Goal: Task Accomplishment & Management: Manage account settings

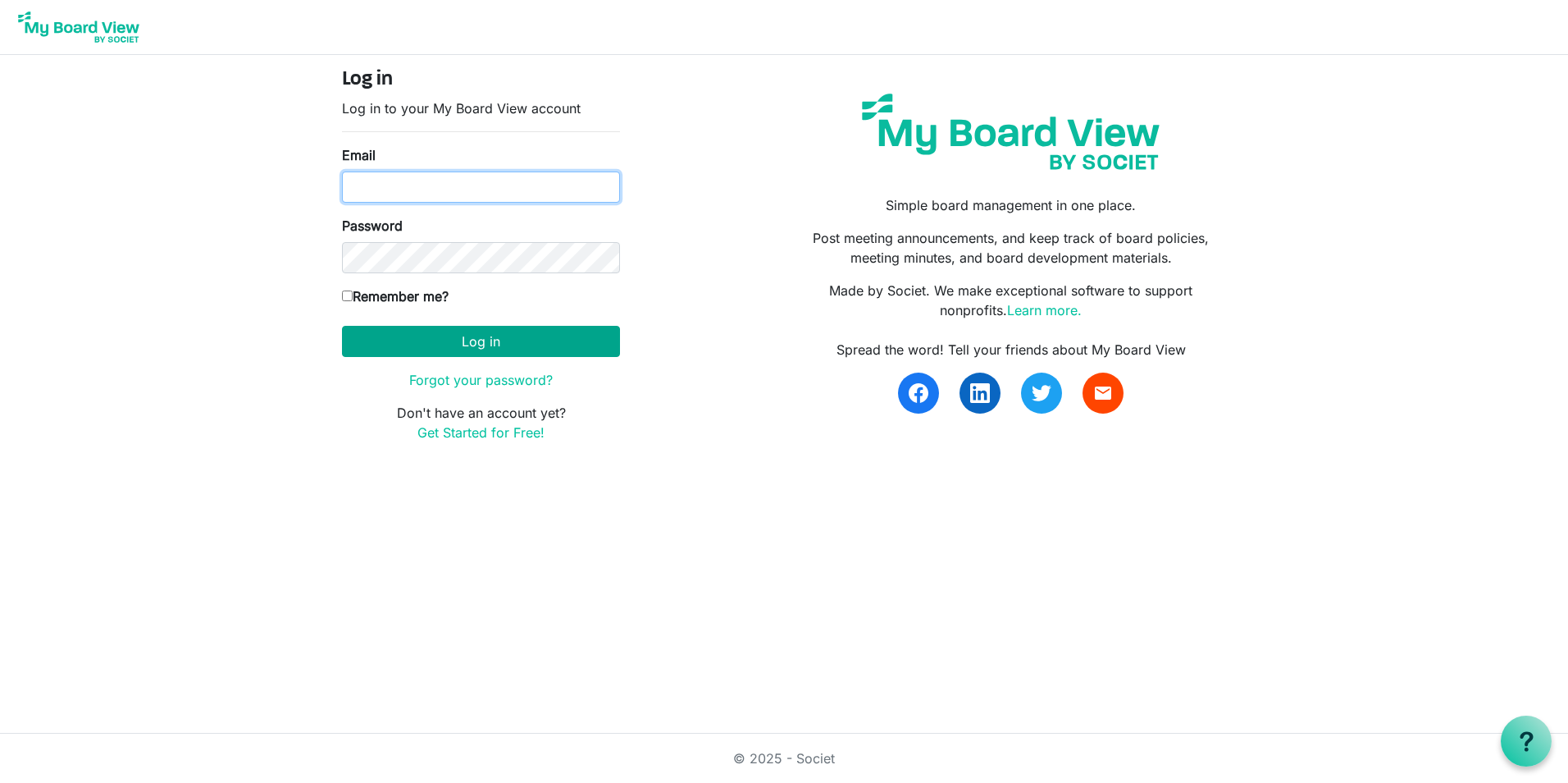
type input "tharris@ardmoreenterprises.org"
click at [488, 335] on button "Log in" at bounding box center [480, 341] width 278 height 31
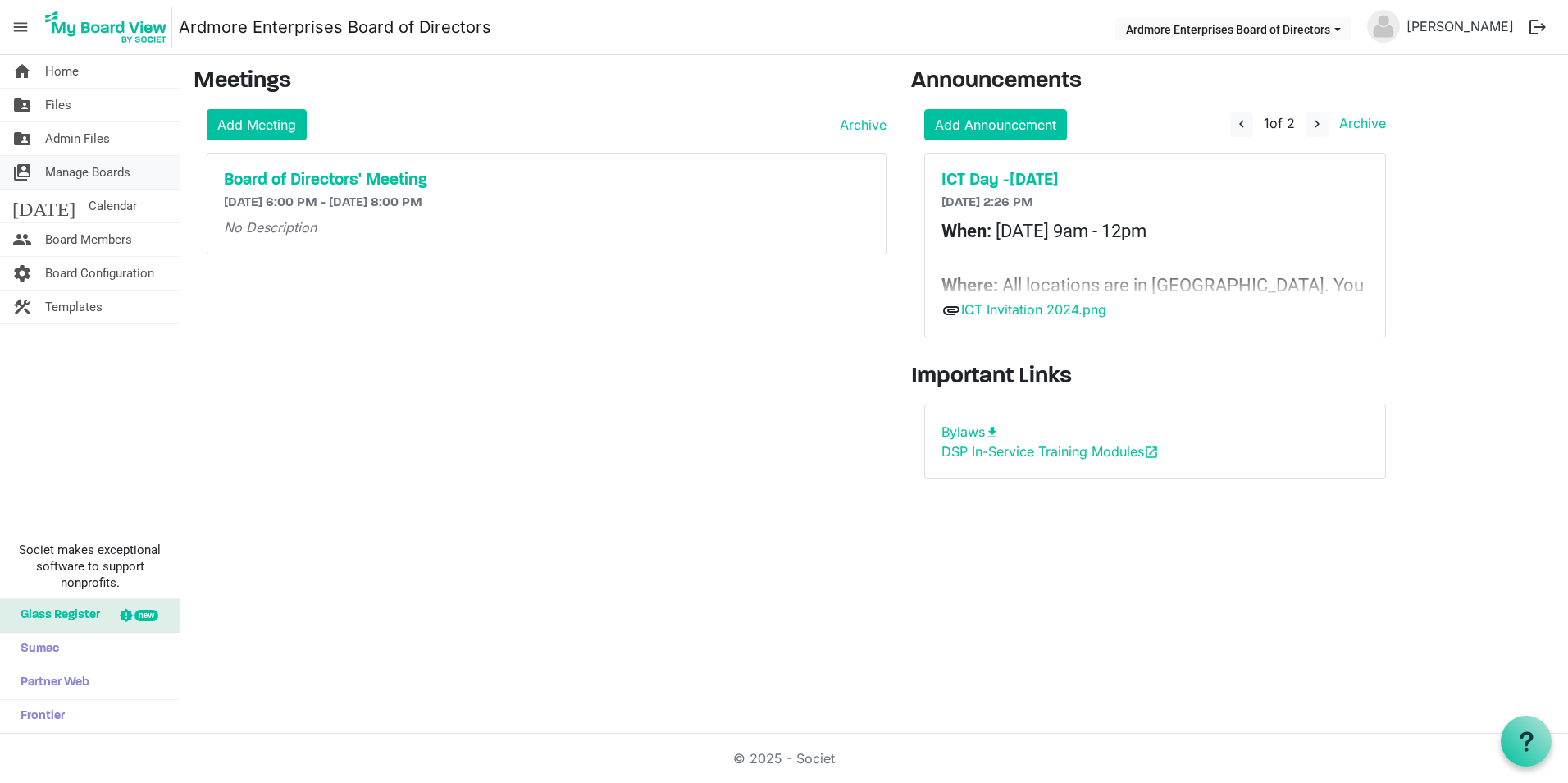
click at [82, 169] on span "Manage Boards" at bounding box center [88, 172] width 86 height 33
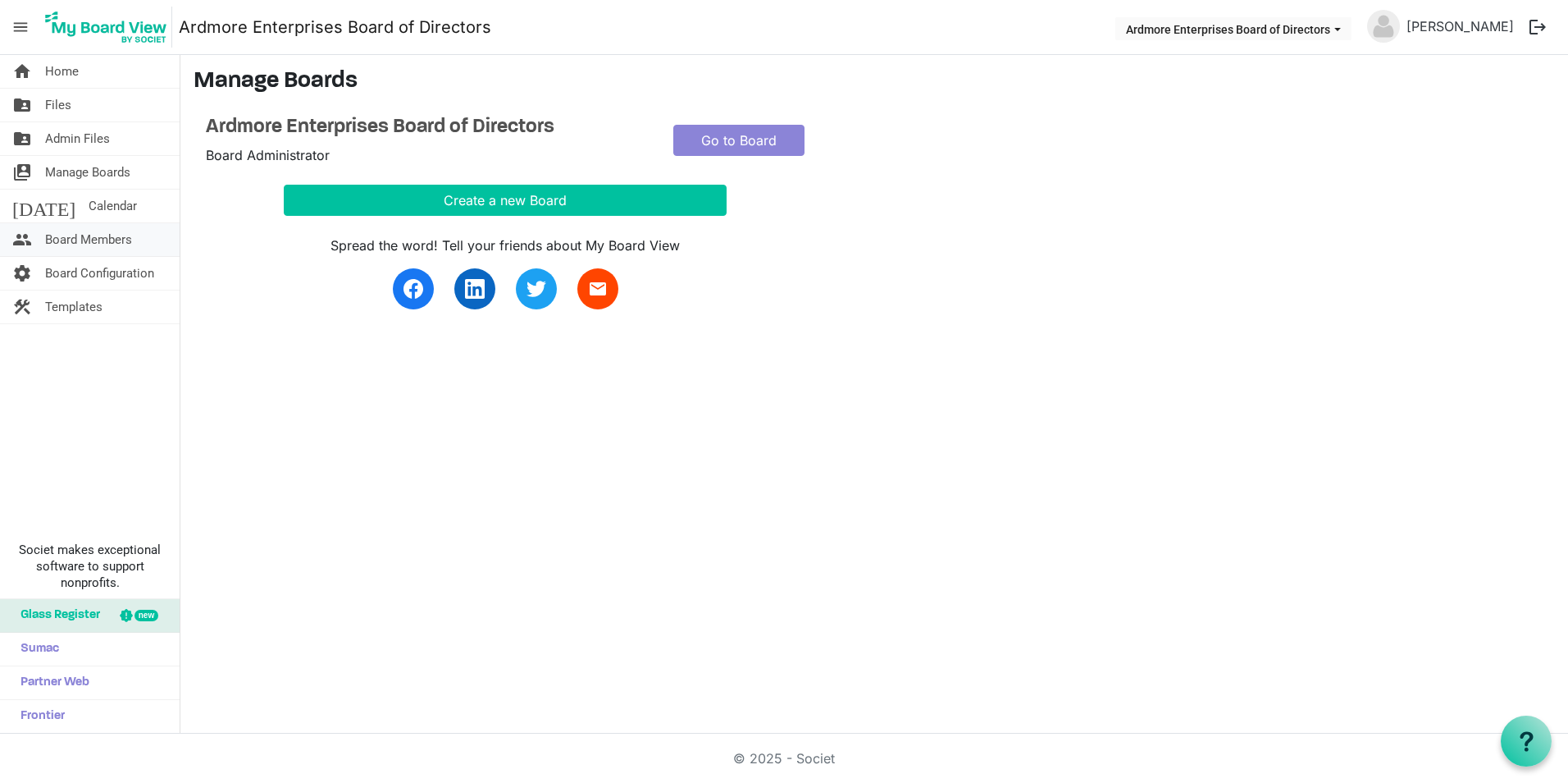
click at [73, 235] on span "Board Members" at bounding box center [89, 240] width 87 height 33
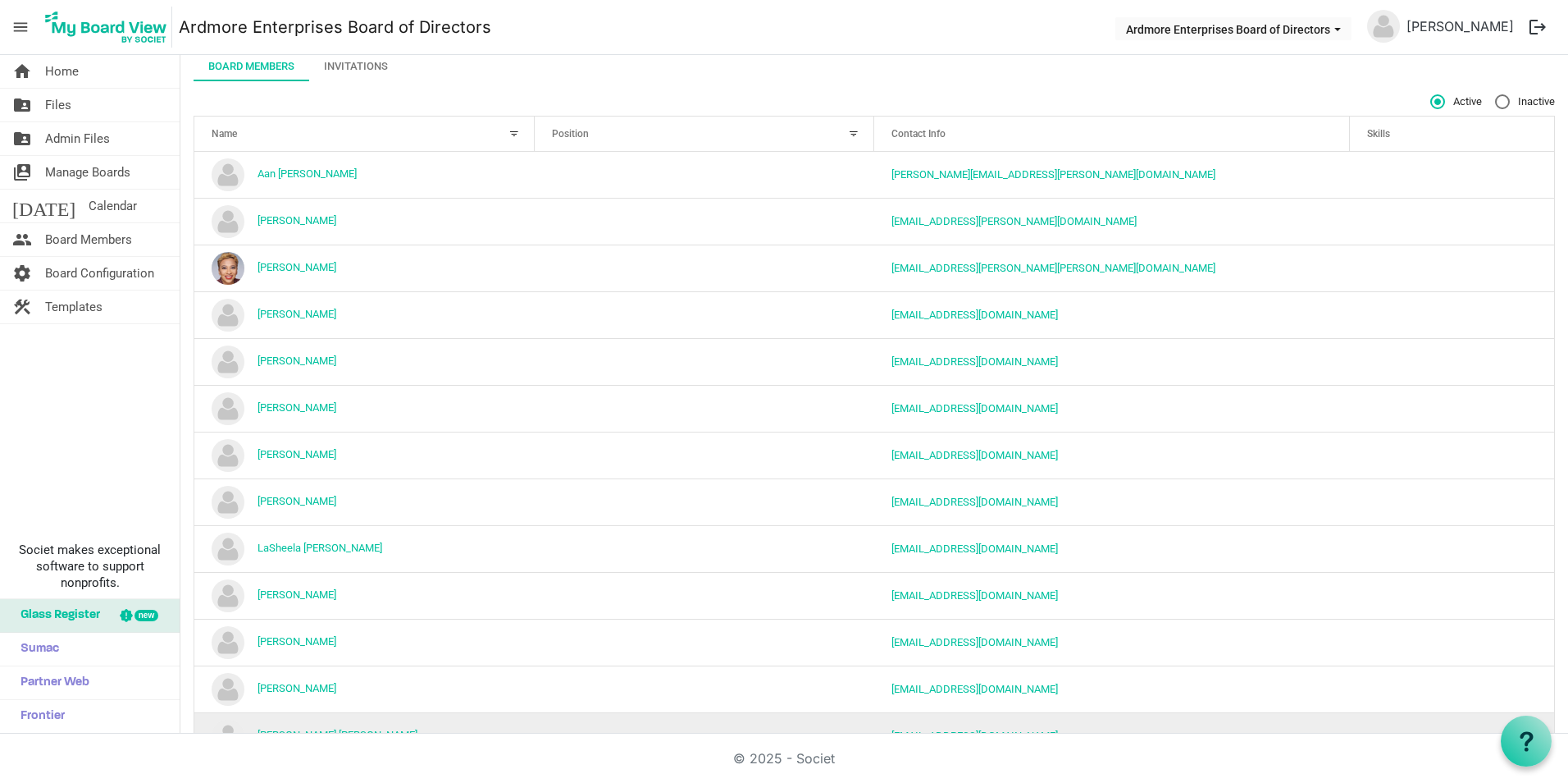
scroll to position [30, 0]
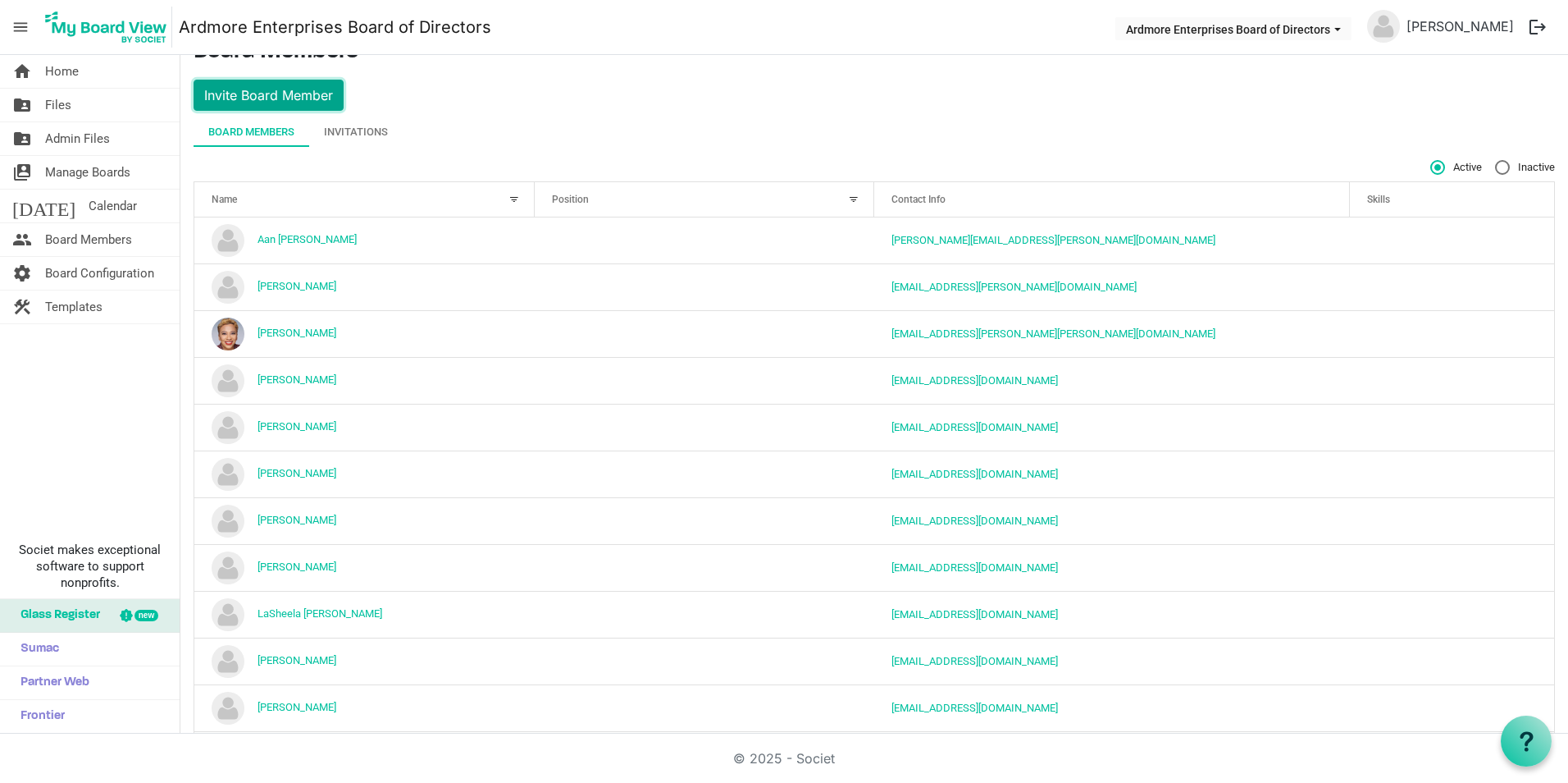
click at [269, 91] on button "Invite Board Member" at bounding box center [269, 96] width 150 height 31
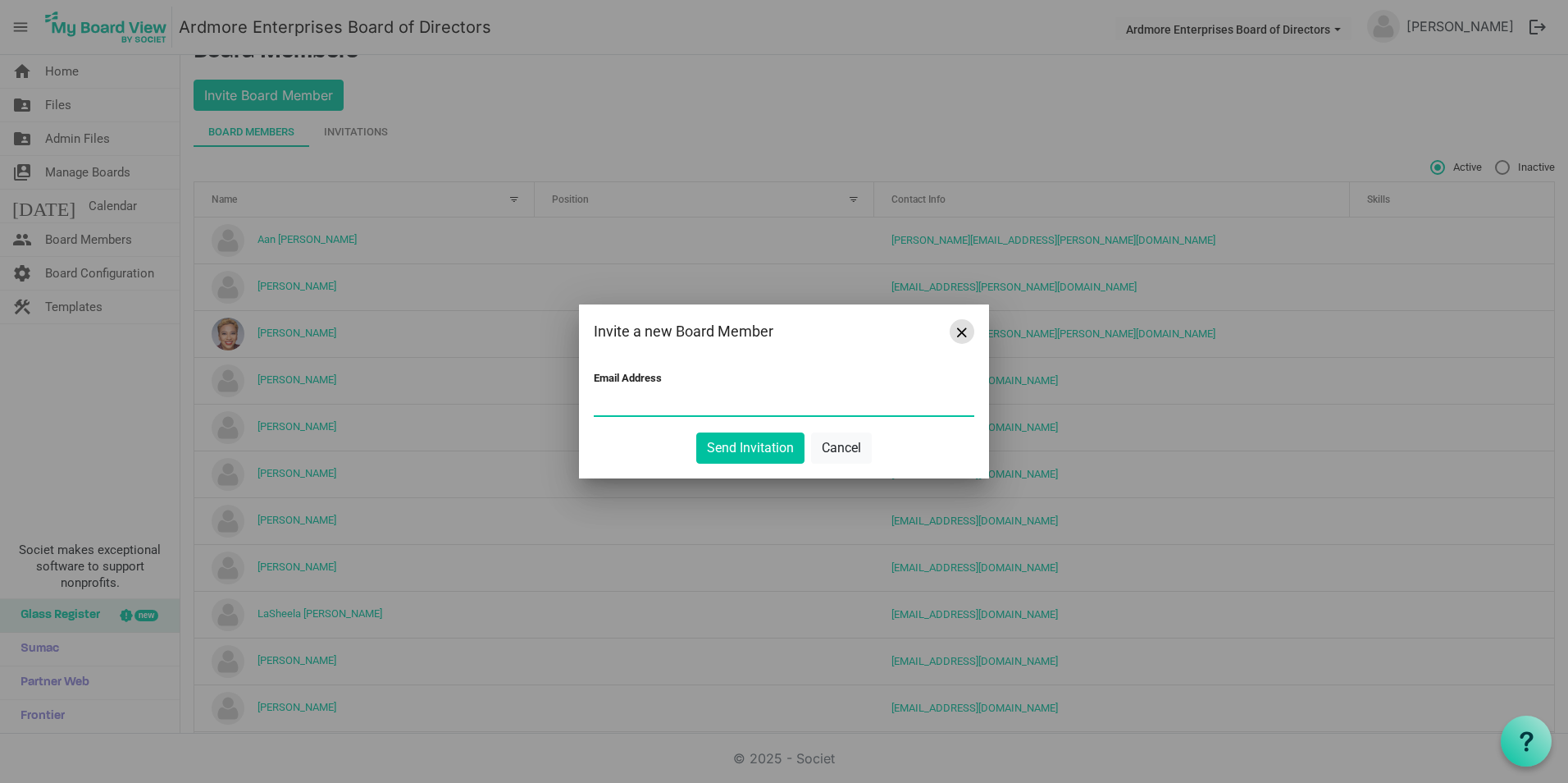
click at [960, 326] on button "Close" at bounding box center [962, 331] width 25 height 25
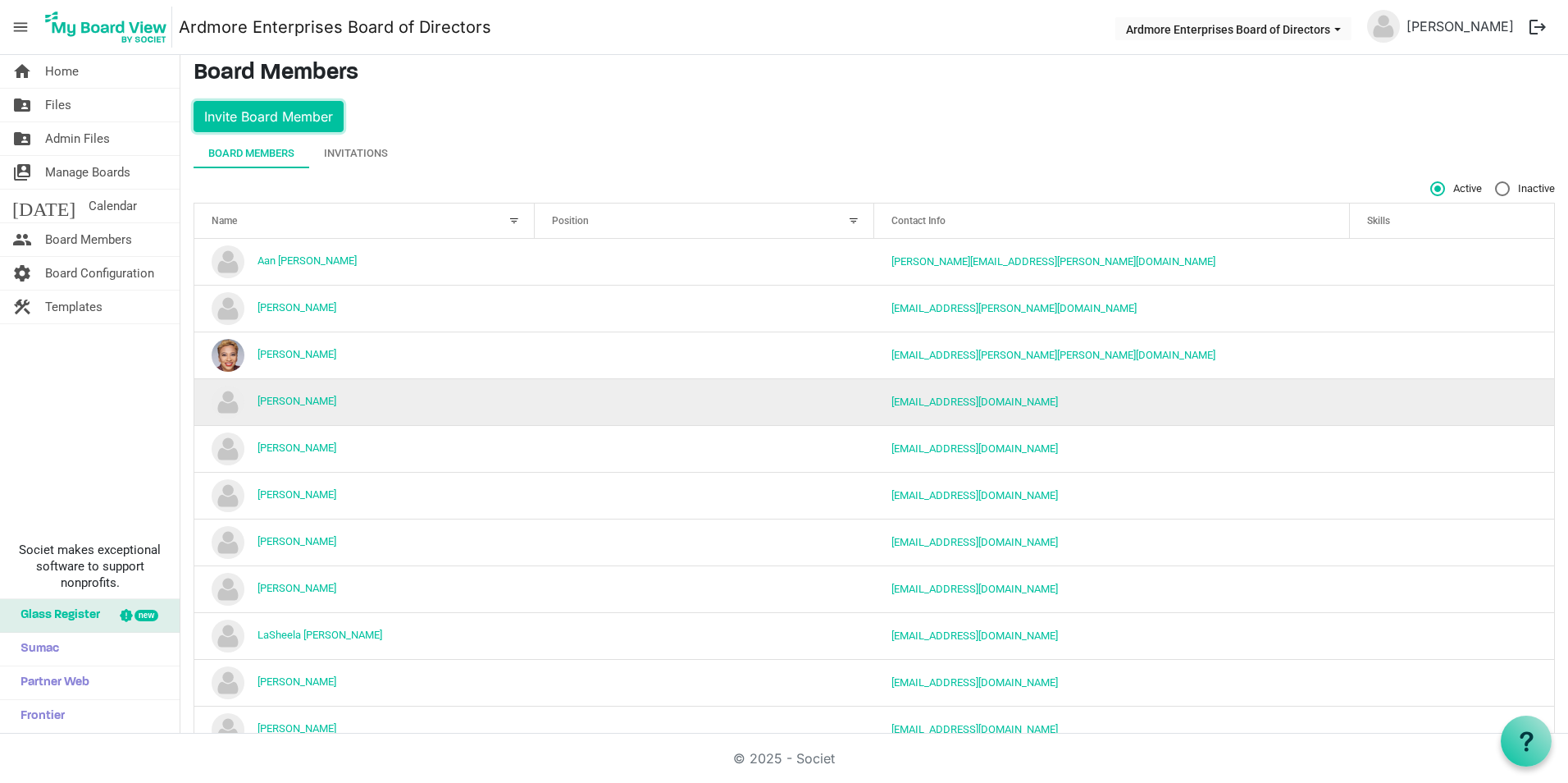
scroll to position [0, 0]
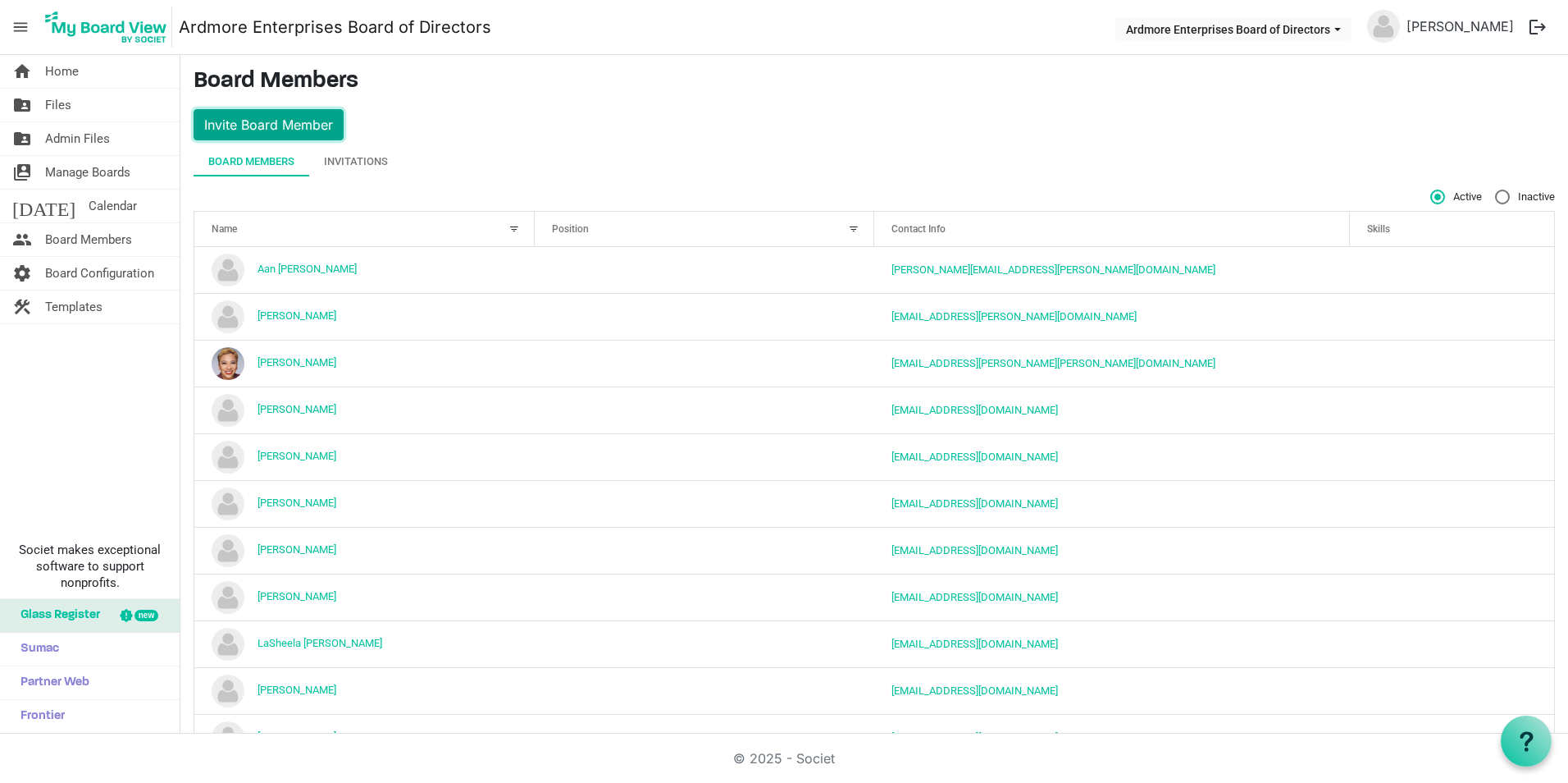
click at [272, 119] on button "Invite Board Member" at bounding box center [269, 124] width 150 height 31
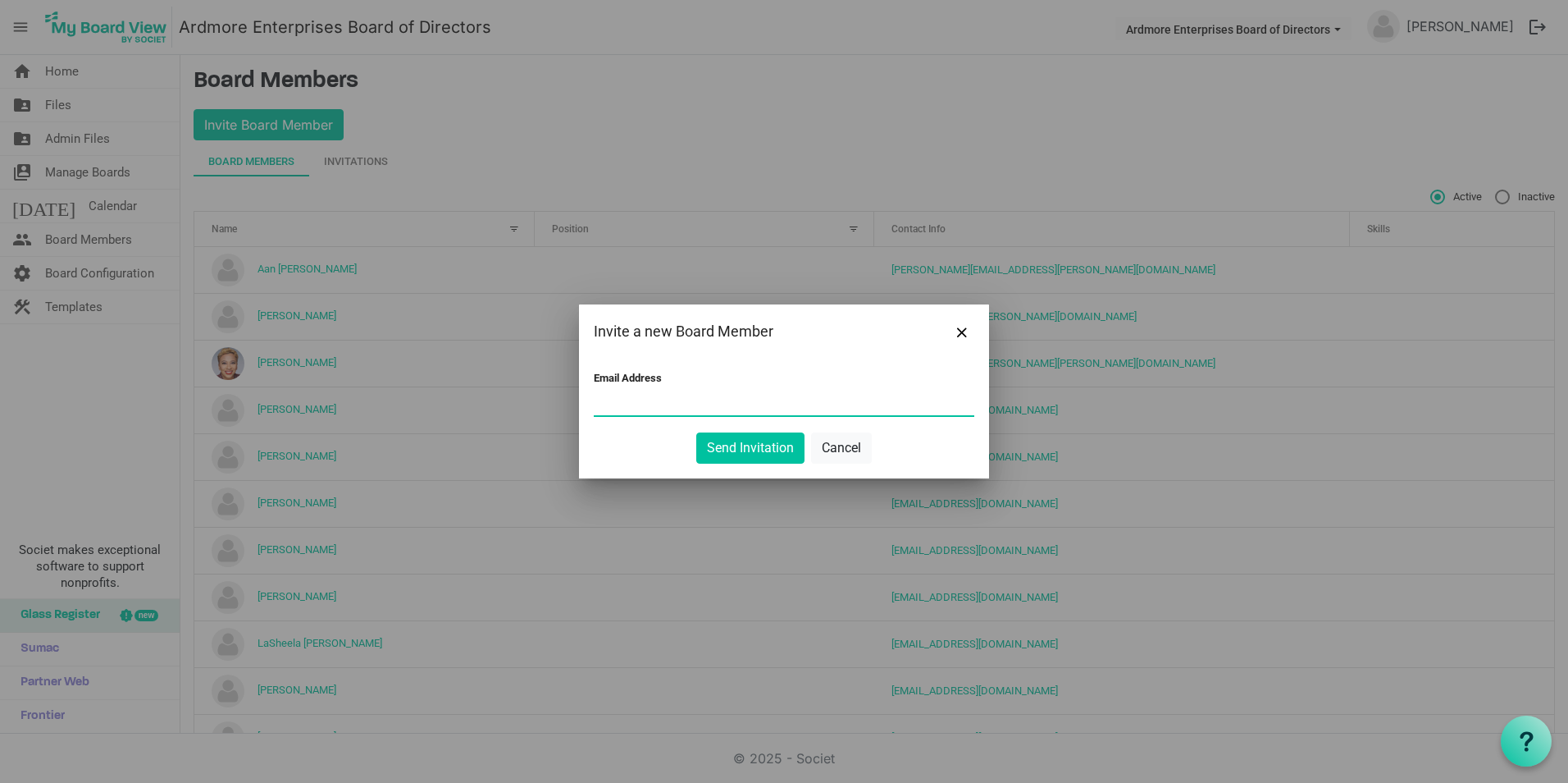
click at [628, 402] on input "Email Address" at bounding box center [784, 403] width 381 height 25
type input "s"
click at [957, 326] on button "Close" at bounding box center [962, 331] width 25 height 25
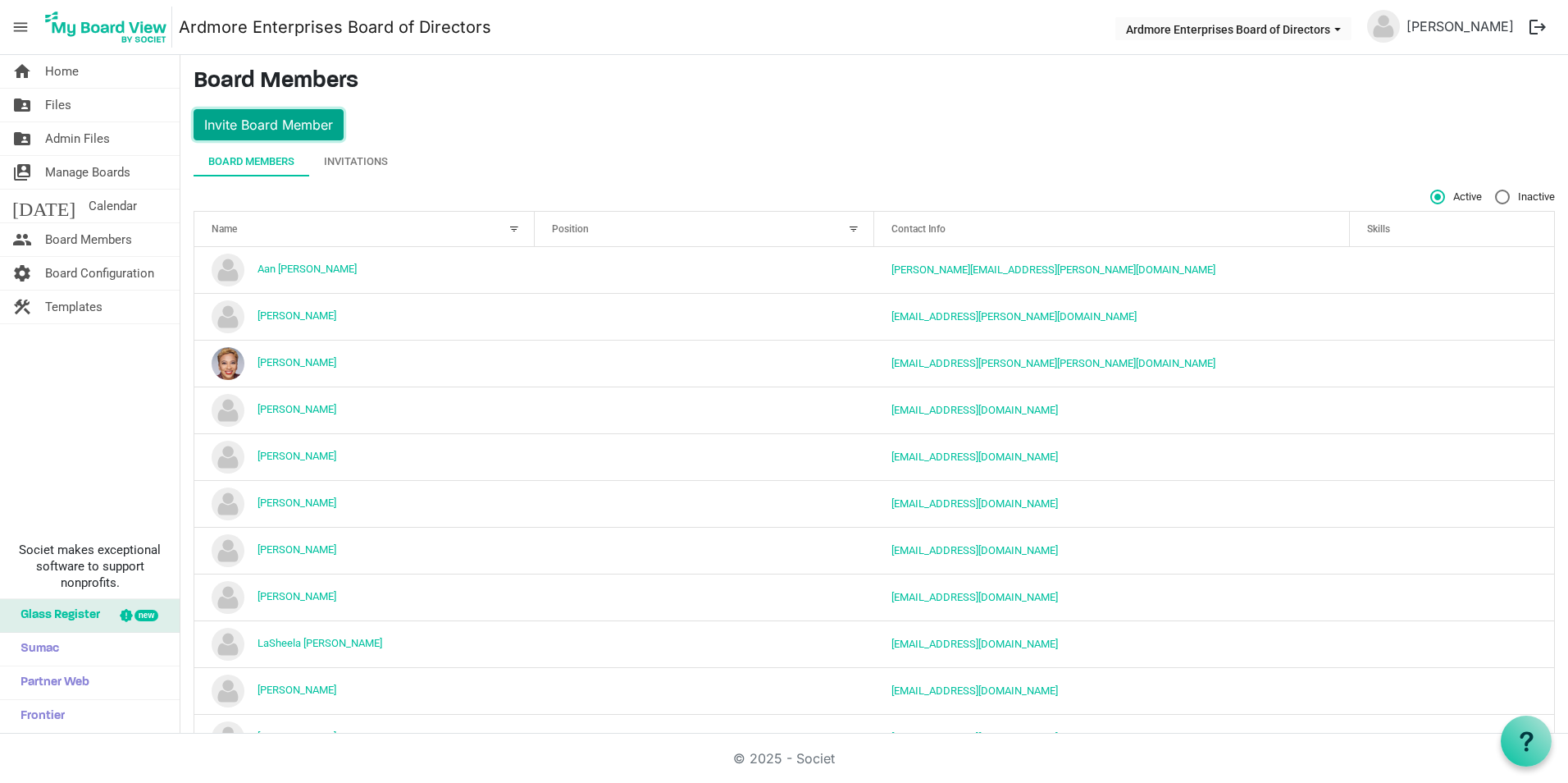
click at [267, 122] on button "Invite Board Member" at bounding box center [269, 124] width 150 height 31
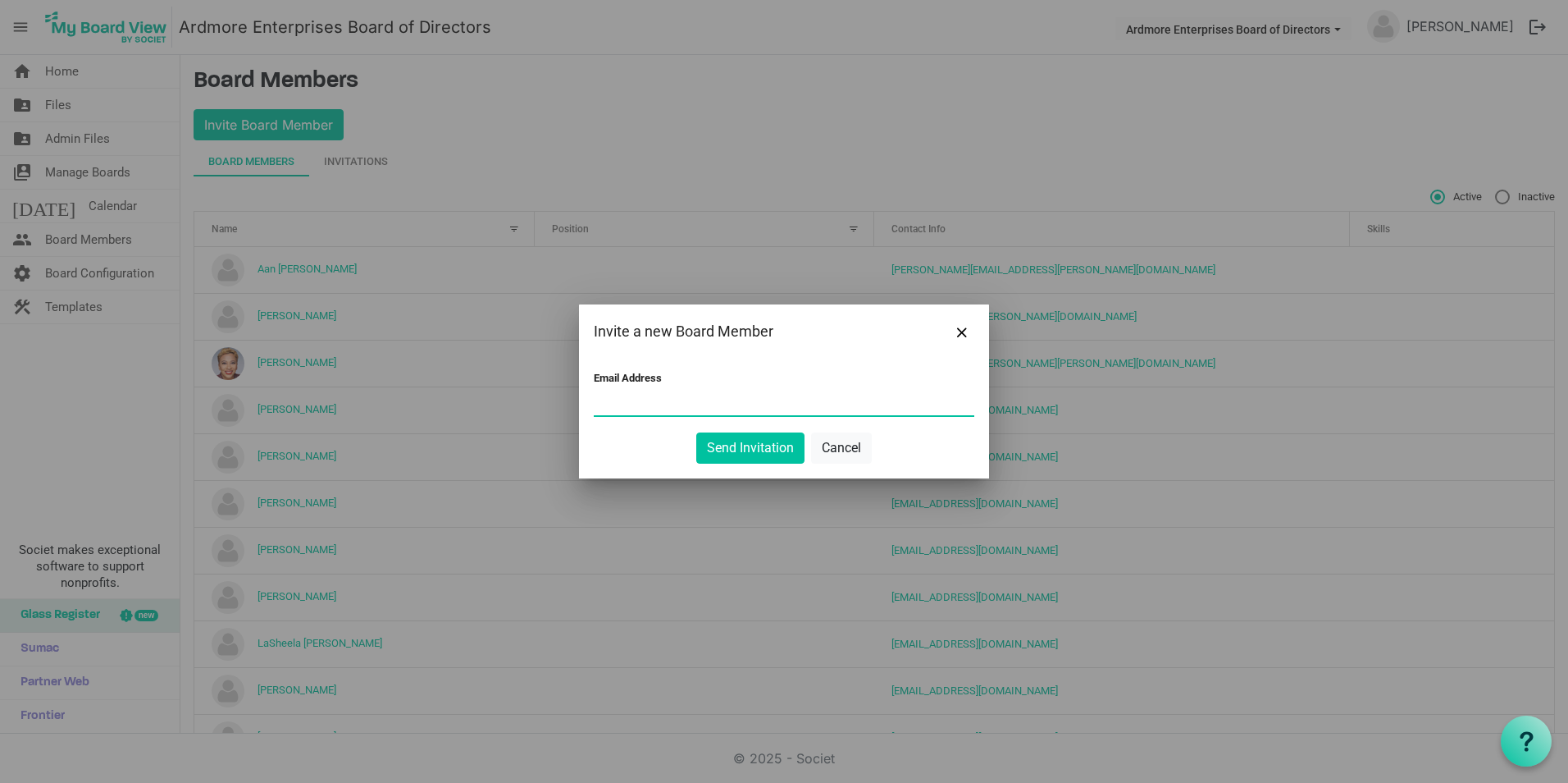
click at [621, 401] on input "Email Address" at bounding box center [784, 403] width 381 height 25
type input "sdrakes@sdrakescpa.com"
click at [637, 440] on div "Send Invitation Cancel" at bounding box center [784, 448] width 381 height 31
click at [750, 445] on button "Send Invitation" at bounding box center [750, 448] width 108 height 31
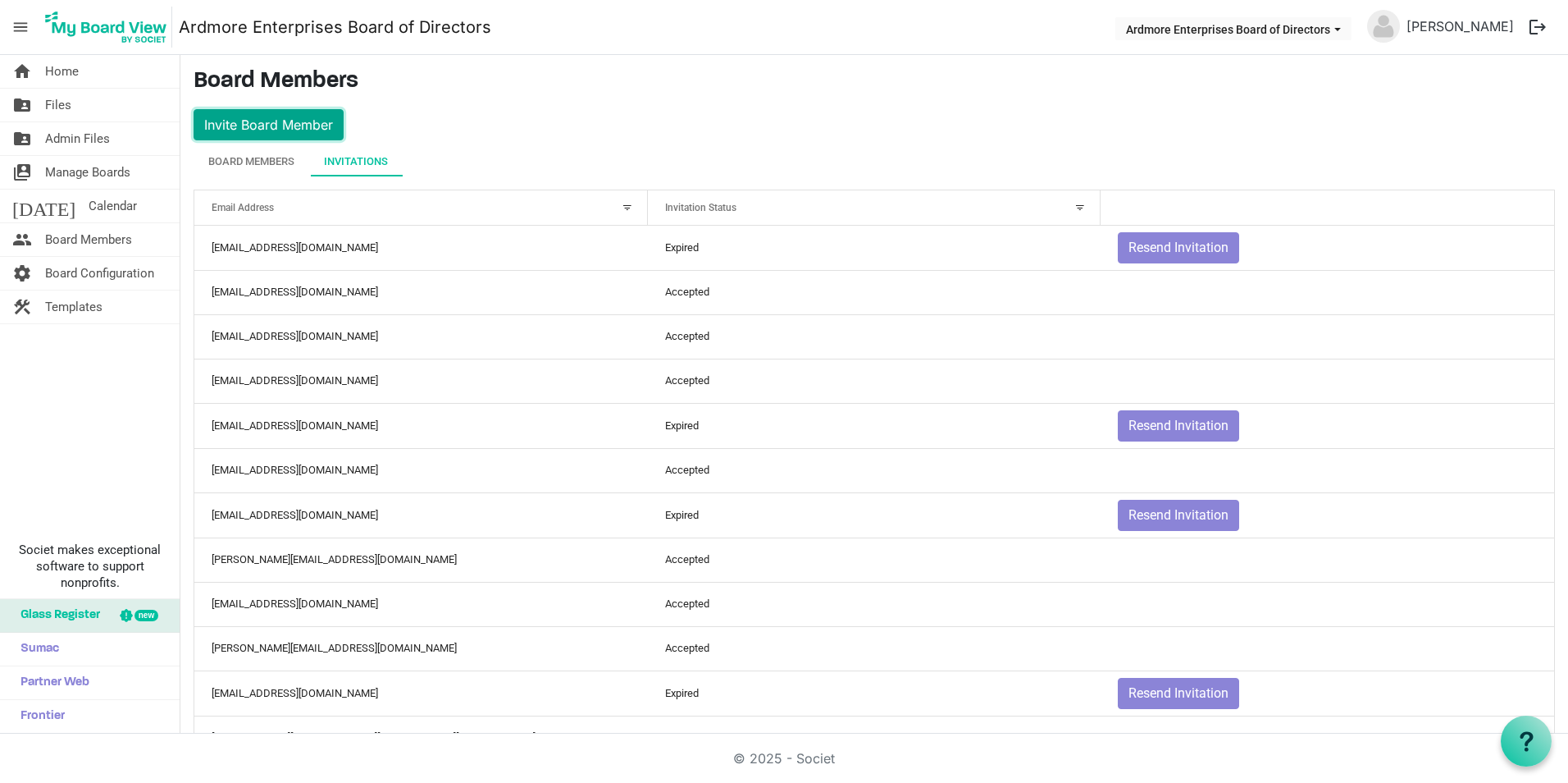
click at [271, 115] on button "Invite Board Member" at bounding box center [269, 124] width 150 height 31
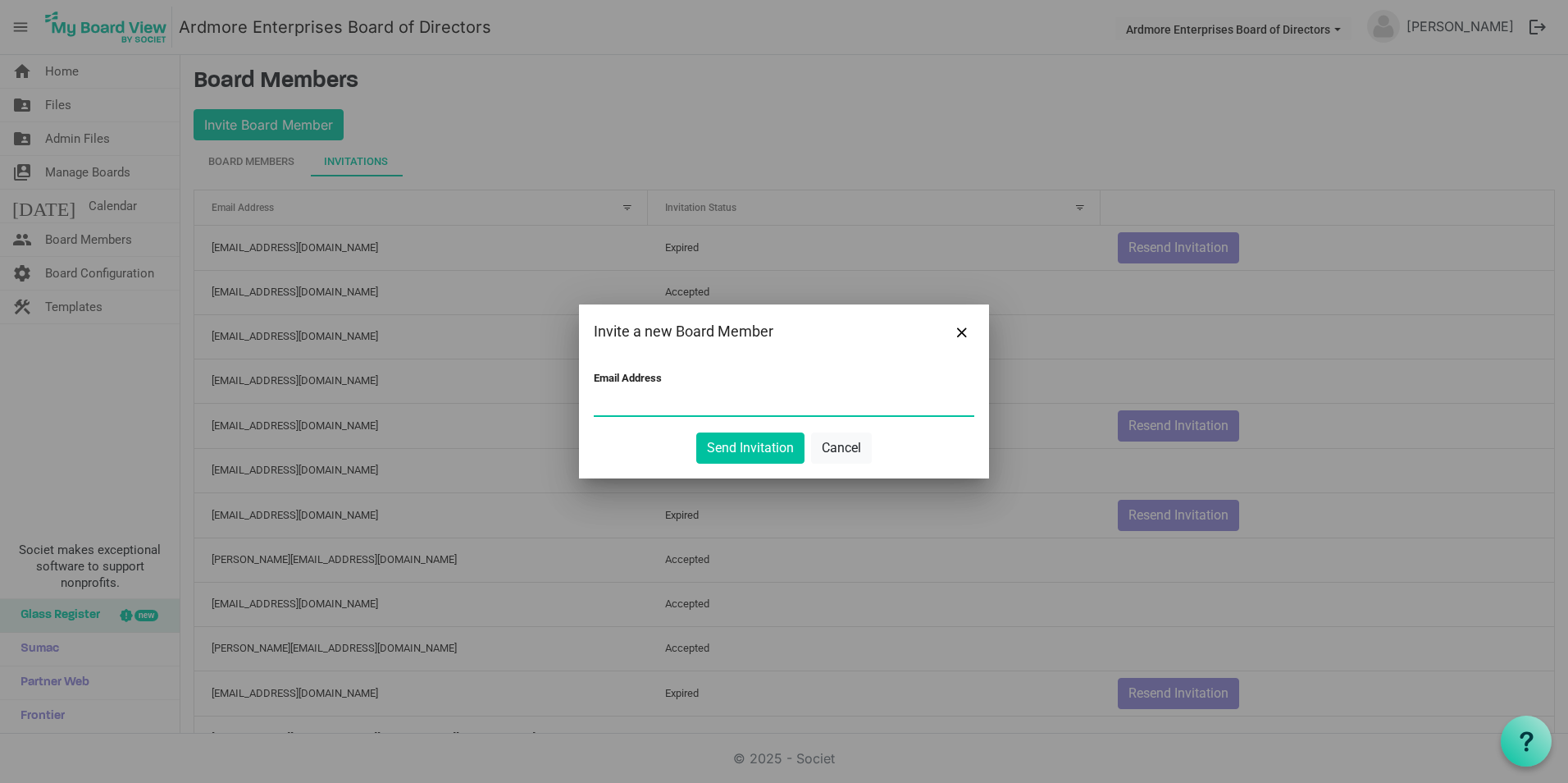
click at [611, 402] on input "Email Address" at bounding box center [784, 403] width 381 height 25
type input "lastucker@verizon.net"
click at [758, 443] on button "Send Invitation" at bounding box center [750, 448] width 108 height 31
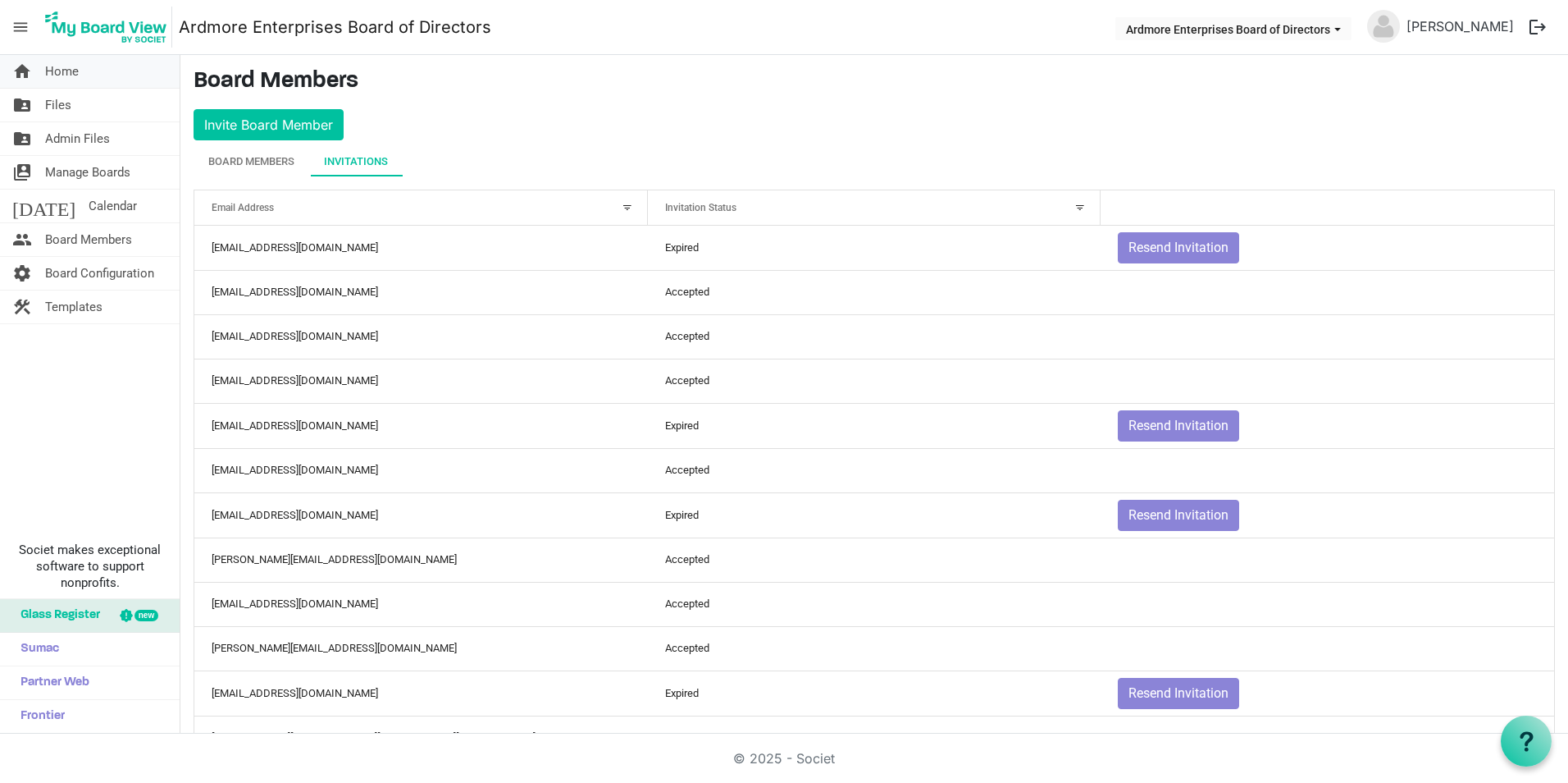
click at [58, 67] on span "Home" at bounding box center [62, 72] width 34 height 33
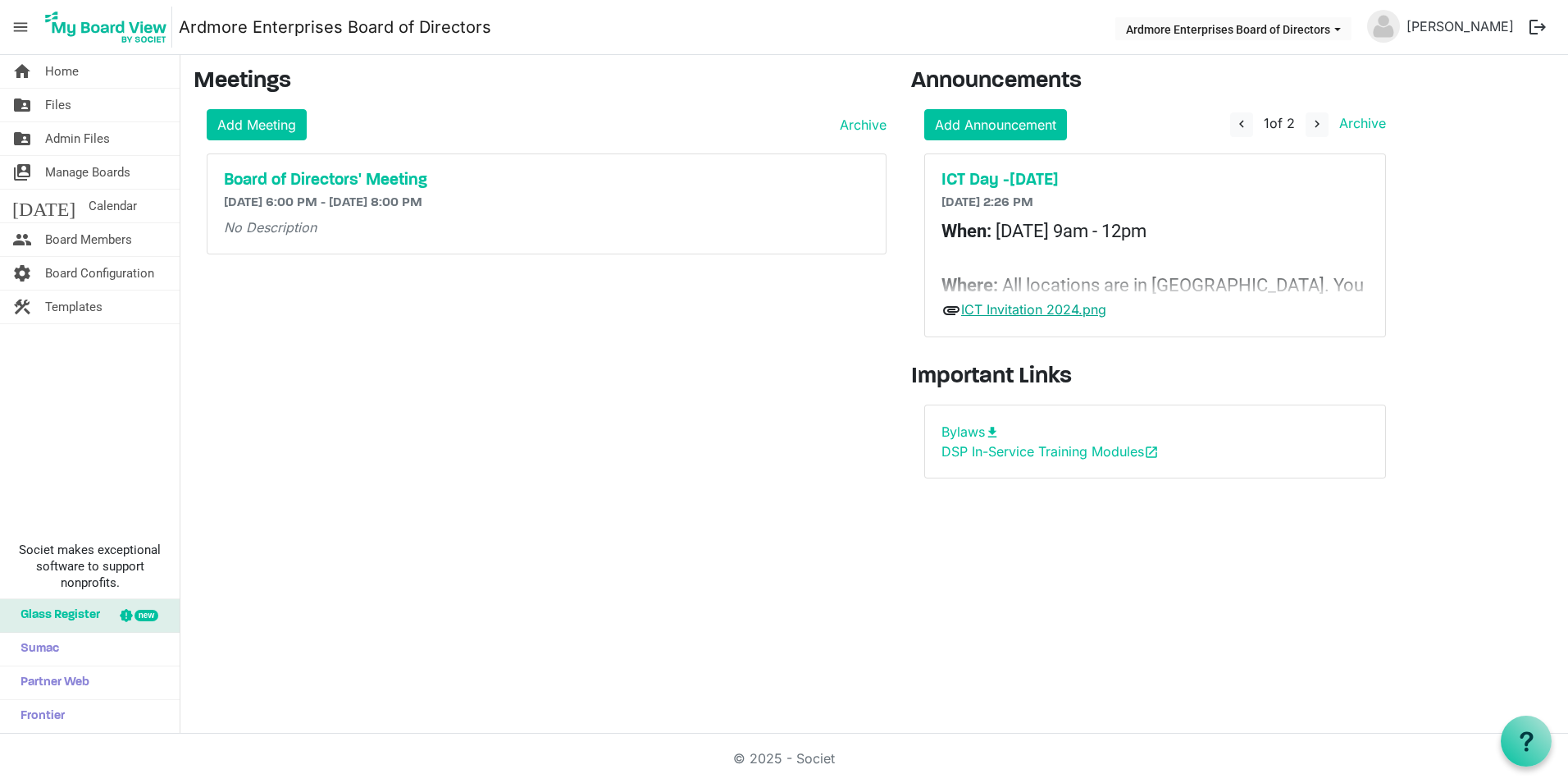
click at [1031, 303] on link "ICT Invitation 2024.png" at bounding box center [1034, 309] width 145 height 16
click at [1026, 176] on h5 "ICT Day -[DATE]" at bounding box center [1155, 181] width 428 height 20
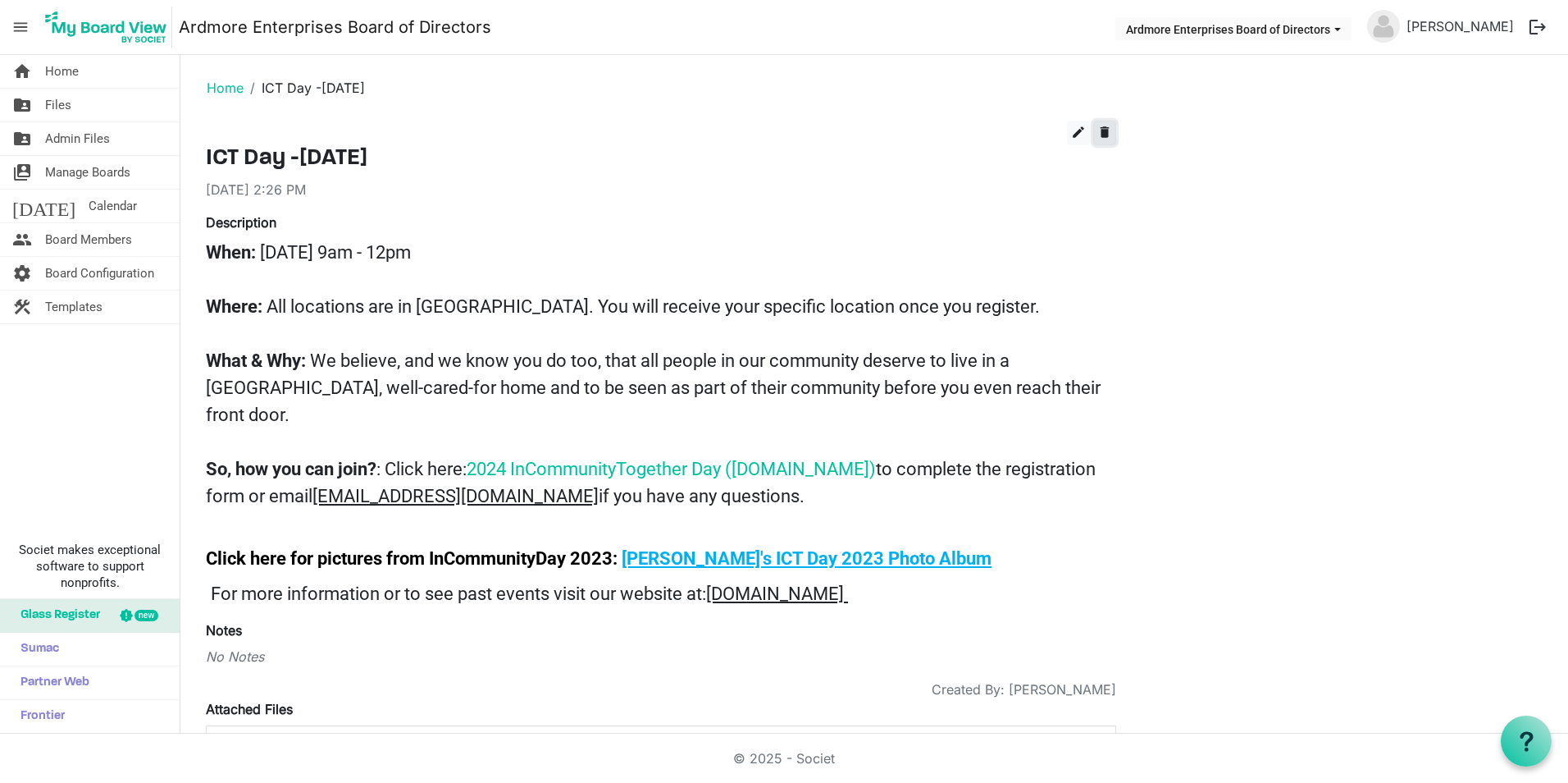
click at [1107, 129] on span "delete" at bounding box center [1105, 132] width 15 height 15
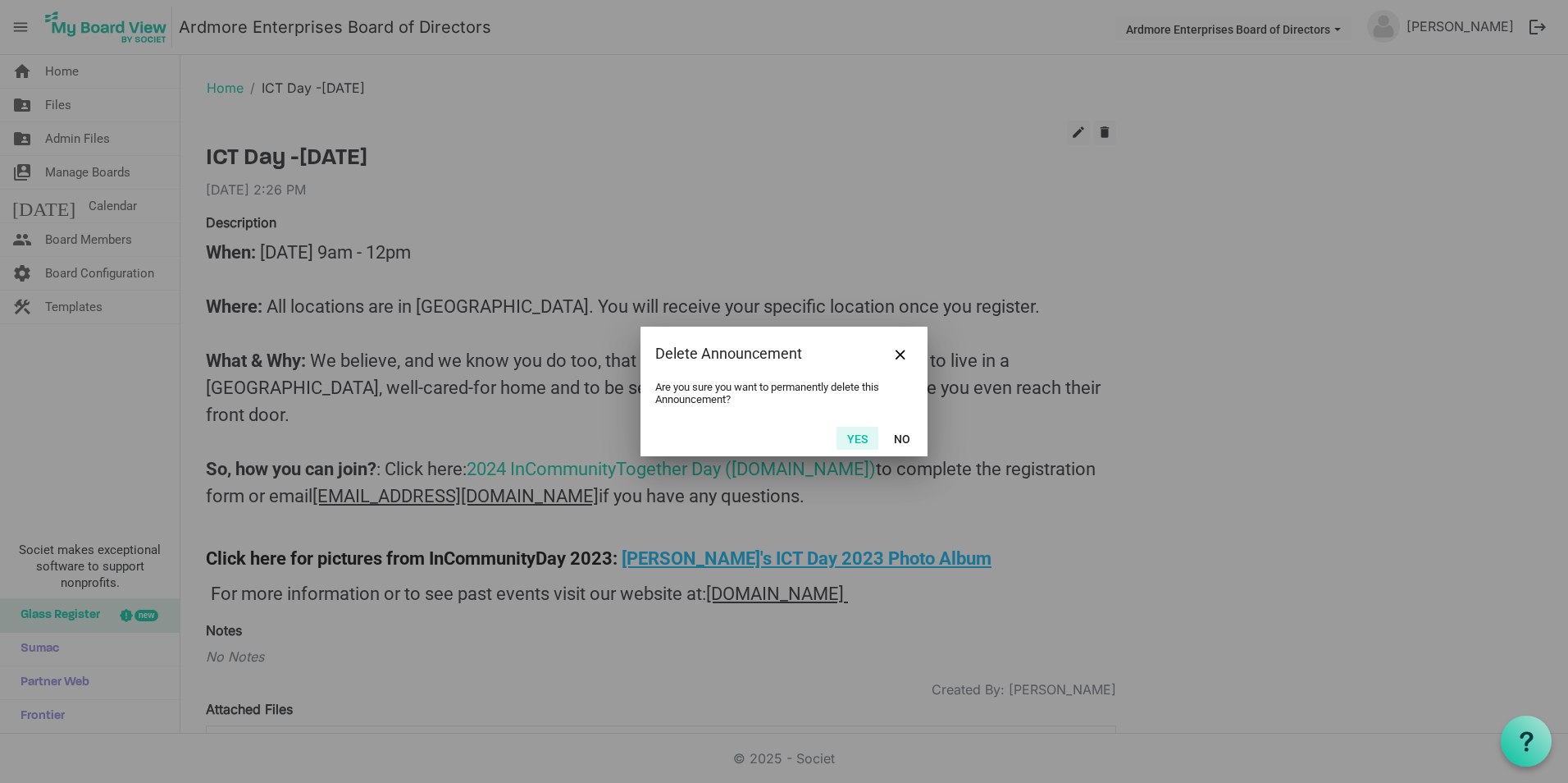
click at [852, 434] on button "Yes" at bounding box center [857, 438] width 42 height 23
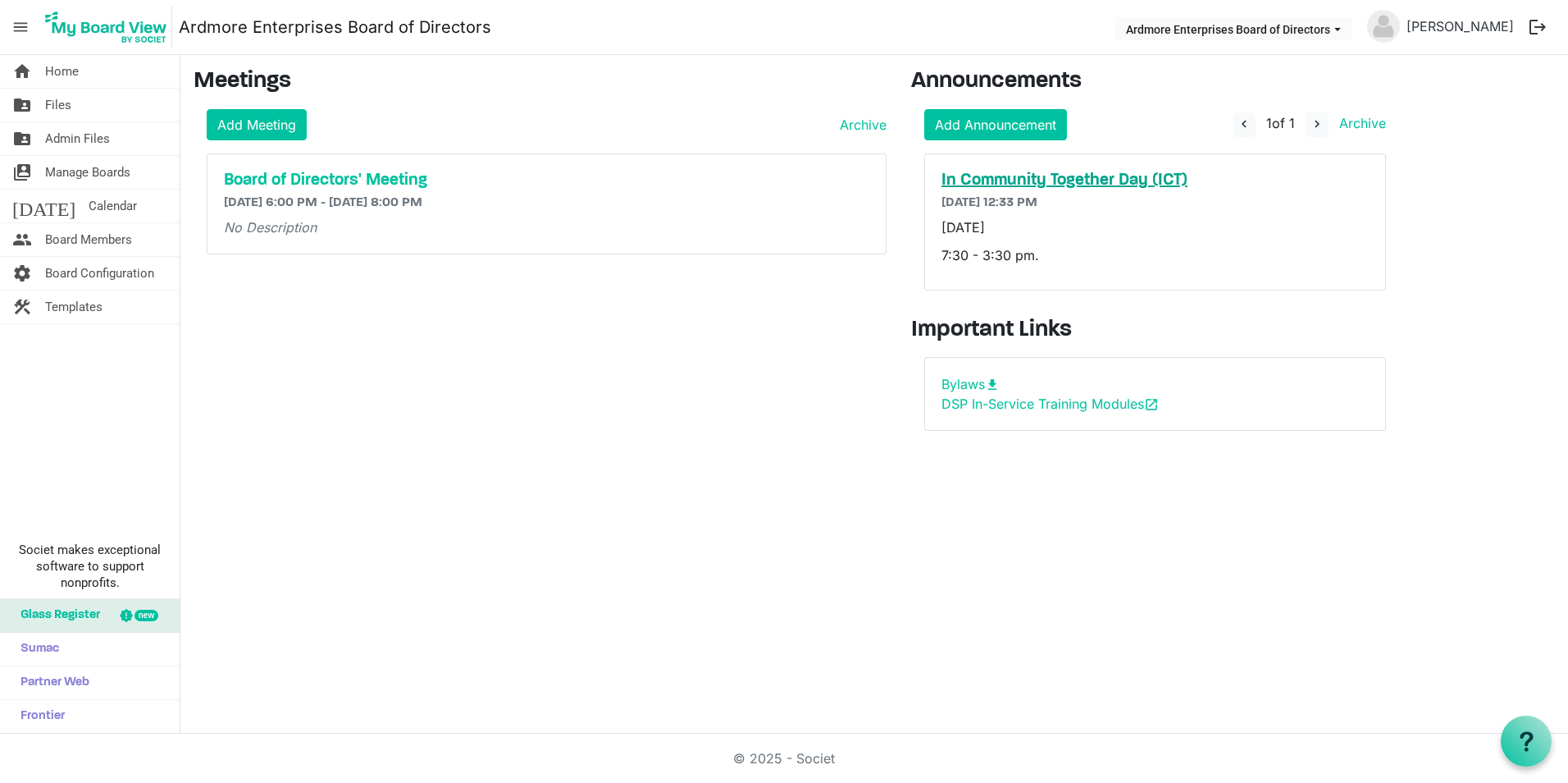
click at [1057, 176] on h5 "In Community Together Day (ICT)" at bounding box center [1155, 181] width 428 height 20
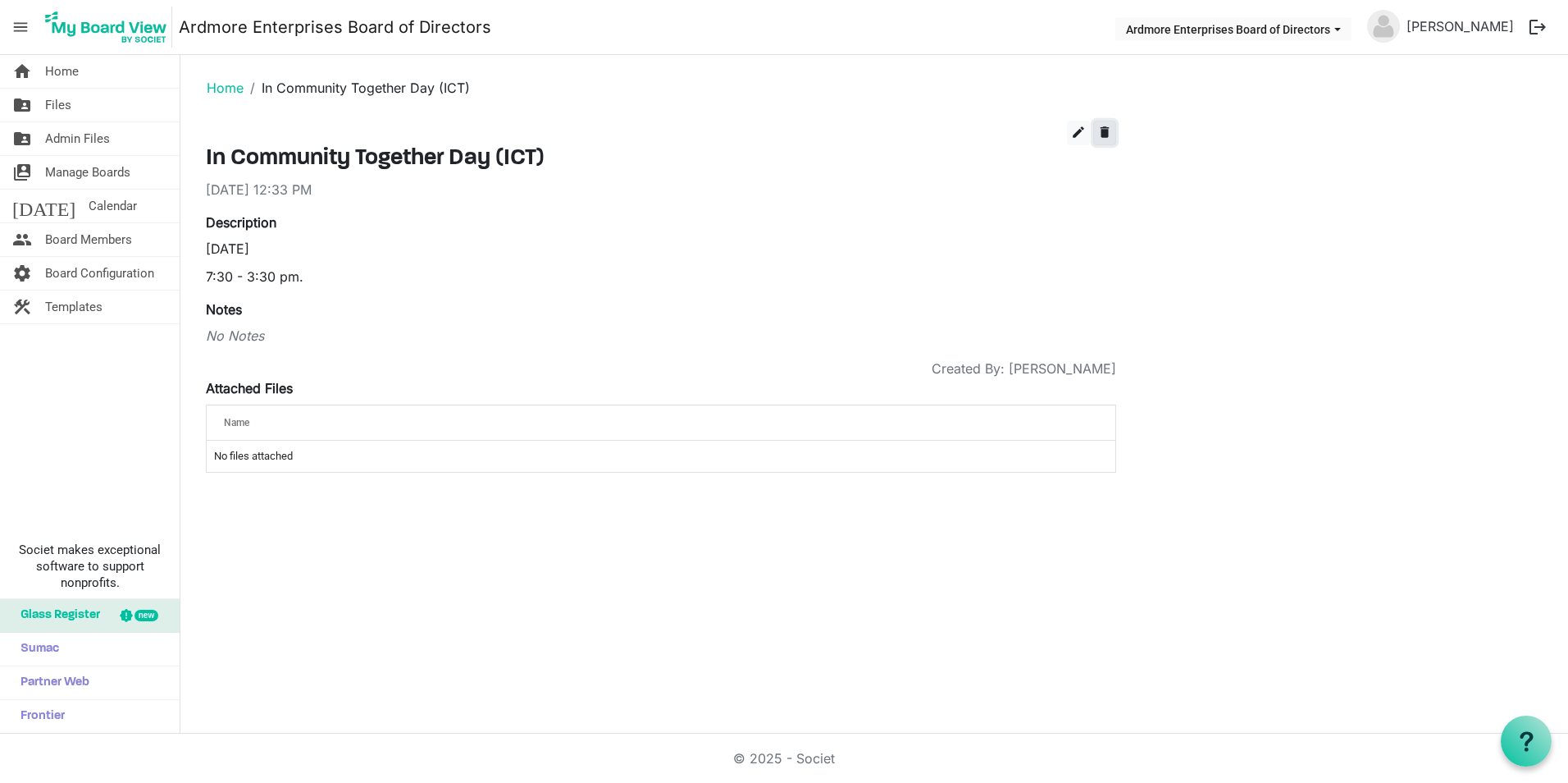
click at [1106, 132] on span "delete" at bounding box center [1105, 132] width 15 height 15
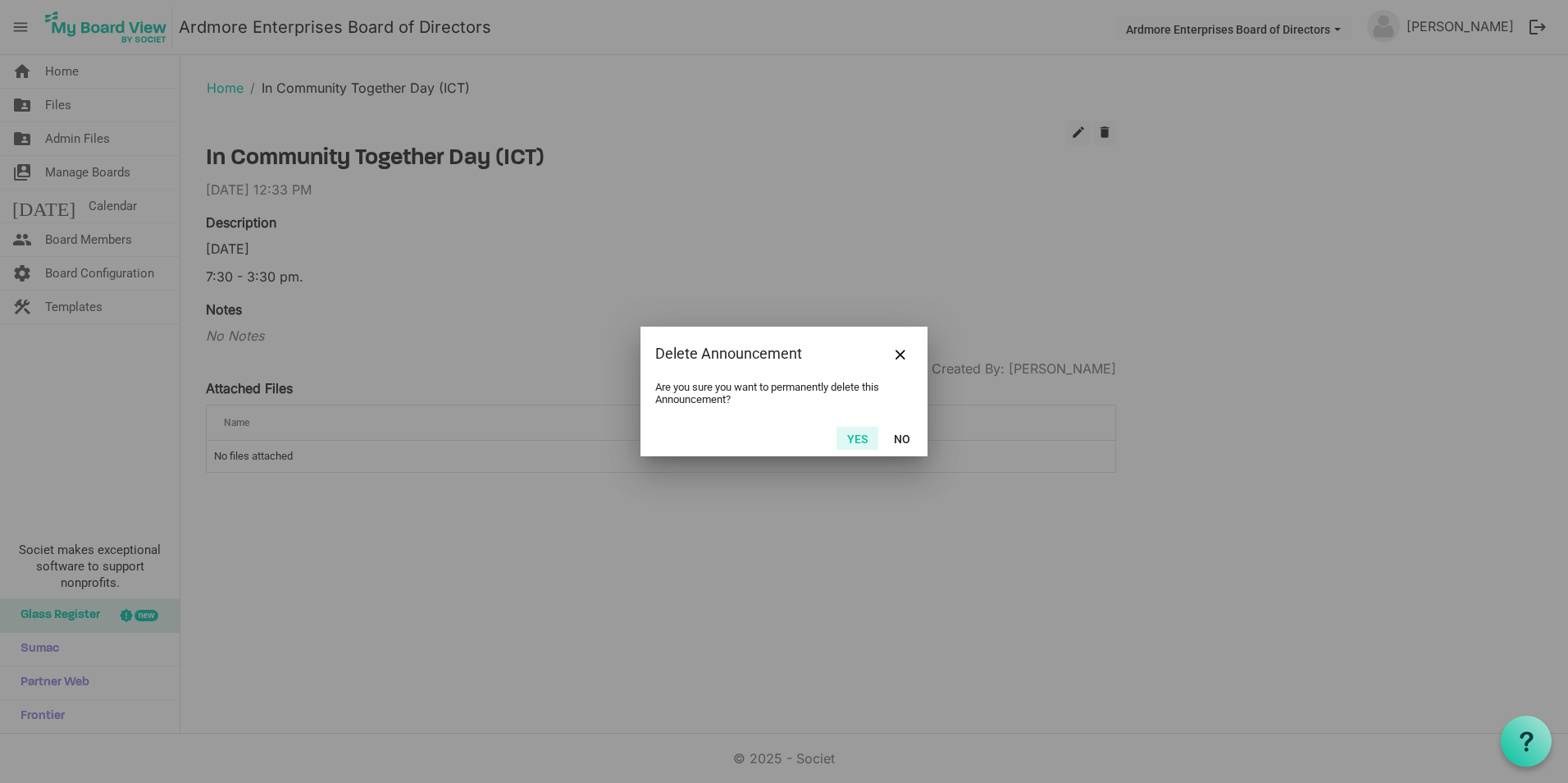
click at [859, 436] on button "Yes" at bounding box center [857, 438] width 42 height 23
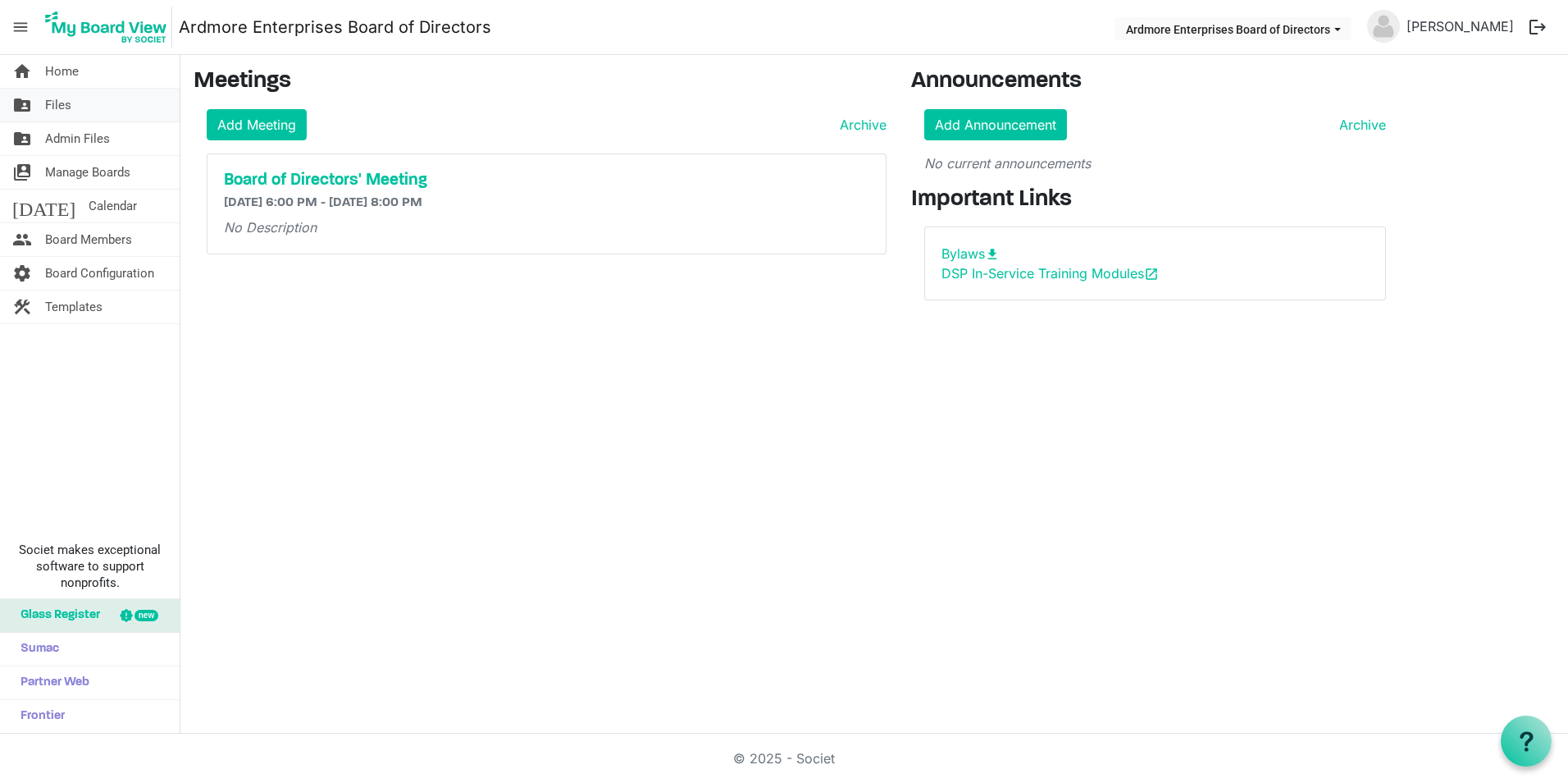
click at [57, 101] on span "Files" at bounding box center [59, 105] width 26 height 33
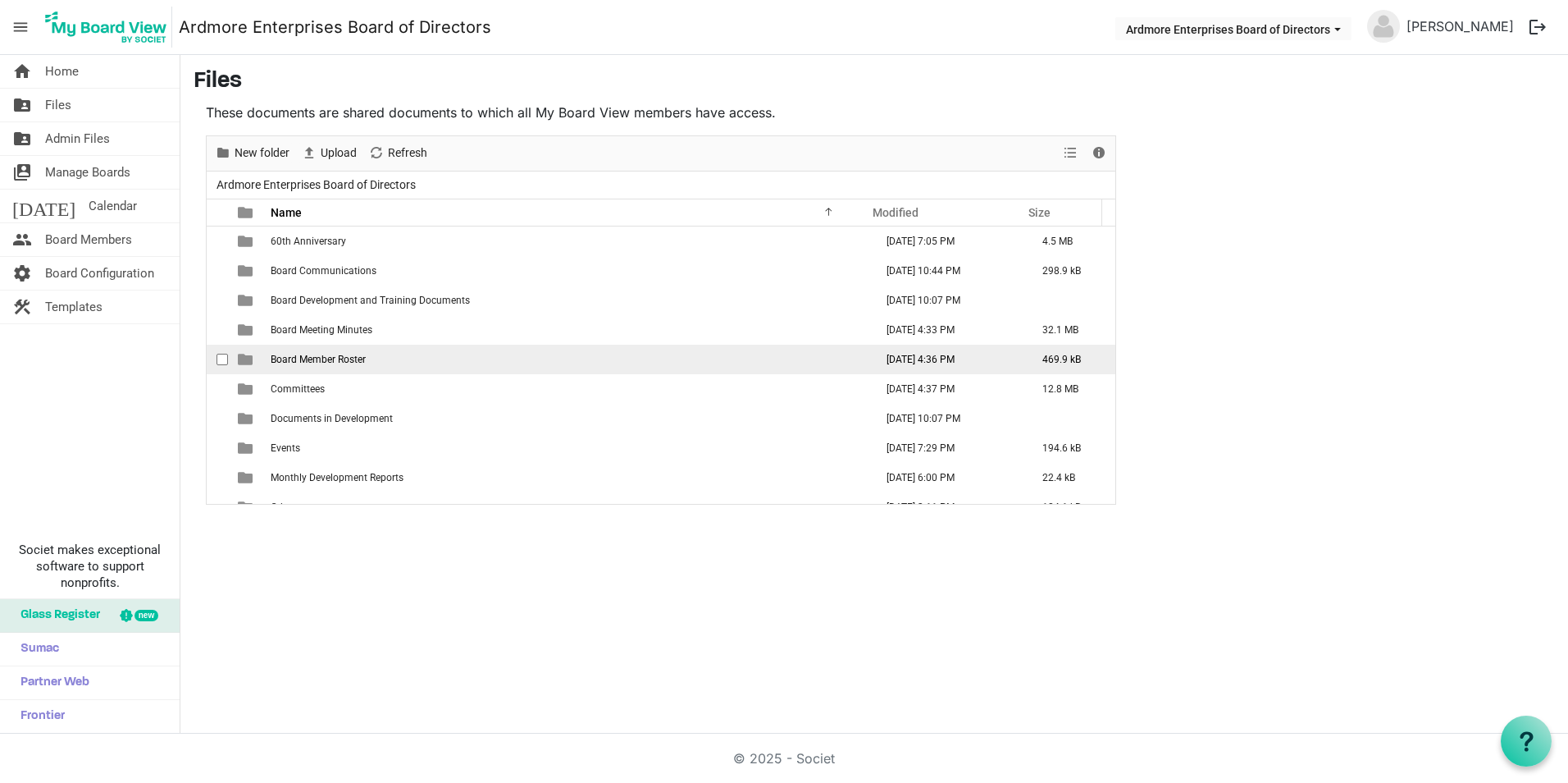
click at [316, 357] on span "Board Member Roster" at bounding box center [317, 359] width 95 height 12
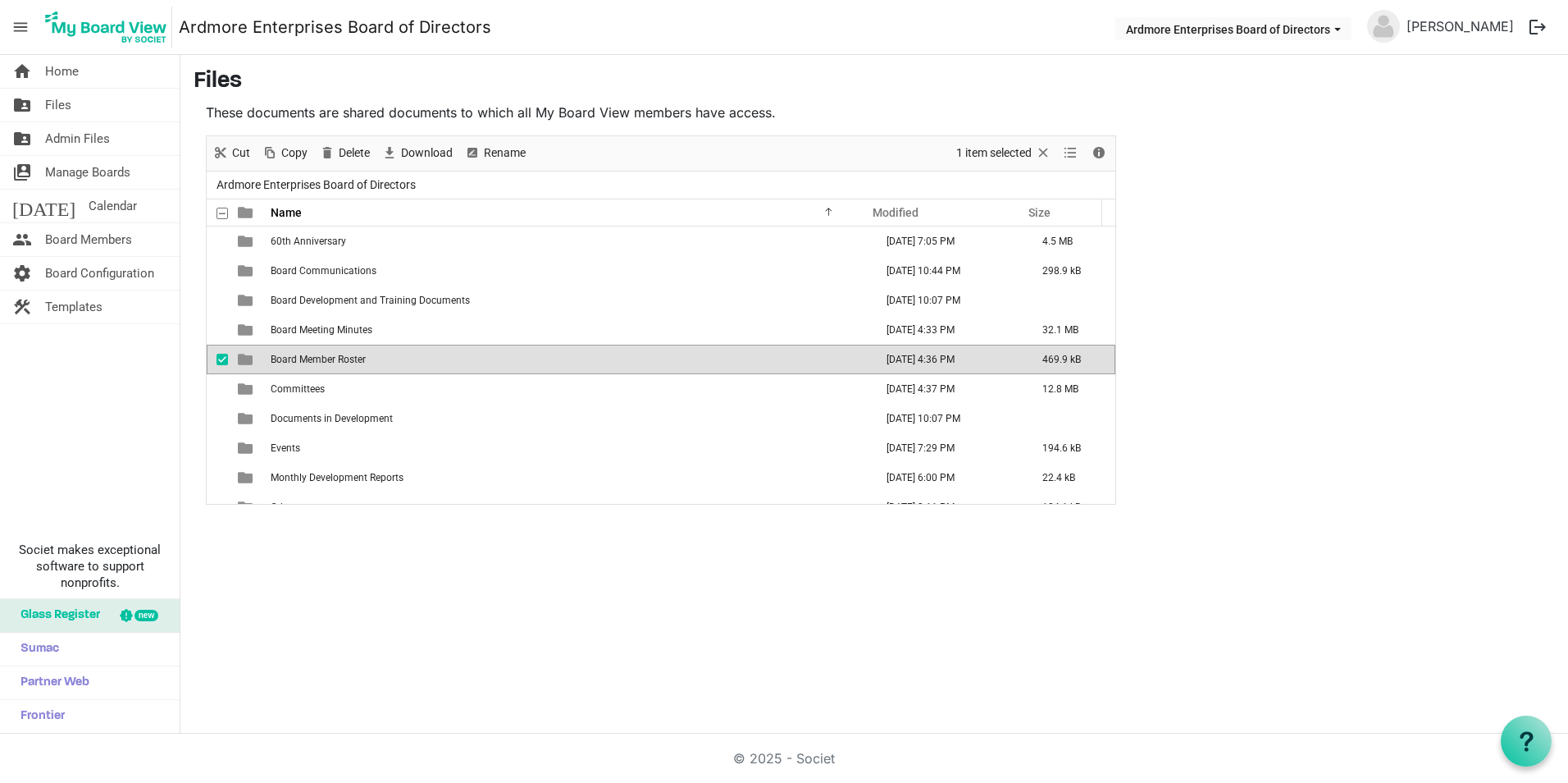
click at [315, 357] on span "Board Member Roster" at bounding box center [317, 359] width 95 height 12
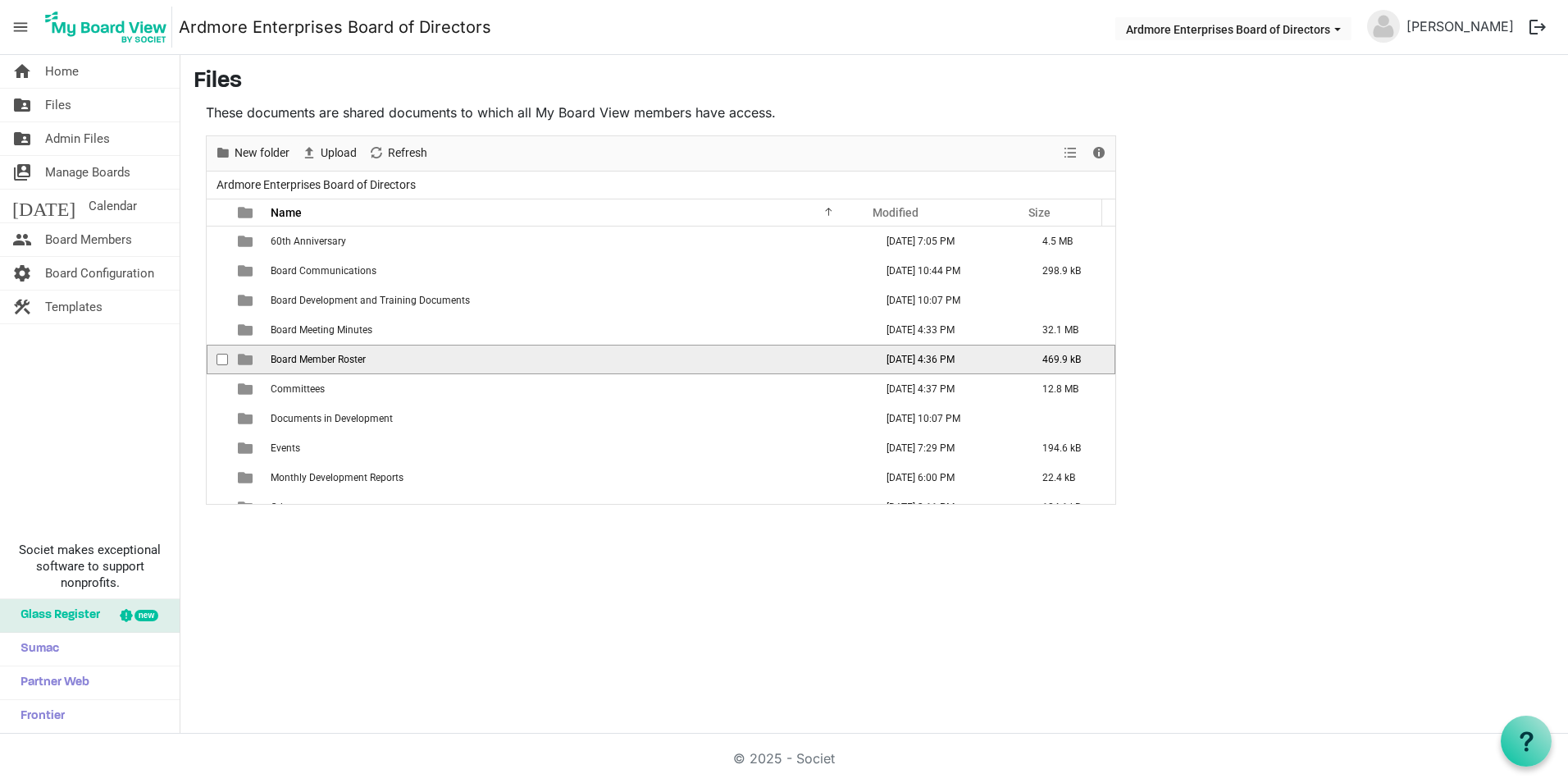
click at [315, 357] on span "Board Member Roster" at bounding box center [317, 359] width 95 height 12
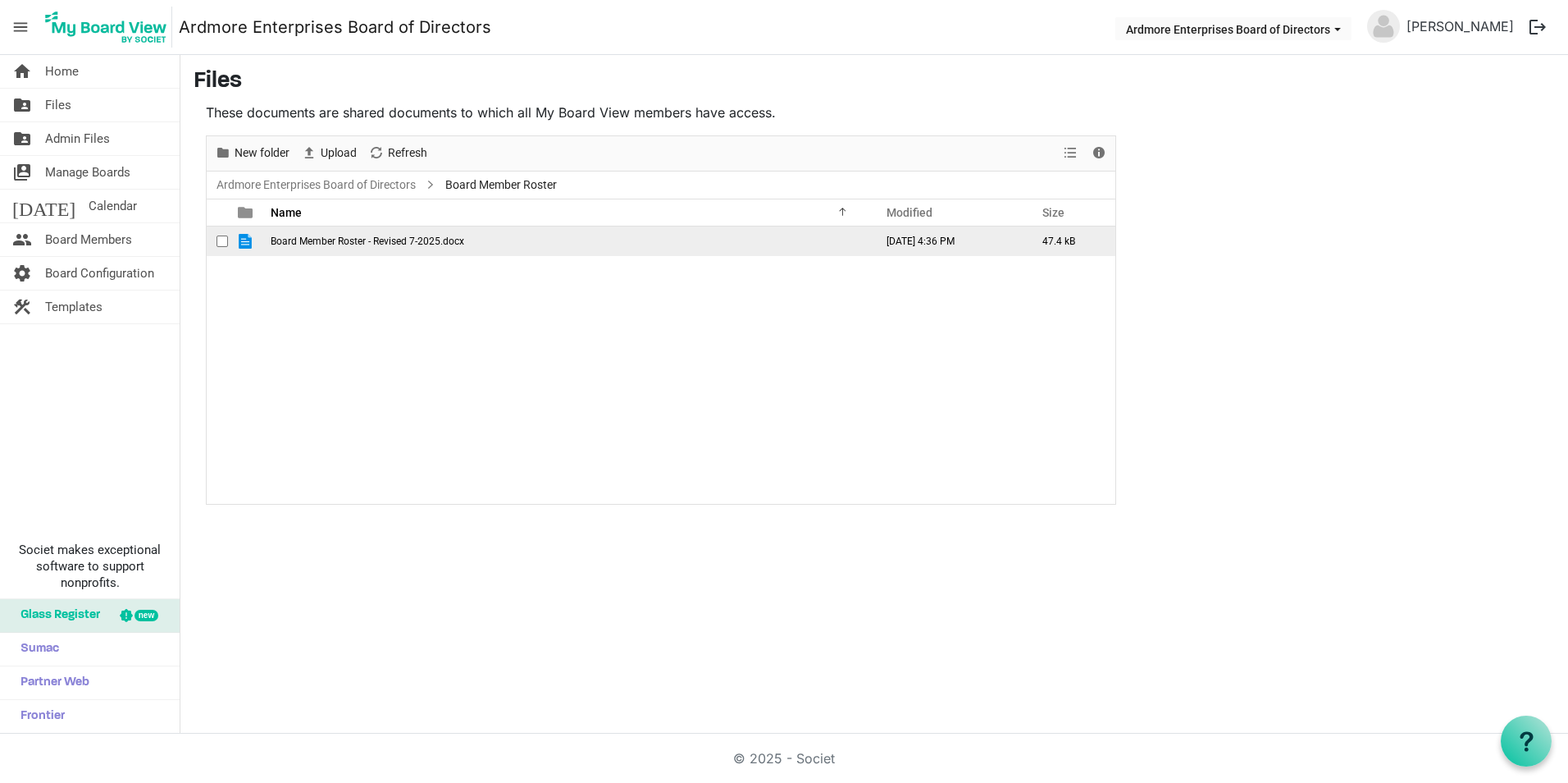
click at [376, 241] on span "Board Member Roster - Revised 7-2025.docx" at bounding box center [367, 241] width 194 height 12
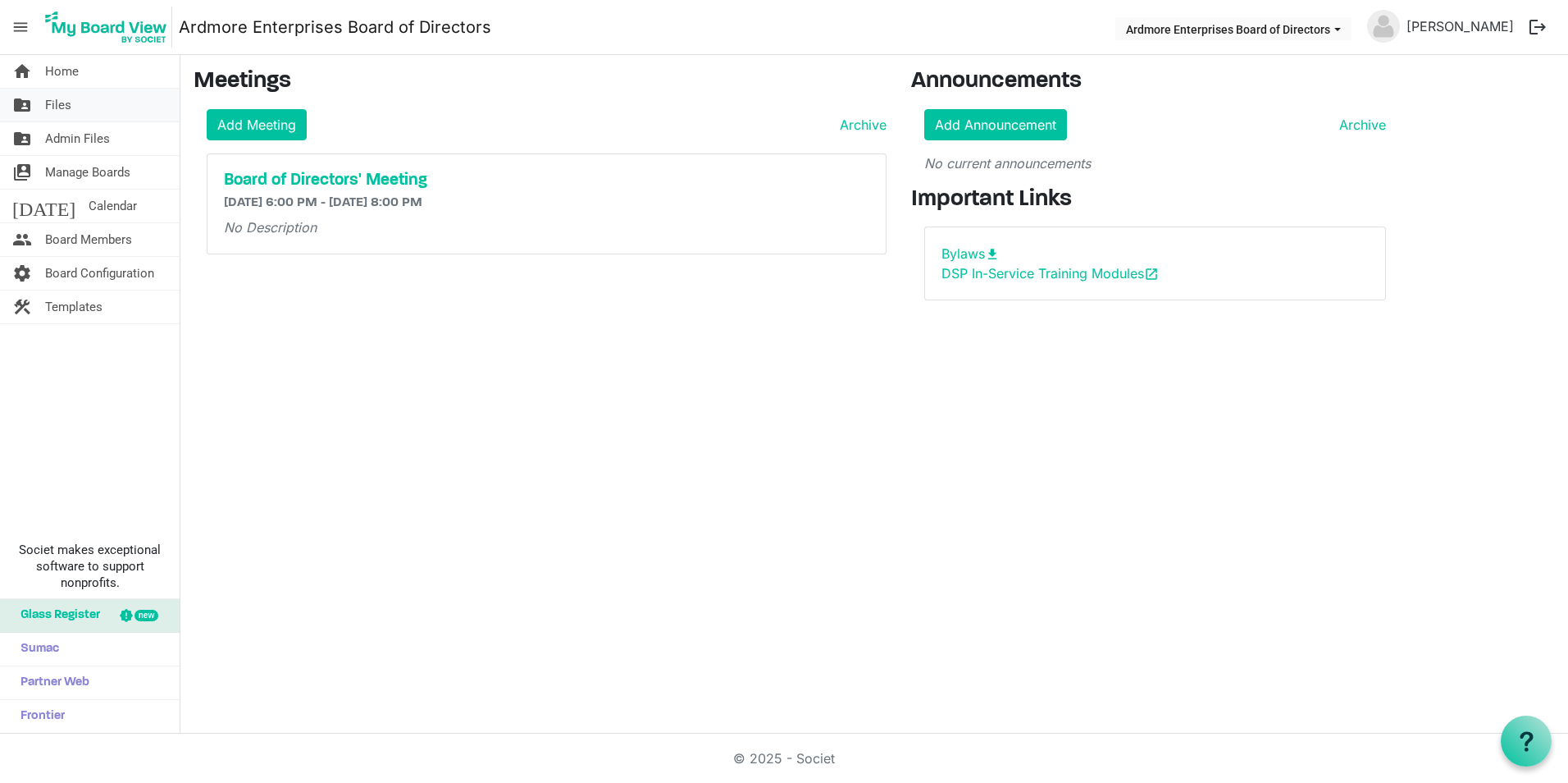
click at [59, 102] on span "Files" at bounding box center [59, 105] width 26 height 33
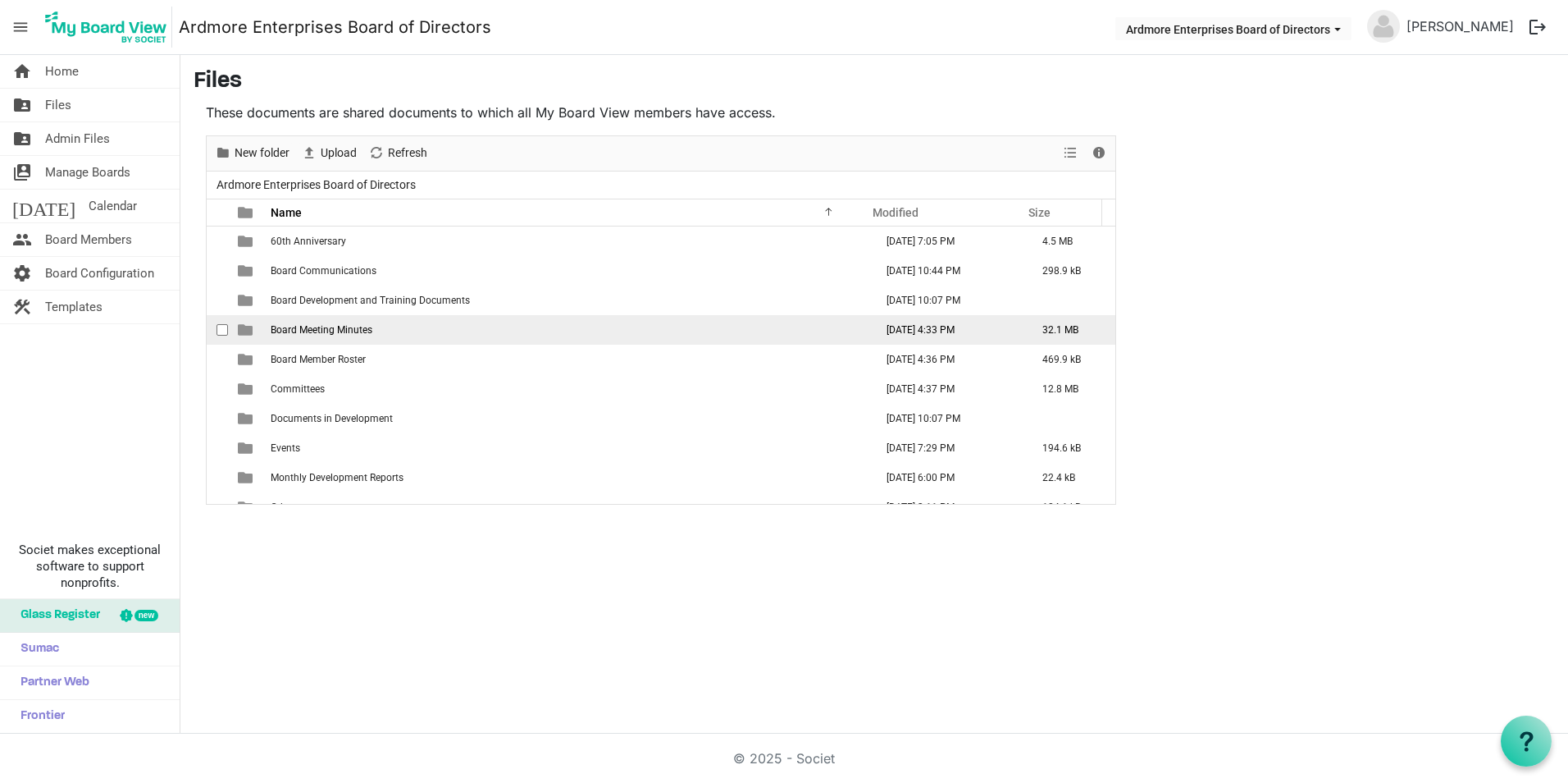
click at [329, 324] on span "Board Meeting Minutes" at bounding box center [321, 330] width 101 height 12
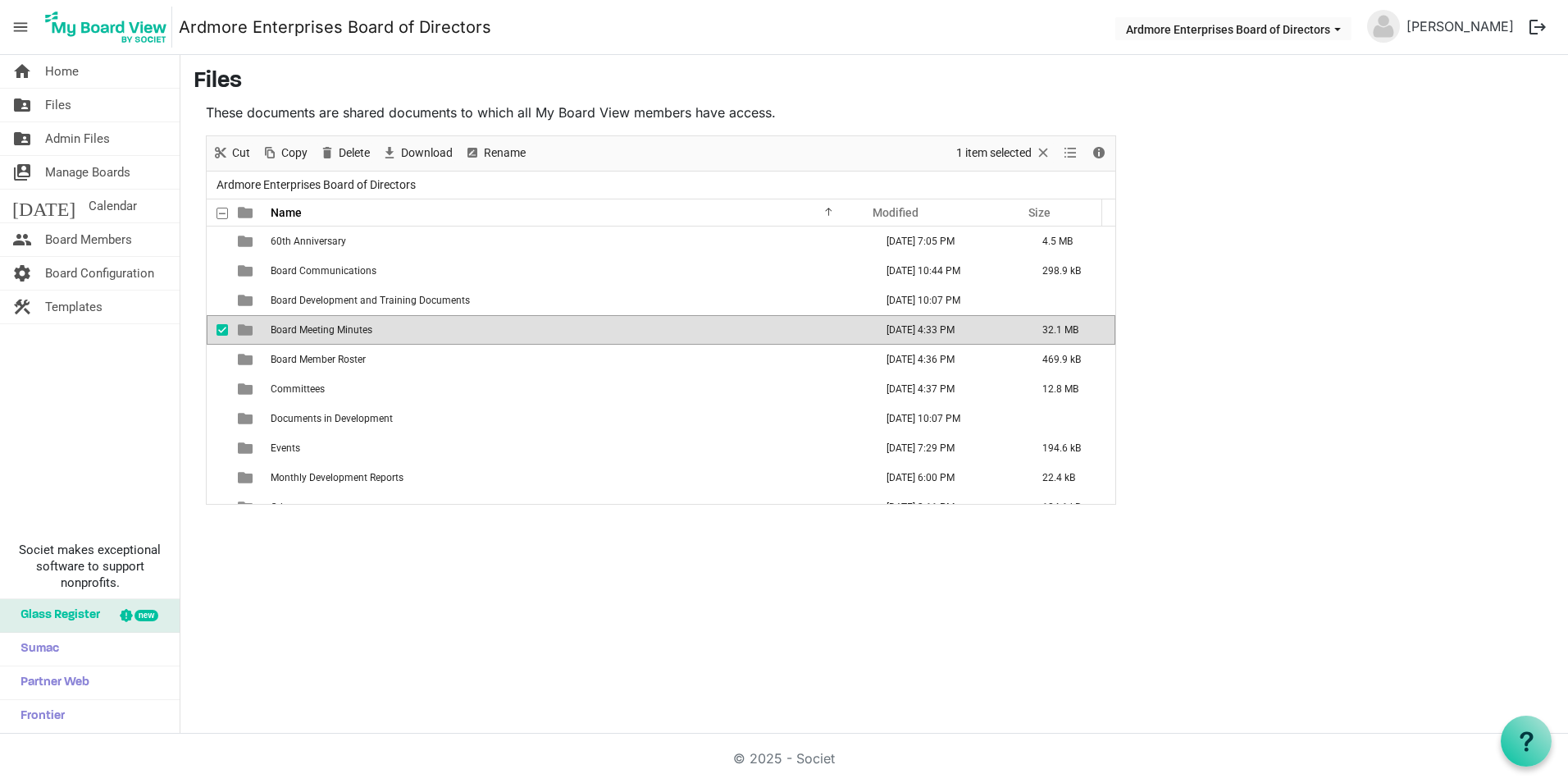
click at [329, 324] on span "Board Meeting Minutes" at bounding box center [321, 330] width 101 height 12
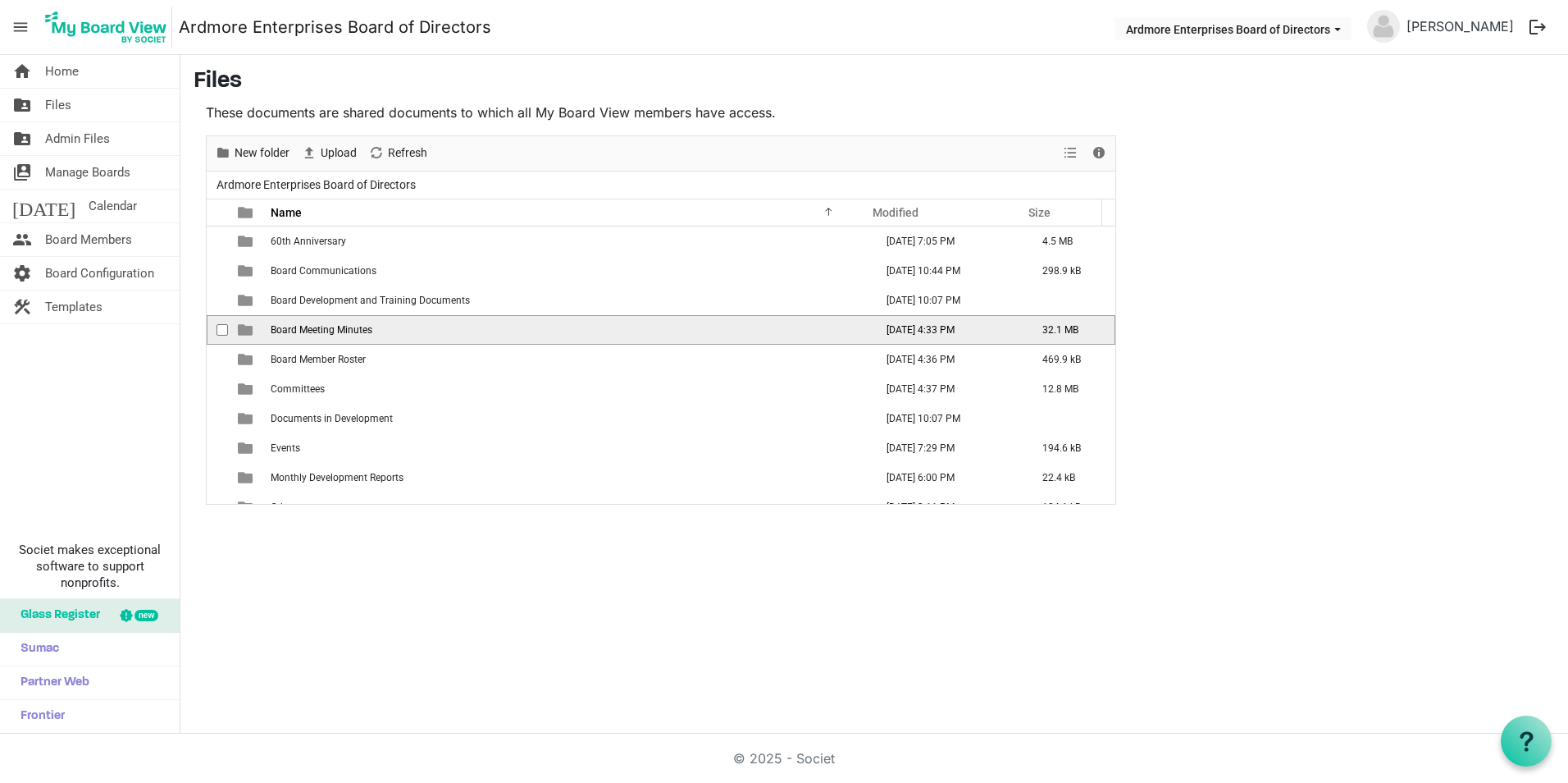
click at [329, 324] on span "Board Meeting Minutes" at bounding box center [321, 330] width 101 height 12
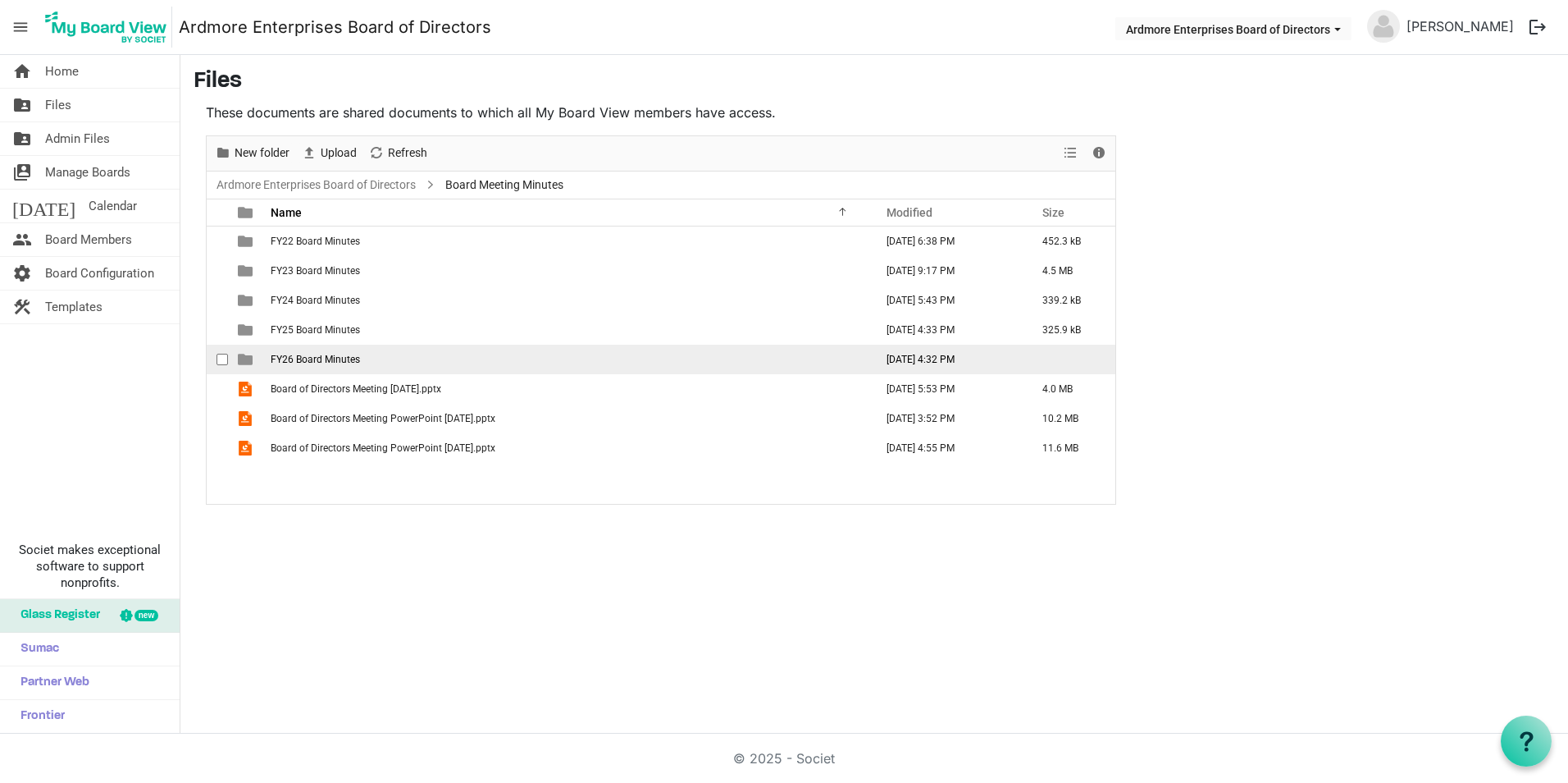
click at [303, 354] on span "FY26 Board Minutes" at bounding box center [315, 359] width 89 height 12
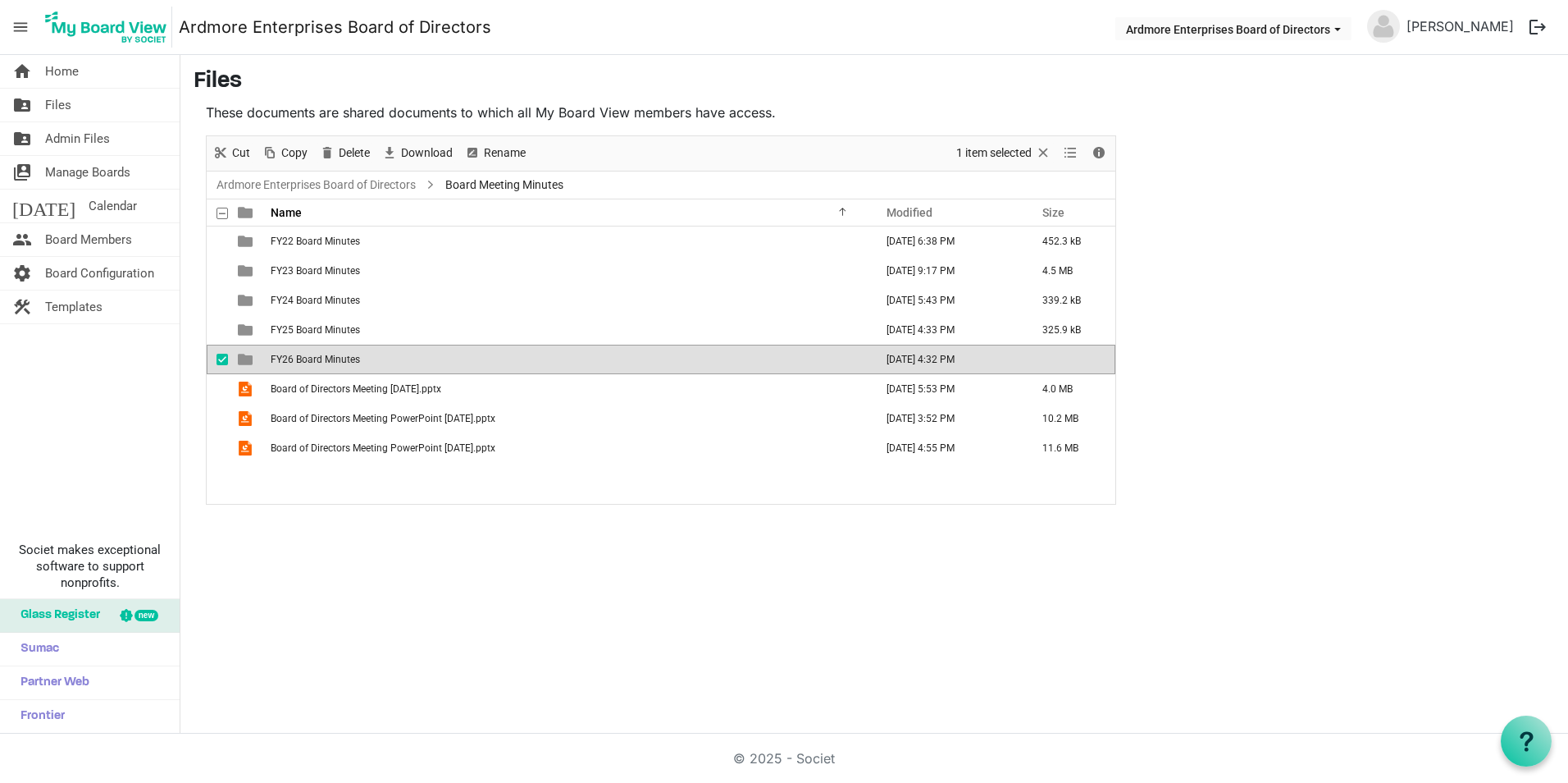
click at [303, 354] on span "FY26 Board Minutes" at bounding box center [315, 359] width 89 height 12
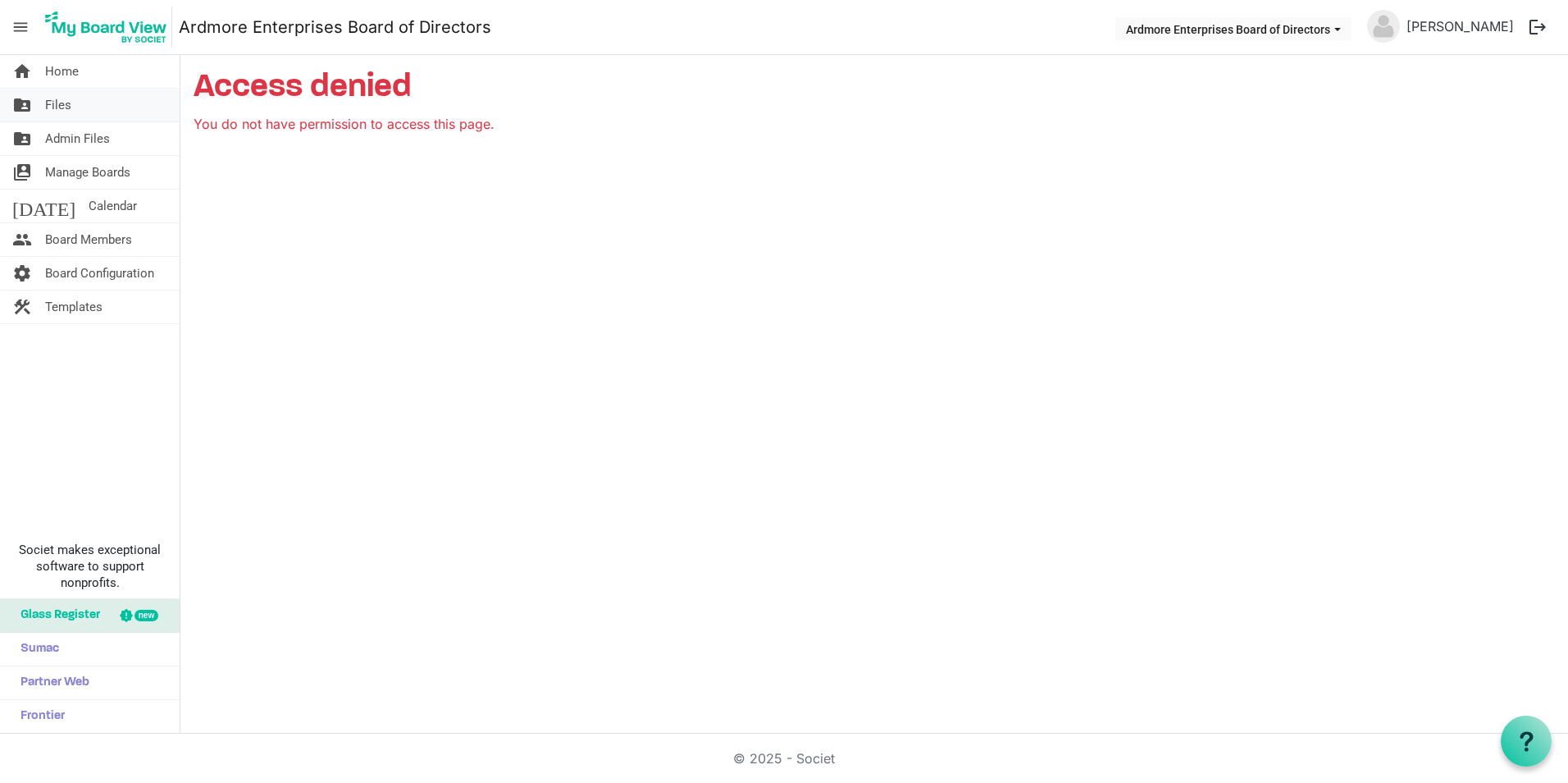
click at [60, 99] on span "Files" at bounding box center [59, 105] width 26 height 33
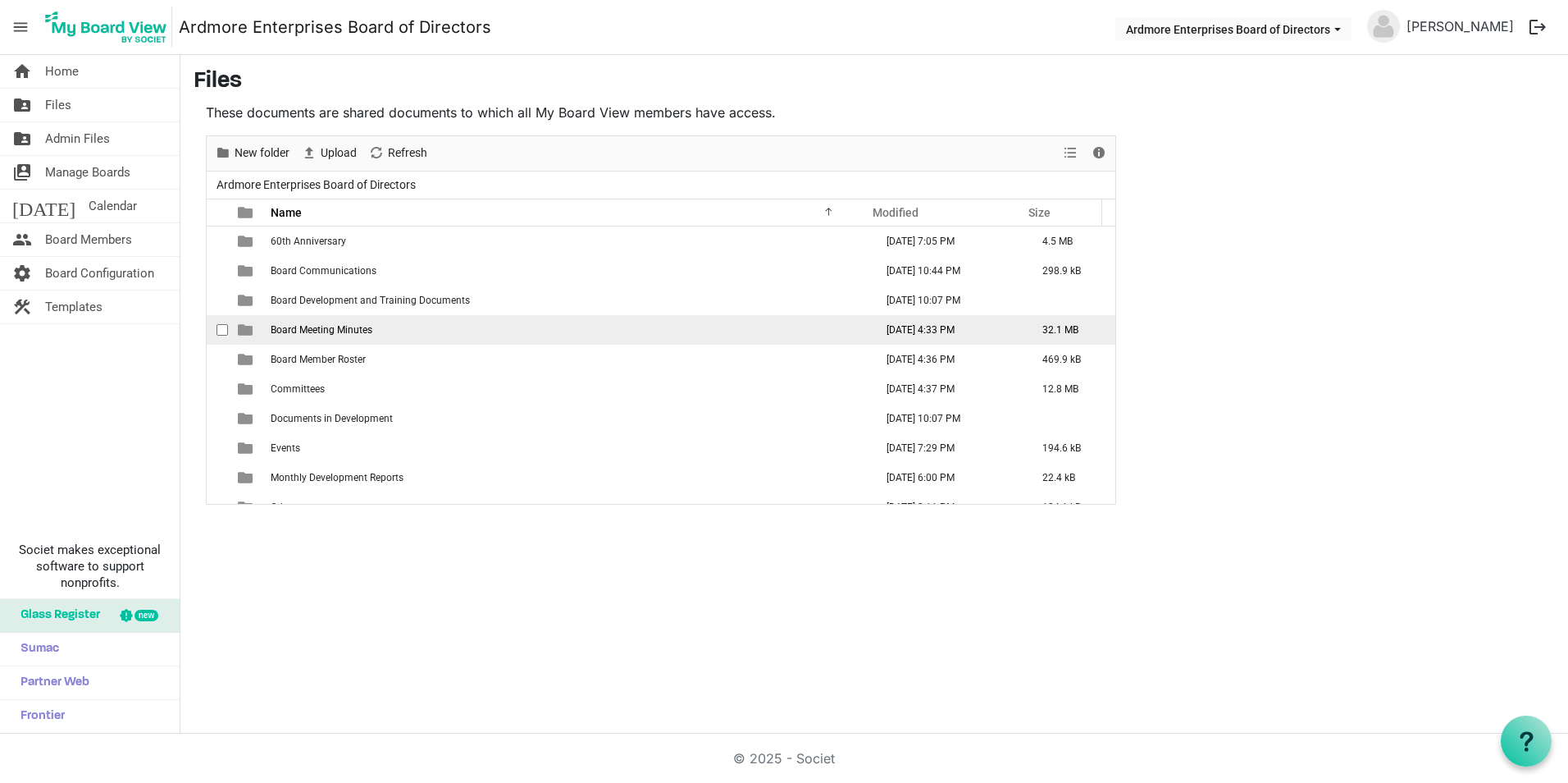
click at [327, 331] on span "Board Meeting Minutes" at bounding box center [321, 330] width 101 height 12
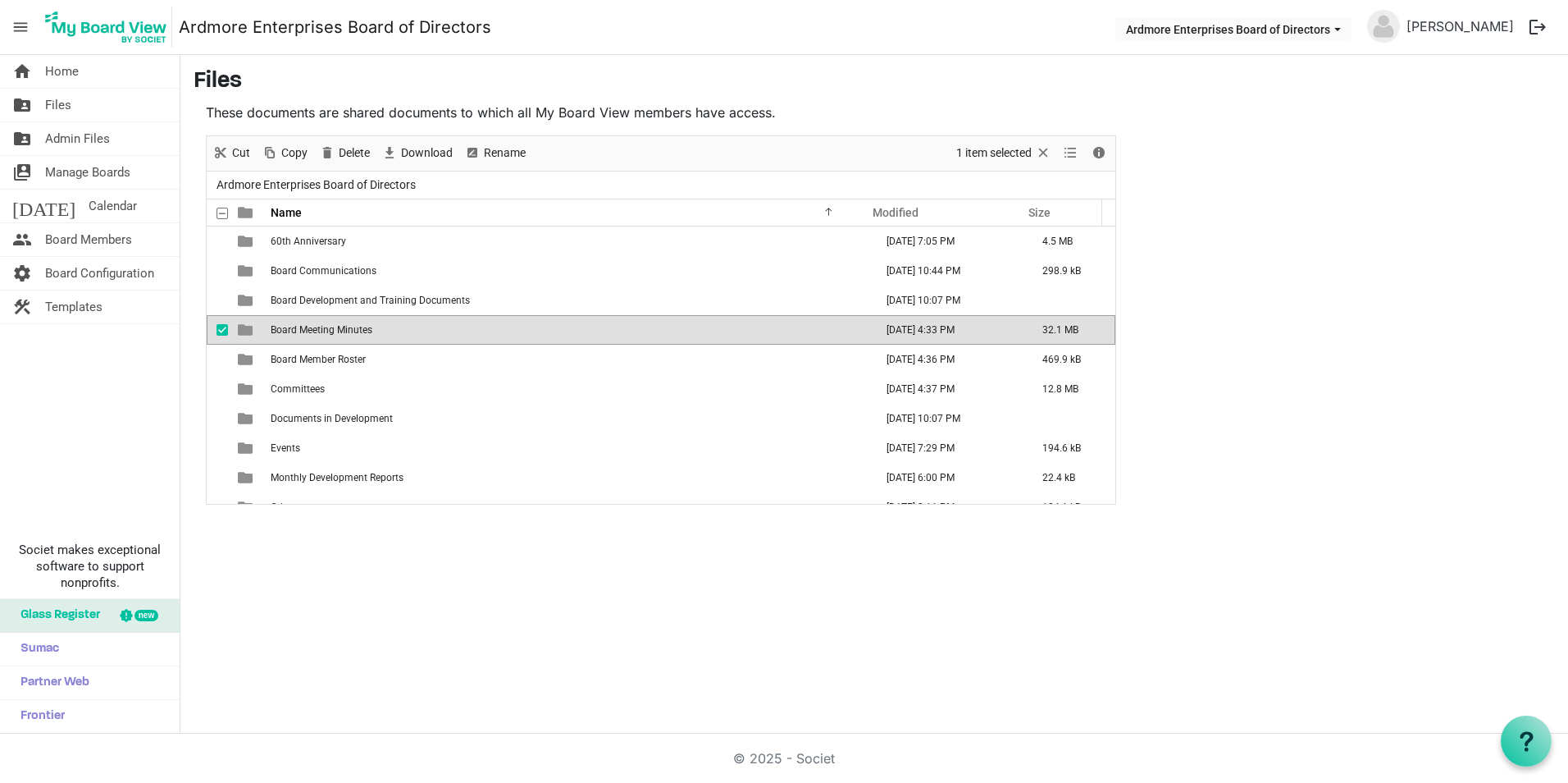
click at [327, 331] on span "Board Meeting Minutes" at bounding box center [321, 330] width 101 height 12
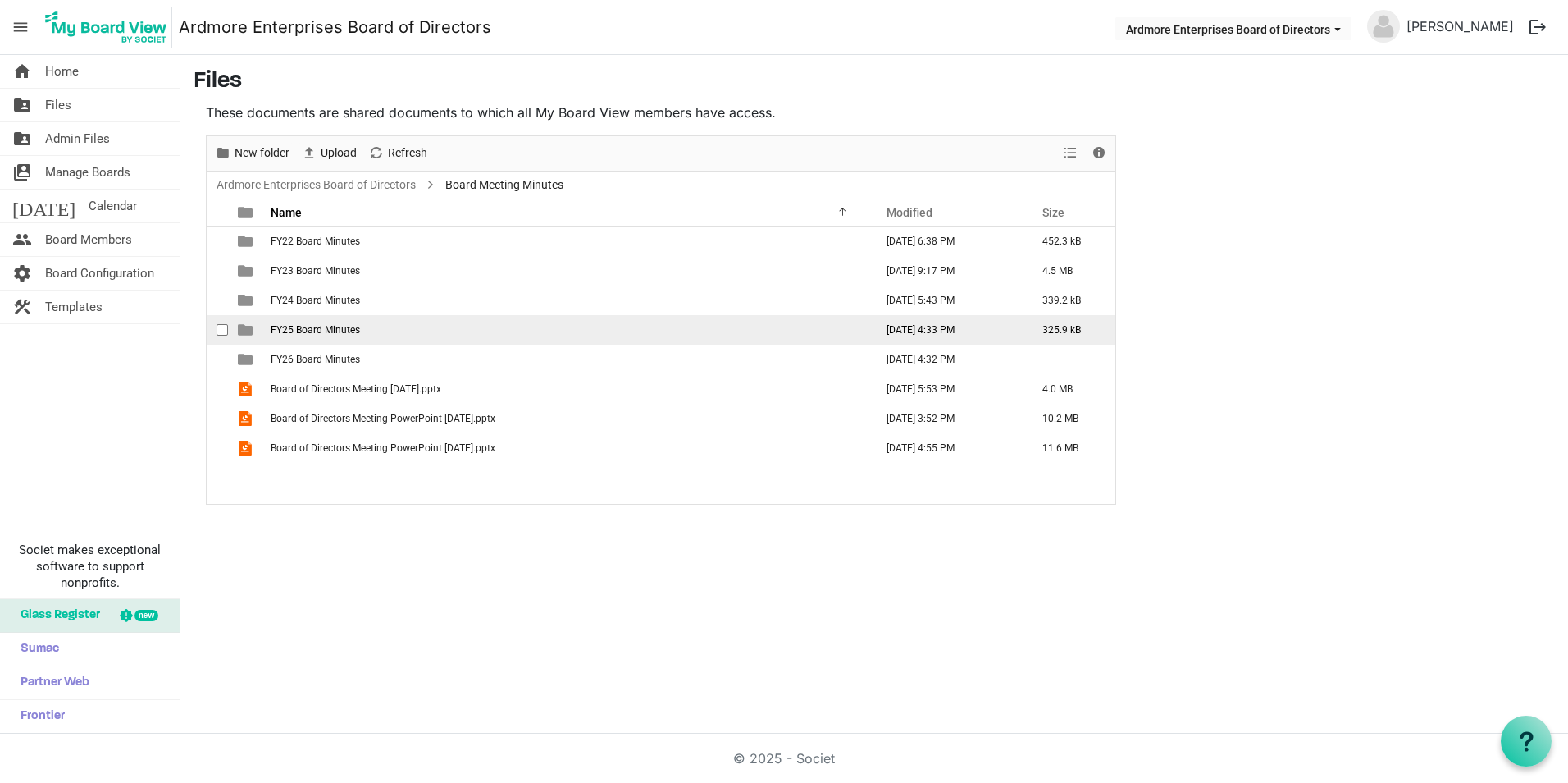
click at [330, 330] on span "FY25 Board Minutes" at bounding box center [315, 330] width 89 height 12
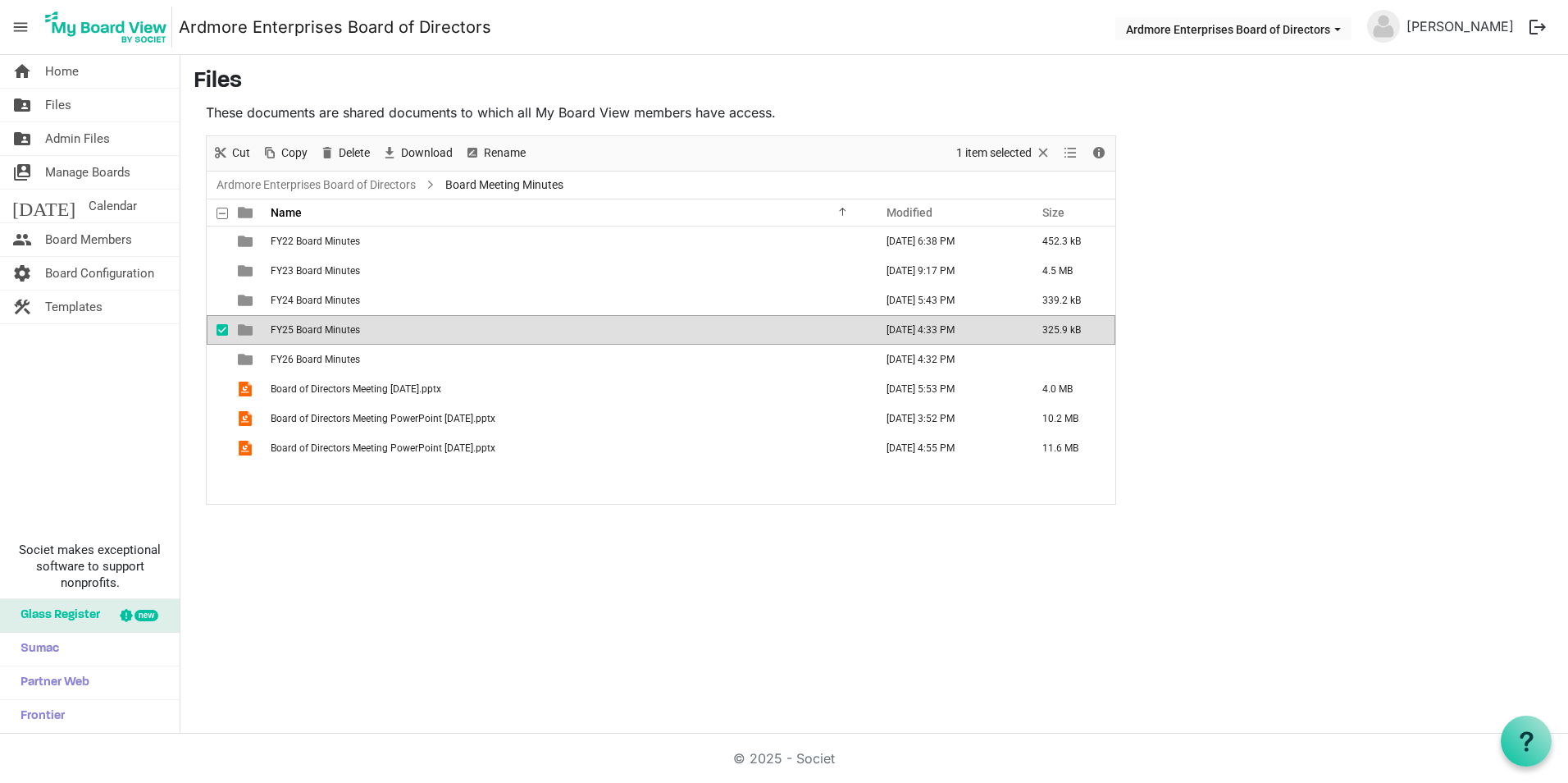
click at [330, 330] on span "FY25 Board Minutes" at bounding box center [315, 330] width 89 height 12
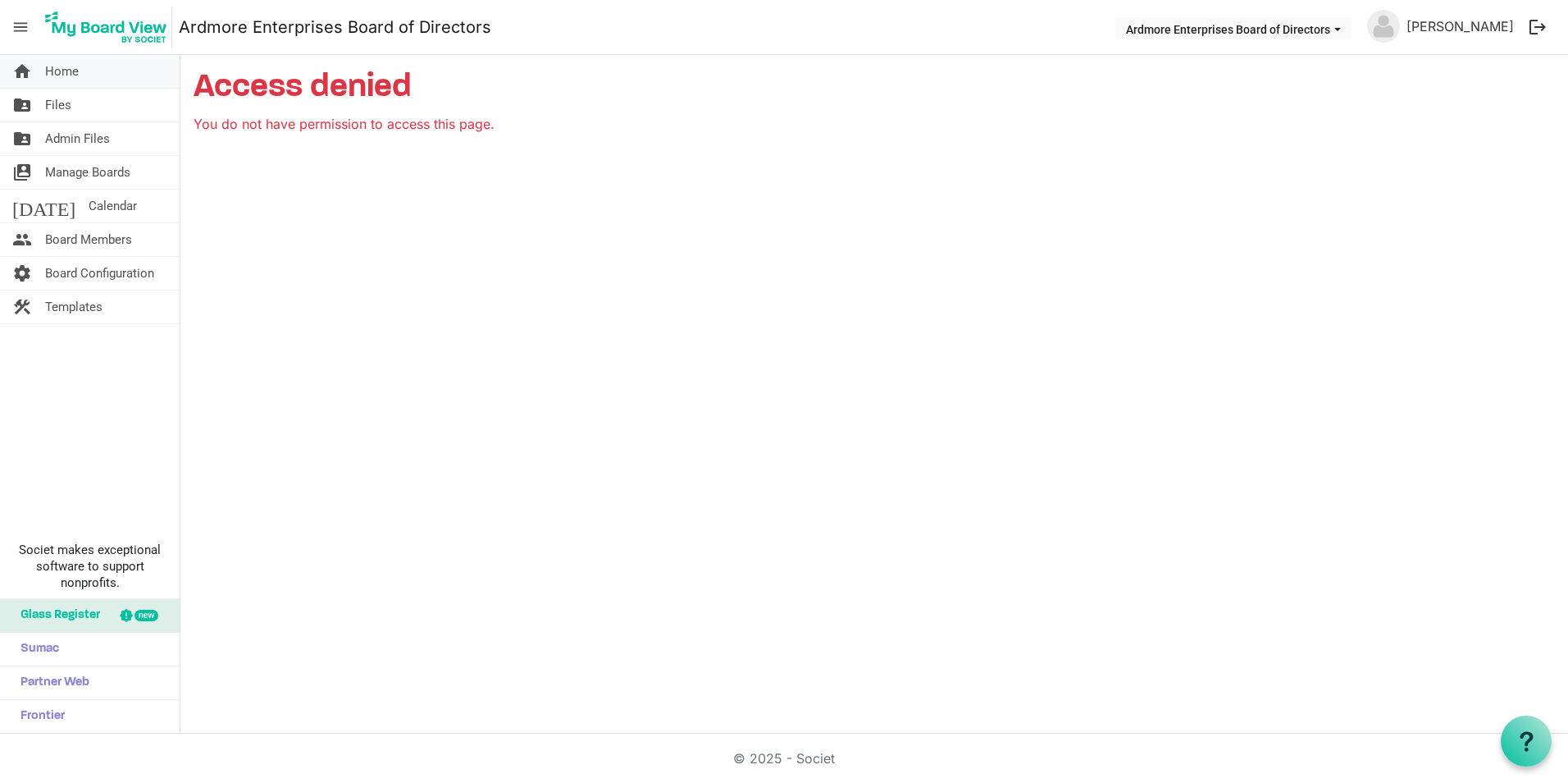
click at [63, 68] on span "Home" at bounding box center [62, 72] width 34 height 33
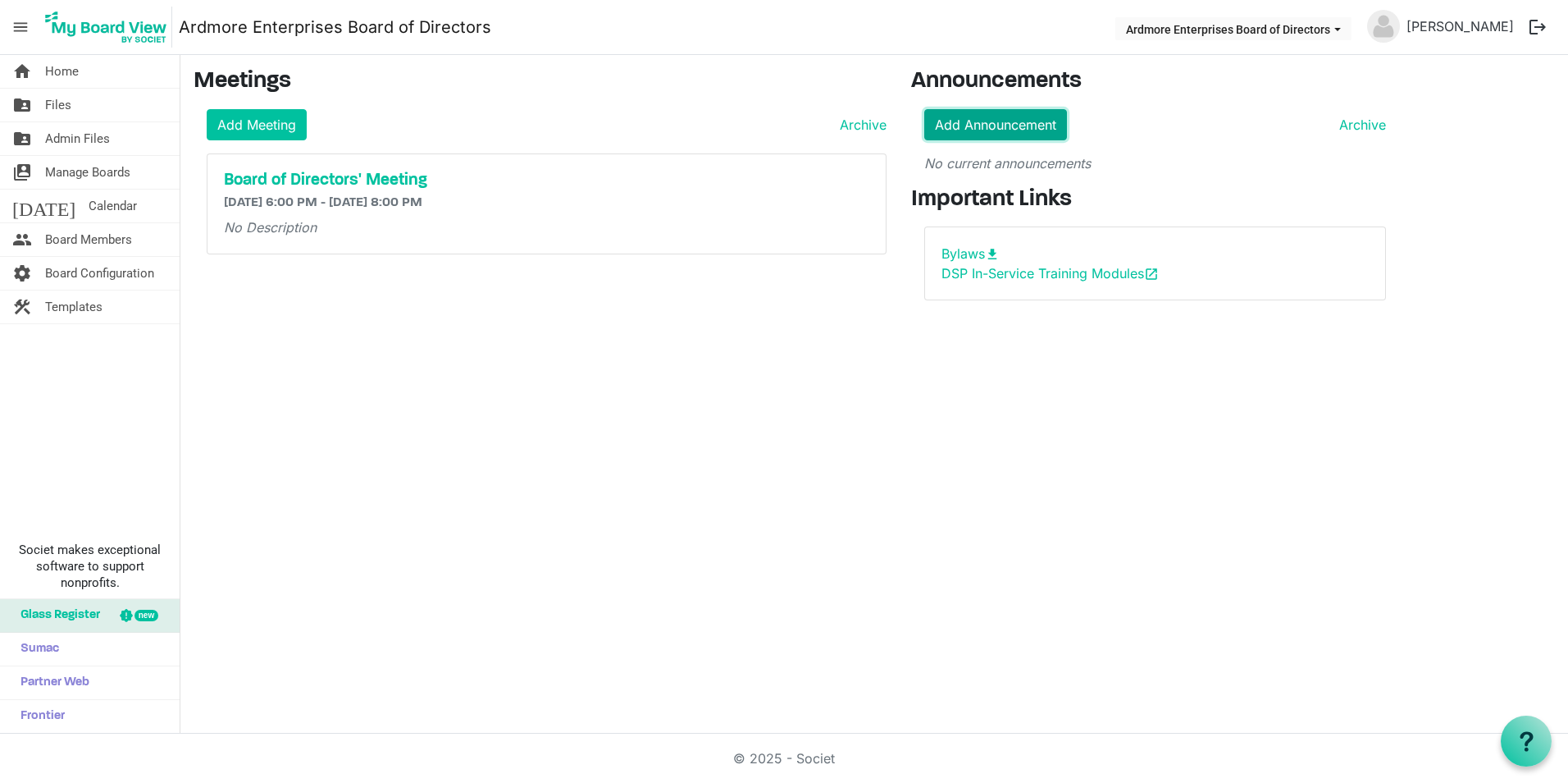
click at [992, 118] on link "Add Announcement" at bounding box center [995, 124] width 143 height 31
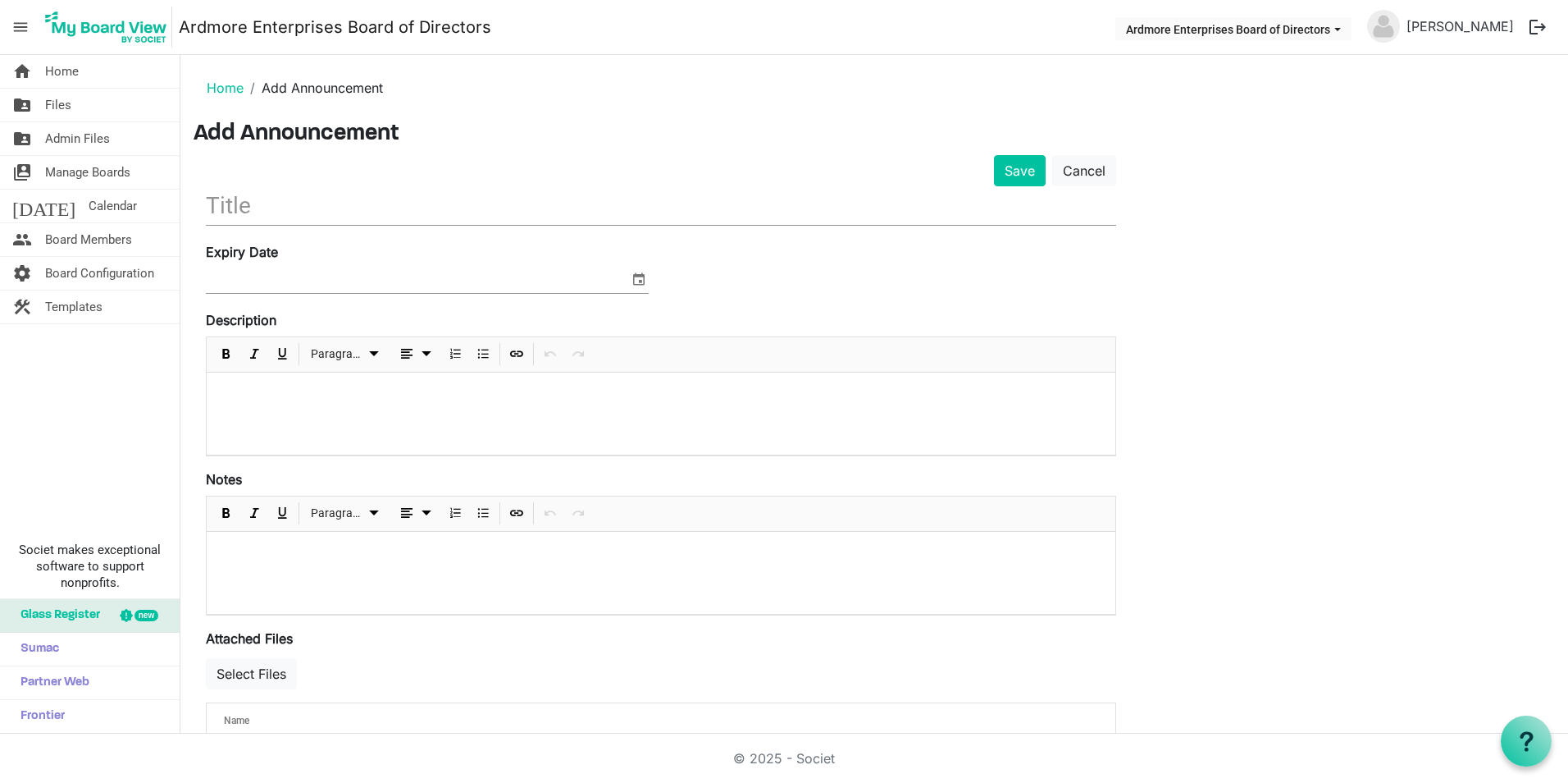
click at [248, 209] on input "text" at bounding box center [661, 205] width 910 height 39
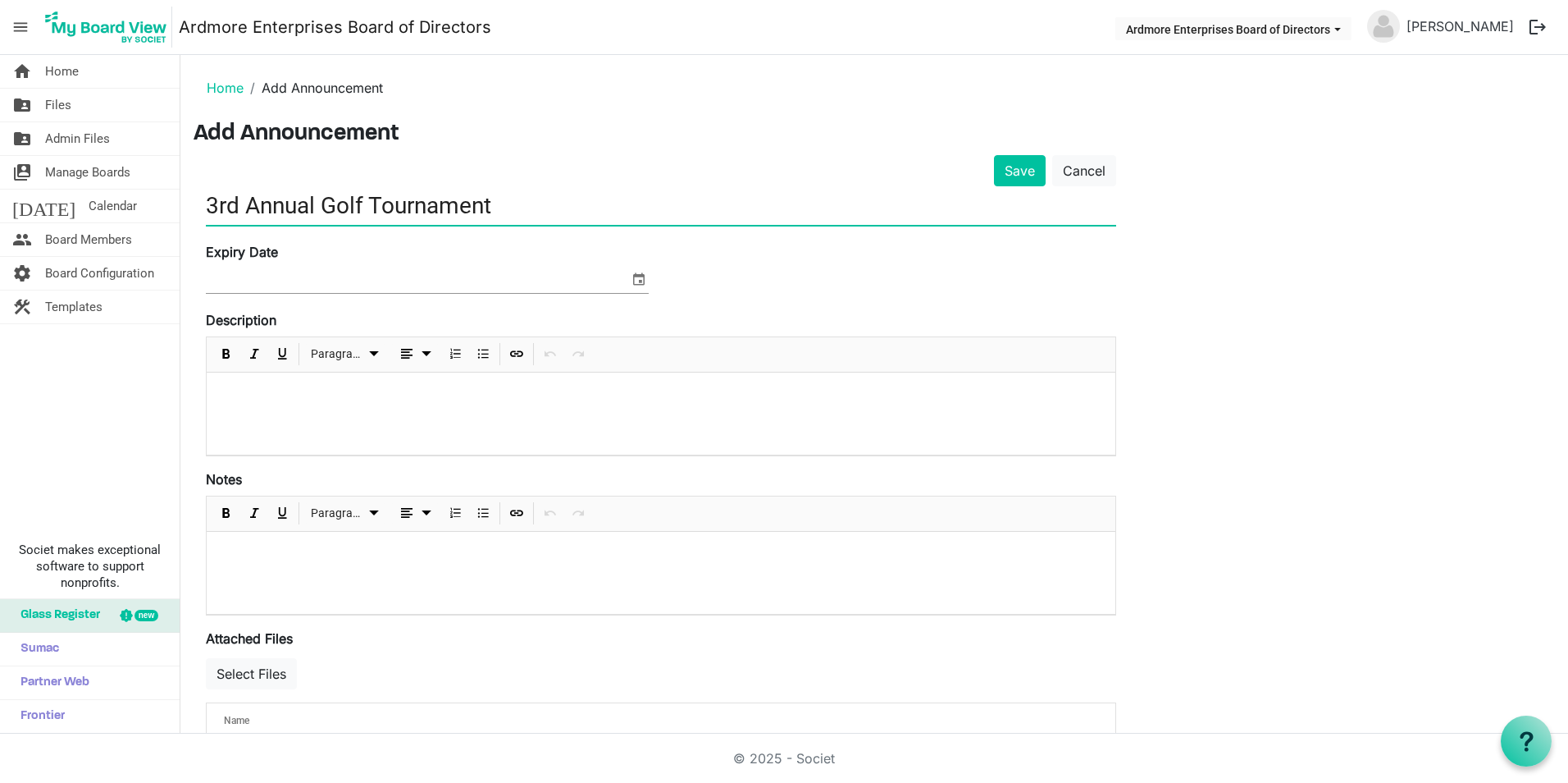
type input "3rd Annual Golf Tournament"
click at [637, 274] on span "select" at bounding box center [639, 279] width 20 height 21
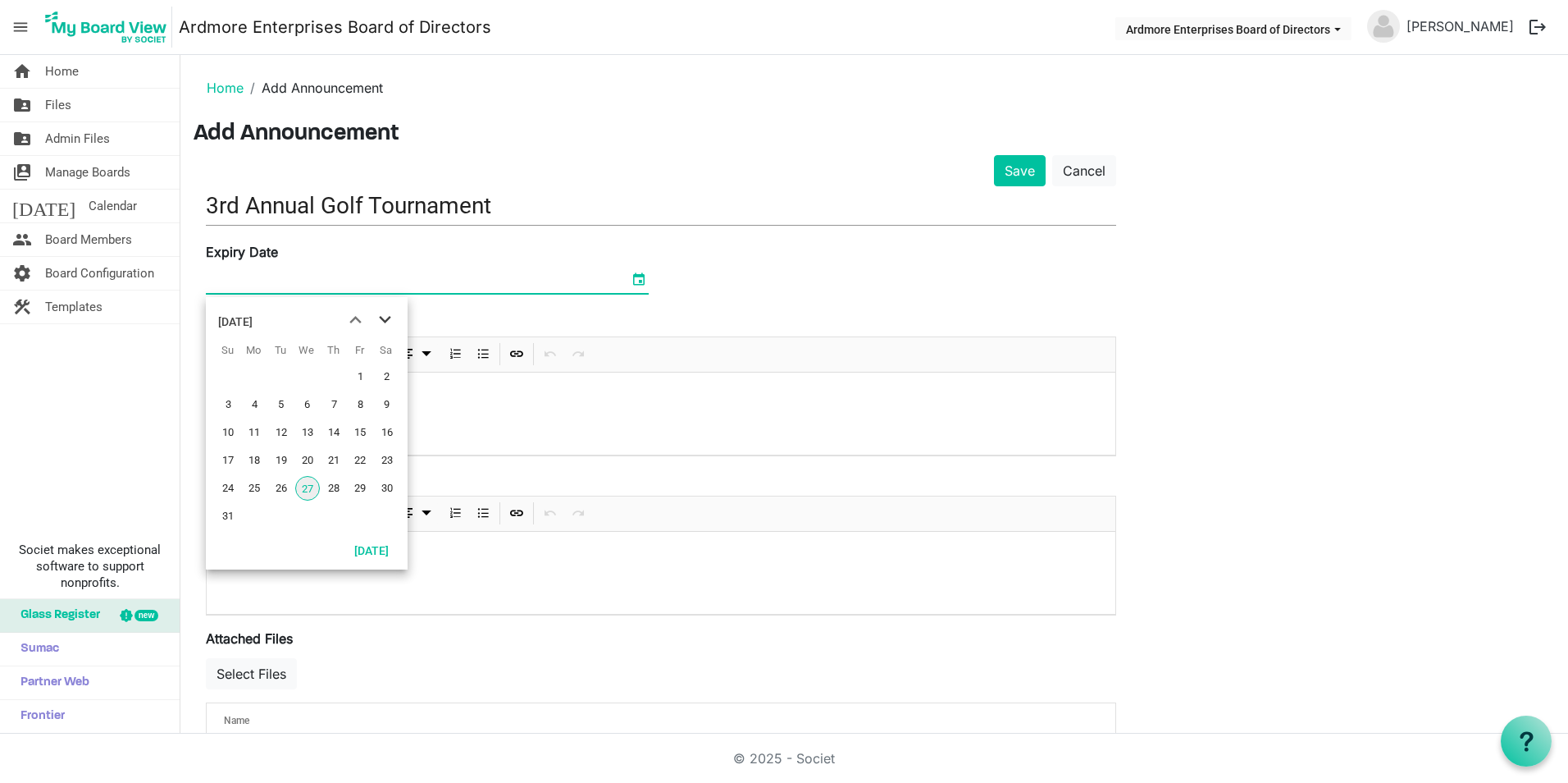
click at [386, 316] on span "next month" at bounding box center [385, 320] width 29 height 30
click at [335, 428] on span "18" at bounding box center [334, 433] width 25 height 25
type input "9/18/2025"
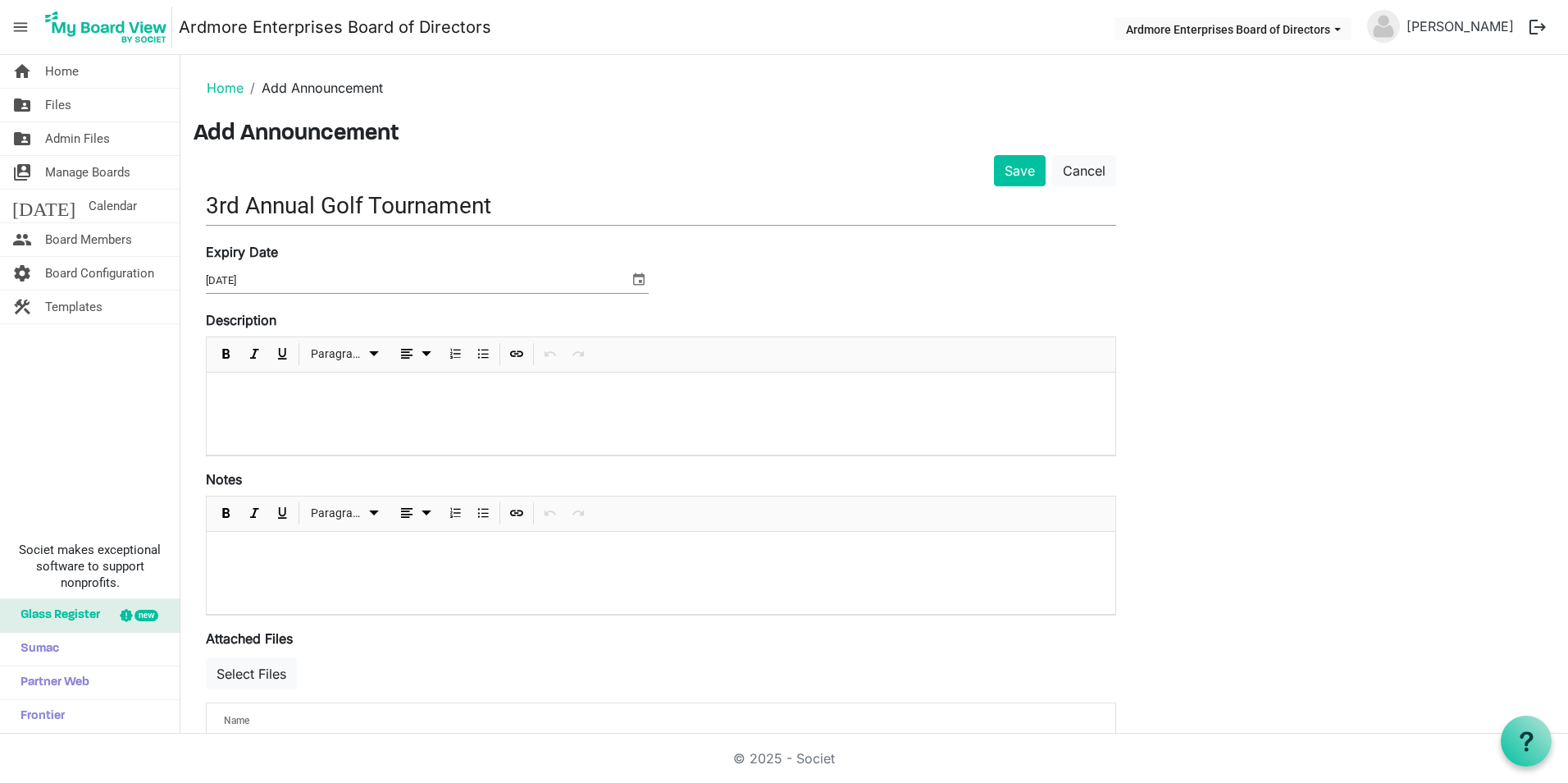
click at [263, 406] on div at bounding box center [661, 414] width 909 height 82
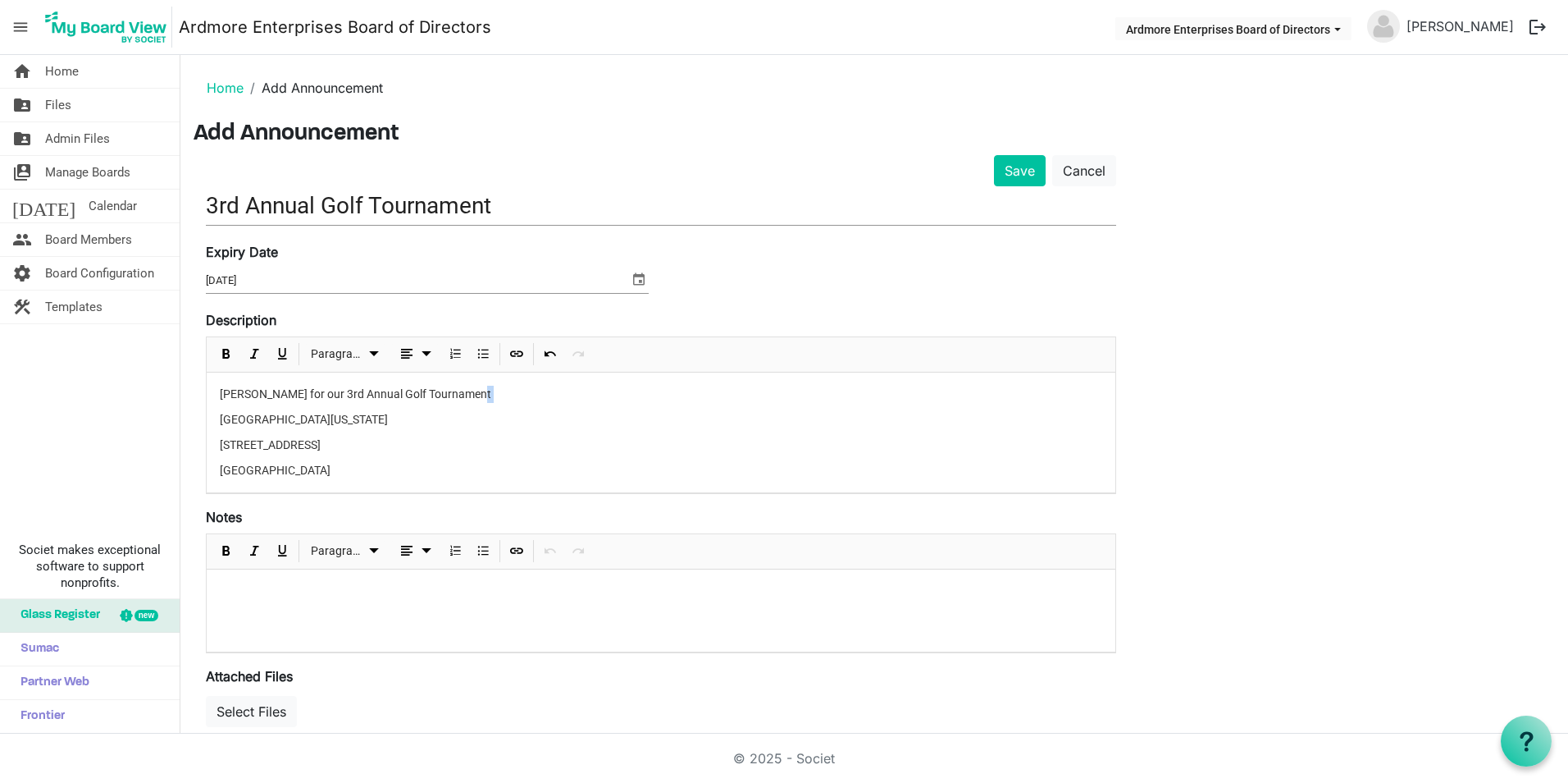
drag, startPoint x: 501, startPoint y: 392, endPoint x: 173, endPoint y: 405, distance: 328.3
click at [173, 405] on div "home Home folder_shared Files folder_shared Admin Files switch_account Manage B…" at bounding box center [784, 394] width 1568 height 678
drag, startPoint x: 214, startPoint y: 394, endPoint x: 309, endPoint y: 415, distance: 97.3
click at [309, 415] on div "Joi n Ardmore for our 3rd Annual Golf Tournament University of Maryland Golf Co…" at bounding box center [661, 432] width 909 height 120
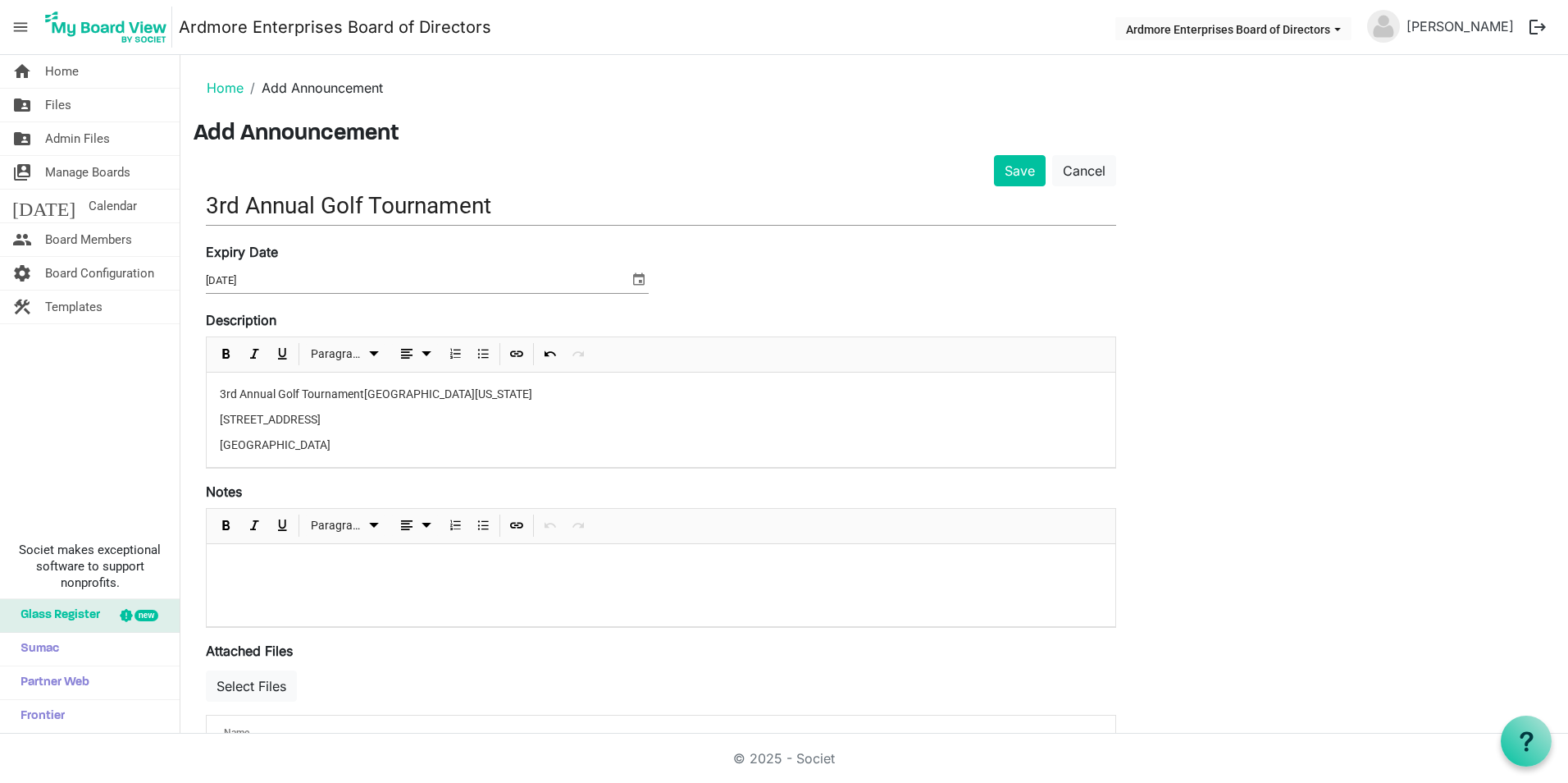
click at [573, 388] on p "3rd Annual Golf Tournament University of Maryland Golf Course" at bounding box center [661, 394] width 882 height 17
drag, startPoint x: 363, startPoint y: 392, endPoint x: 200, endPoint y: 392, distance: 163.0
click at [200, 392] on div "Save Cancel 3rd Annual Golf Tournament Expiry Date 9/18/2025 Description <p><sp…" at bounding box center [661, 475] width 935 height 640
click at [444, 408] on div "t University of Maryland Golf Course 3800 Golf Course Road College Park MD 20743" at bounding box center [661, 420] width 909 height 94
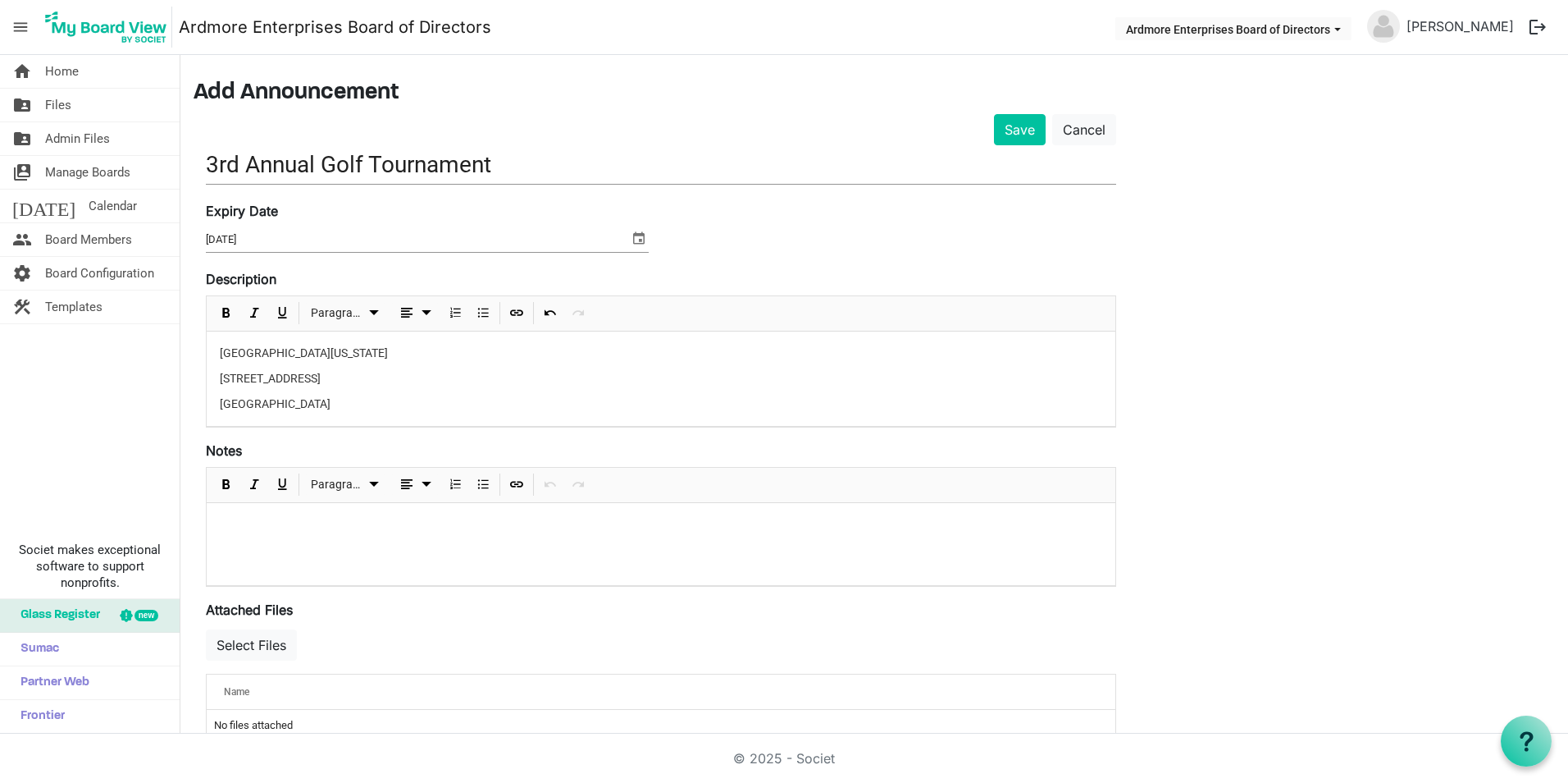
scroll to position [76, 0]
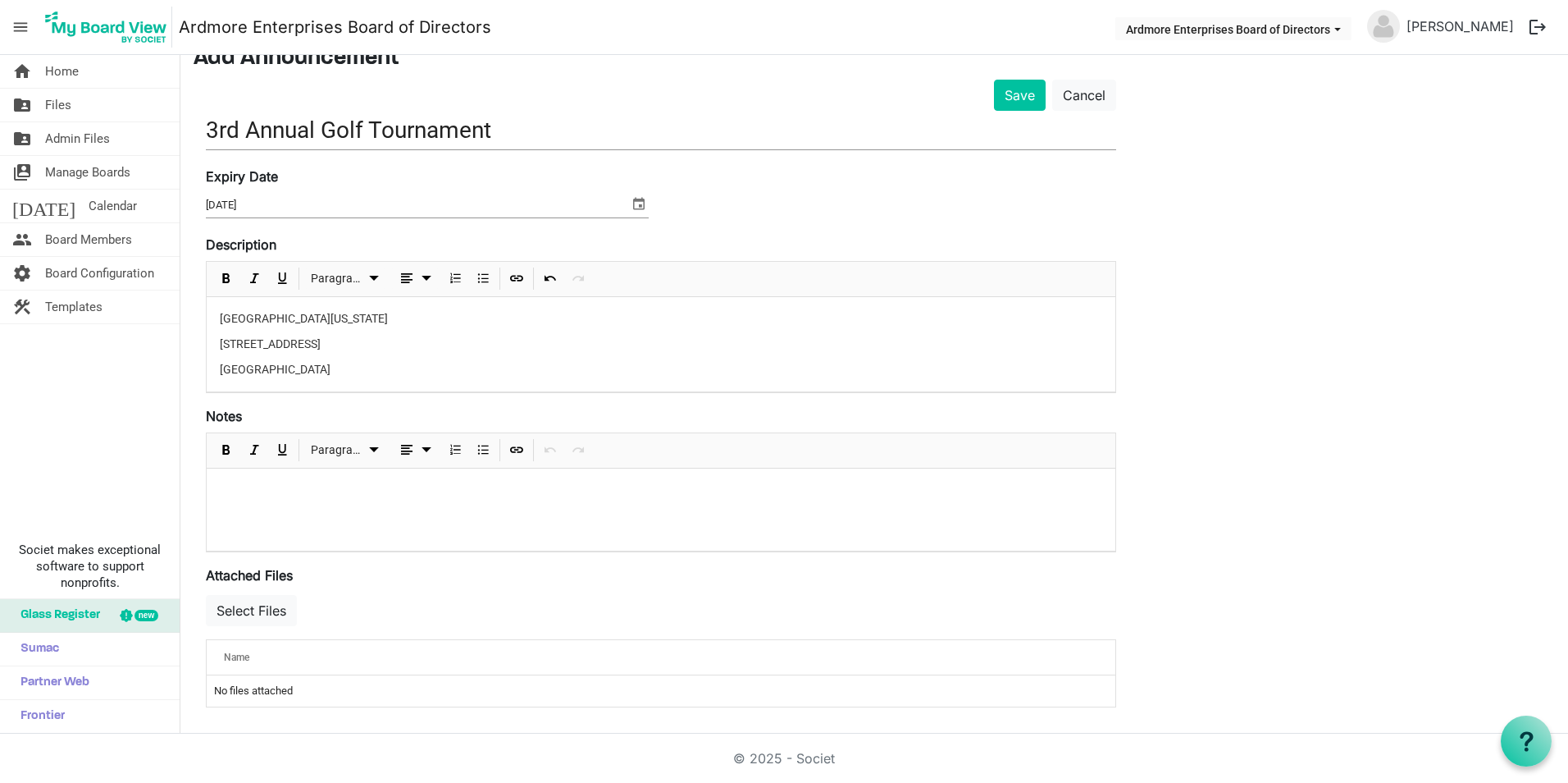
click at [640, 203] on span "select" at bounding box center [639, 204] width 20 height 21
click at [656, 349] on p "3800 Golf Course Road" at bounding box center [661, 344] width 882 height 17
click at [340, 368] on p "College Park MD 20743" at bounding box center [661, 369] width 882 height 17
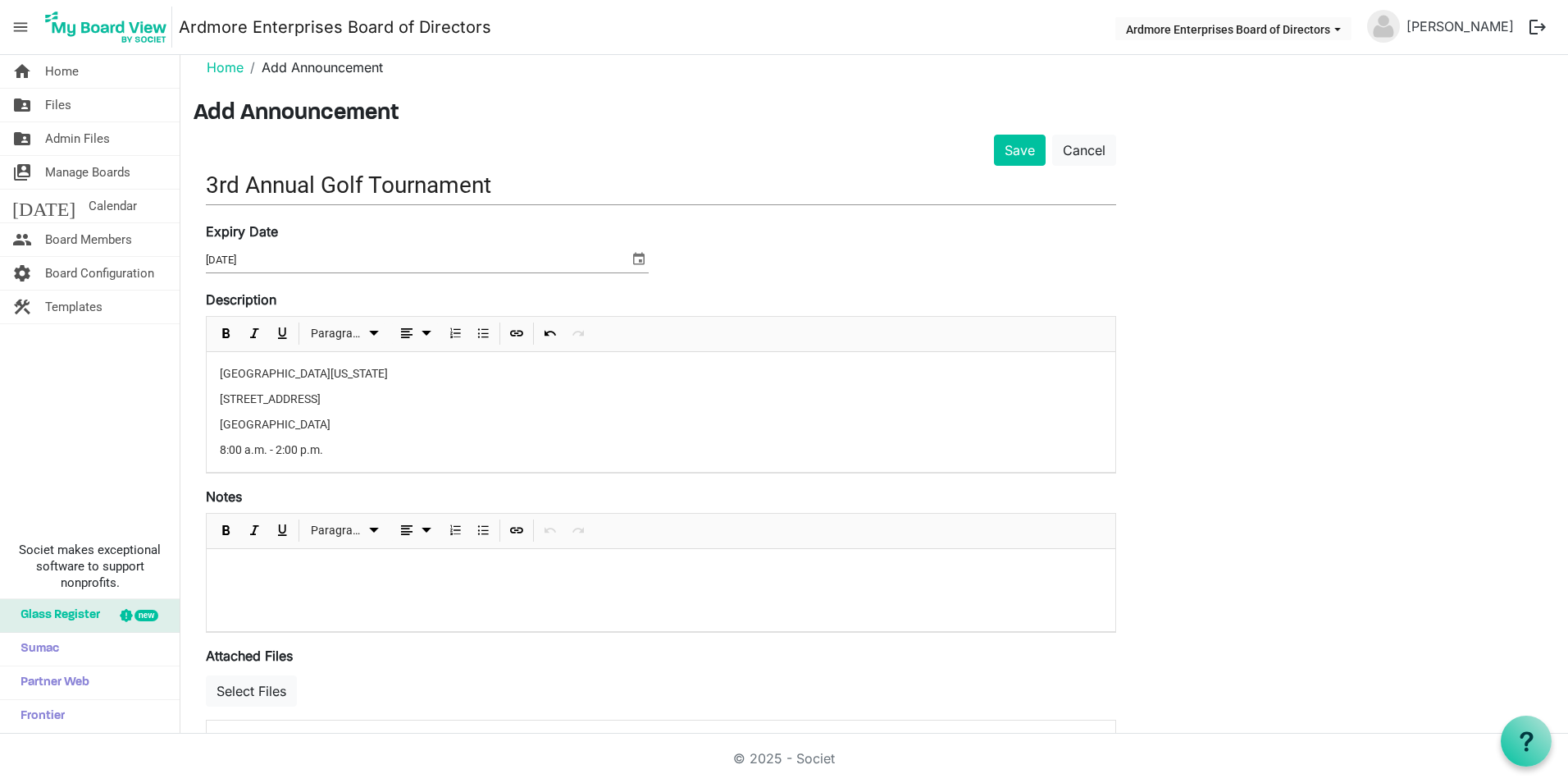
scroll to position [0, 0]
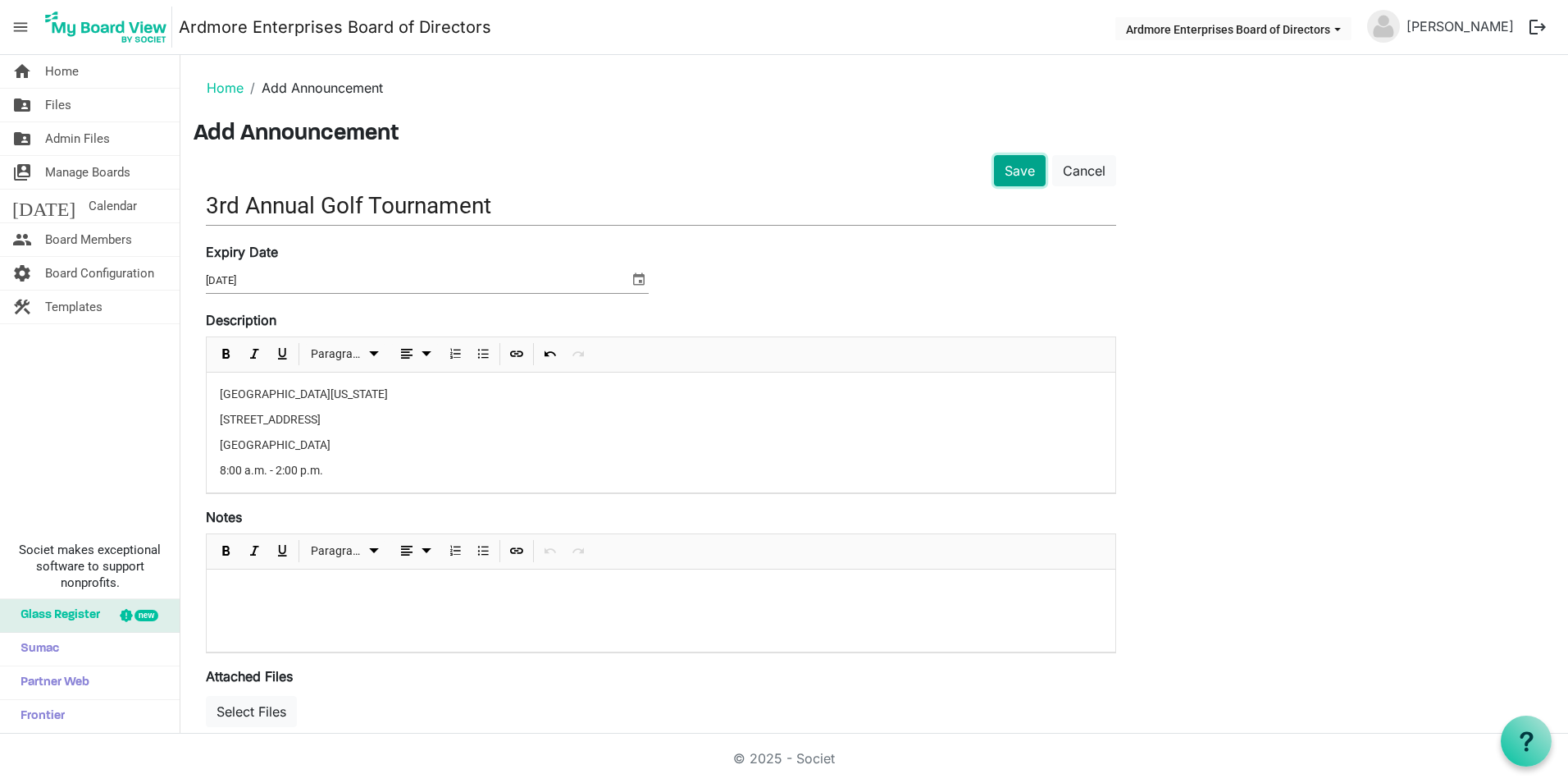
click at [1014, 170] on button "Save" at bounding box center [1019, 171] width 52 height 31
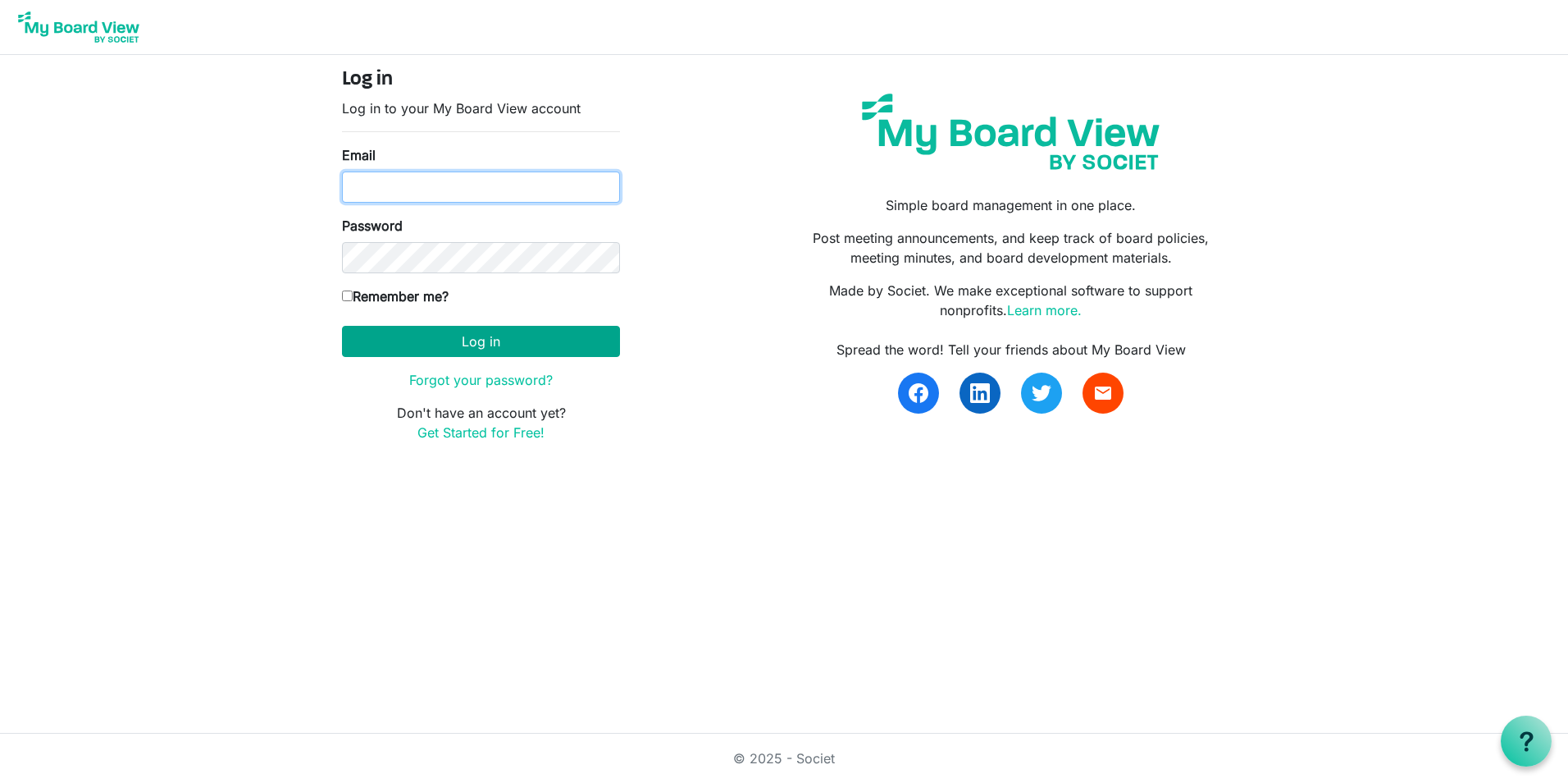
type input "[EMAIL_ADDRESS][DOMAIN_NAME]"
click at [484, 339] on button "Log in" at bounding box center [480, 341] width 278 height 31
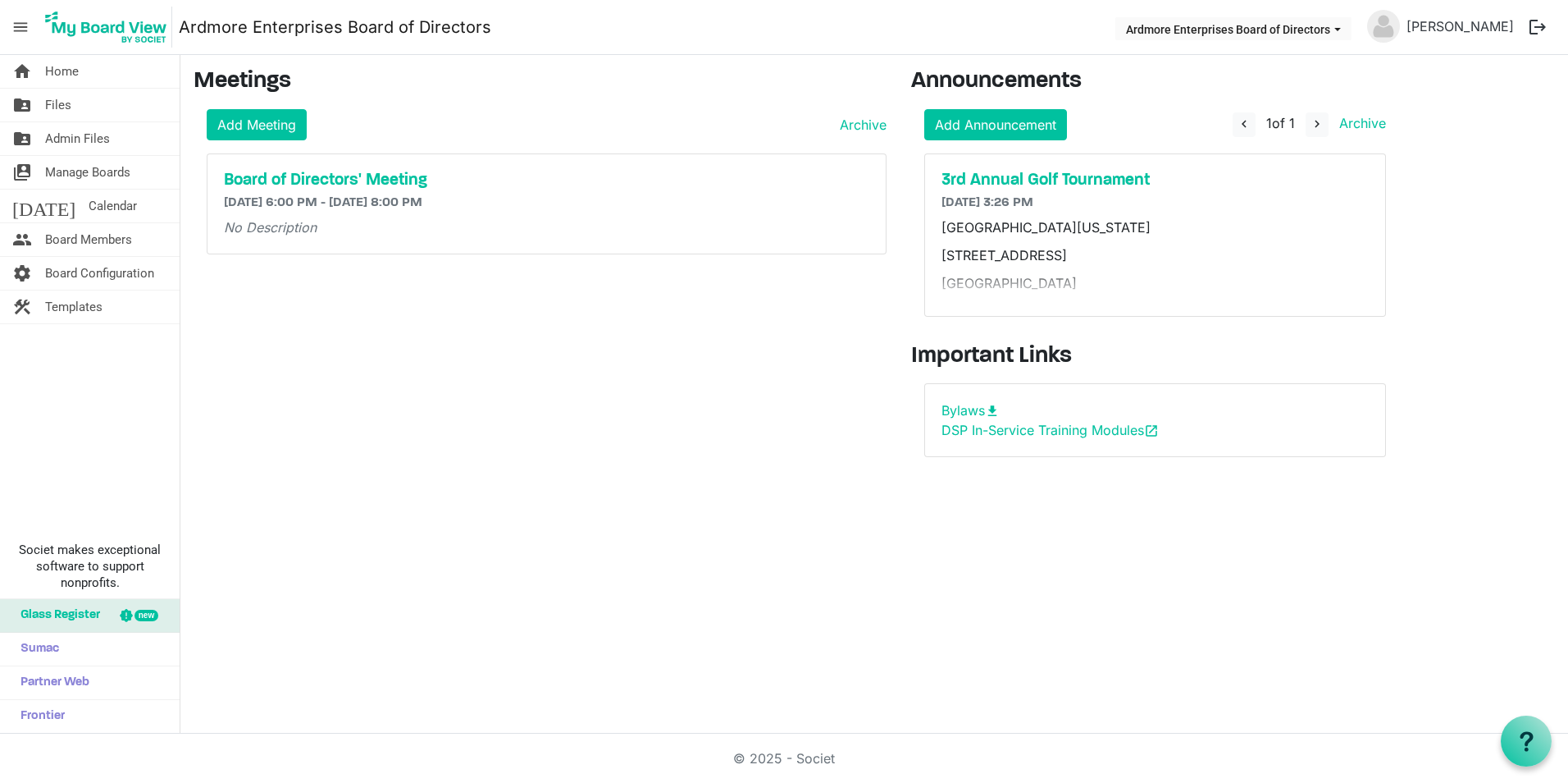
click at [1006, 299] on div "3rd Annual Golf Tournament [DATE] 3:26 PM [GEOGRAPHIC_DATA][US_STATE] [STREET_A…" at bounding box center [1155, 235] width 460 height 162
click at [995, 269] on div "[GEOGRAPHIC_DATA][US_STATE] [STREET_ADDRESS] 8:00 a.m. - 2:00 p.m." at bounding box center [1155, 259] width 428 height 82
click at [1037, 176] on h5 "3rd Annual Golf Tournament" at bounding box center [1155, 181] width 428 height 20
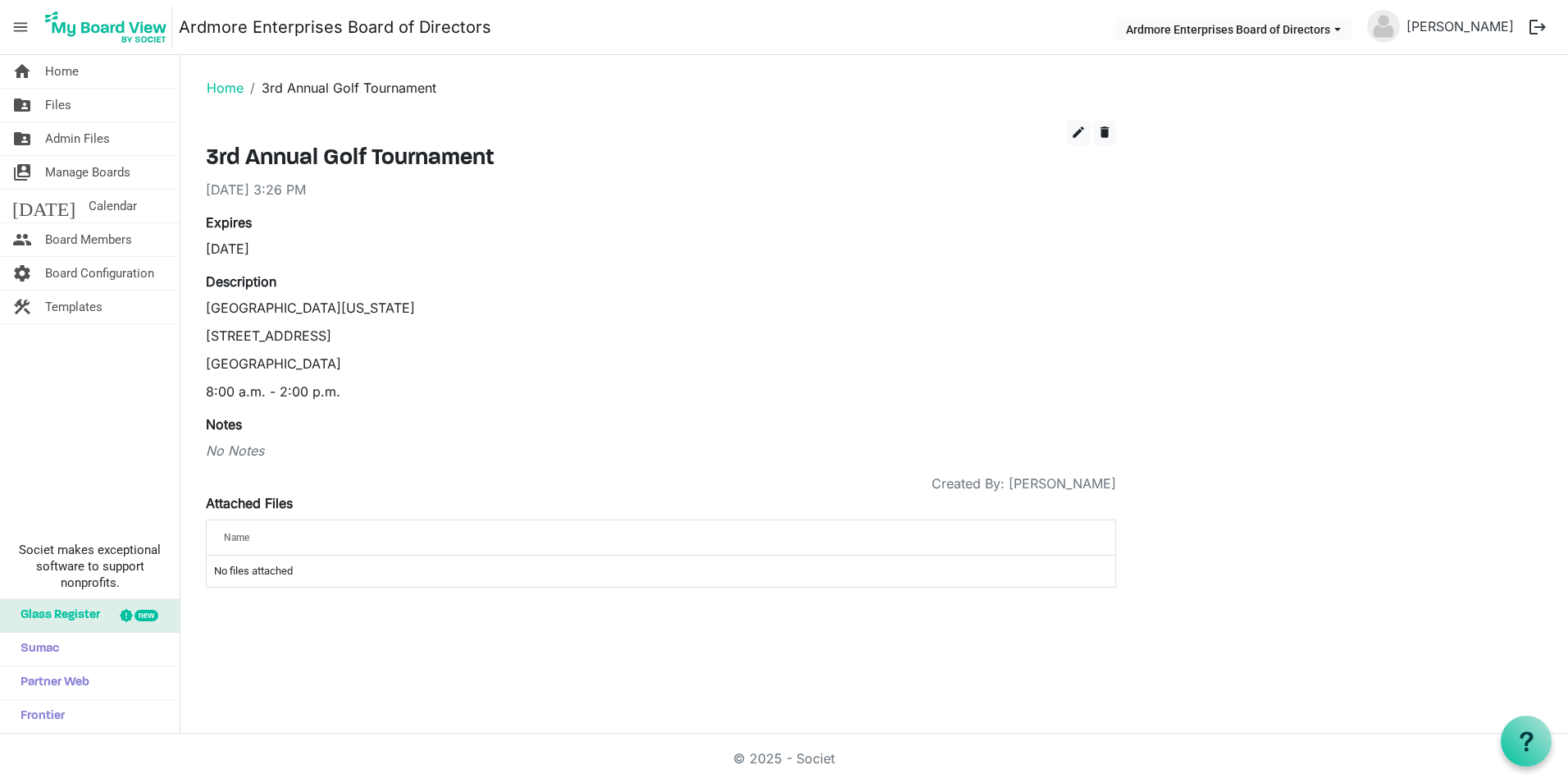
click at [255, 246] on div "[DATE]" at bounding box center [427, 249] width 442 height 20
drag, startPoint x: 283, startPoint y: 247, endPoint x: 190, endPoint y: 246, distance: 93.0
click at [190, 246] on main "Home 3rd Annual Golf Tournament edit delete 3rd Annual Golf Tournament 8/27/202…" at bounding box center [874, 335] width 1388 height 559
click at [227, 224] on label "Expires" at bounding box center [229, 223] width 46 height 20
click at [1076, 128] on span "edit" at bounding box center [1079, 132] width 15 height 15
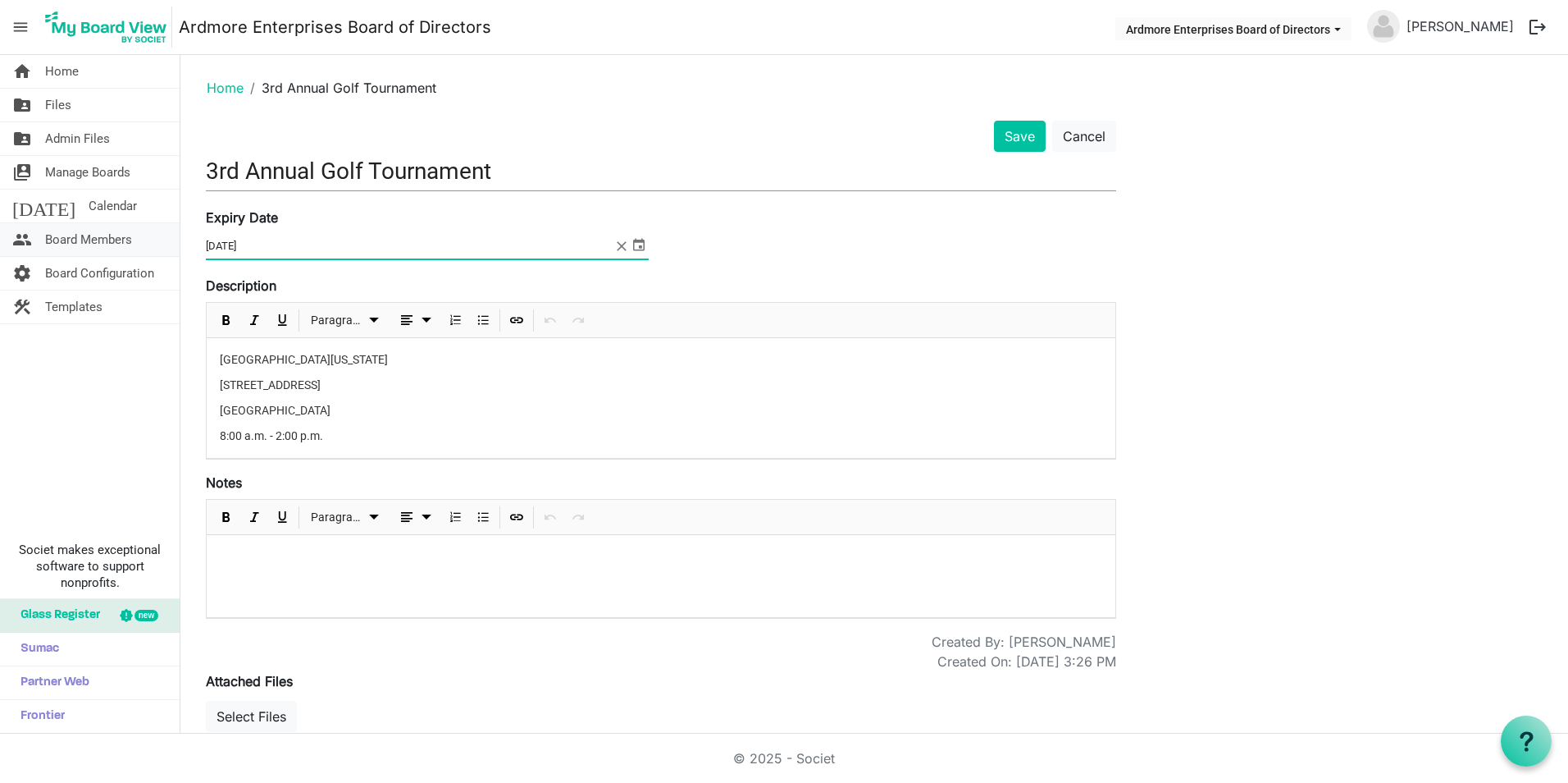
drag, startPoint x: 292, startPoint y: 246, endPoint x: 99, endPoint y: 240, distance: 193.1
click at [99, 240] on div "home Home folder_shared Files folder_shared Admin Files switch_account Manage B…" at bounding box center [784, 394] width 1568 height 678
click at [349, 396] on div "University of Maryland Golf Course 3800 Golf Course Road College Park MD 20743 …" at bounding box center [661, 397] width 909 height 120
click at [215, 358] on div "University of Maryland Golf Course 3800 Golf Course Road College Park MD 20743 …" at bounding box center [661, 397] width 909 height 120
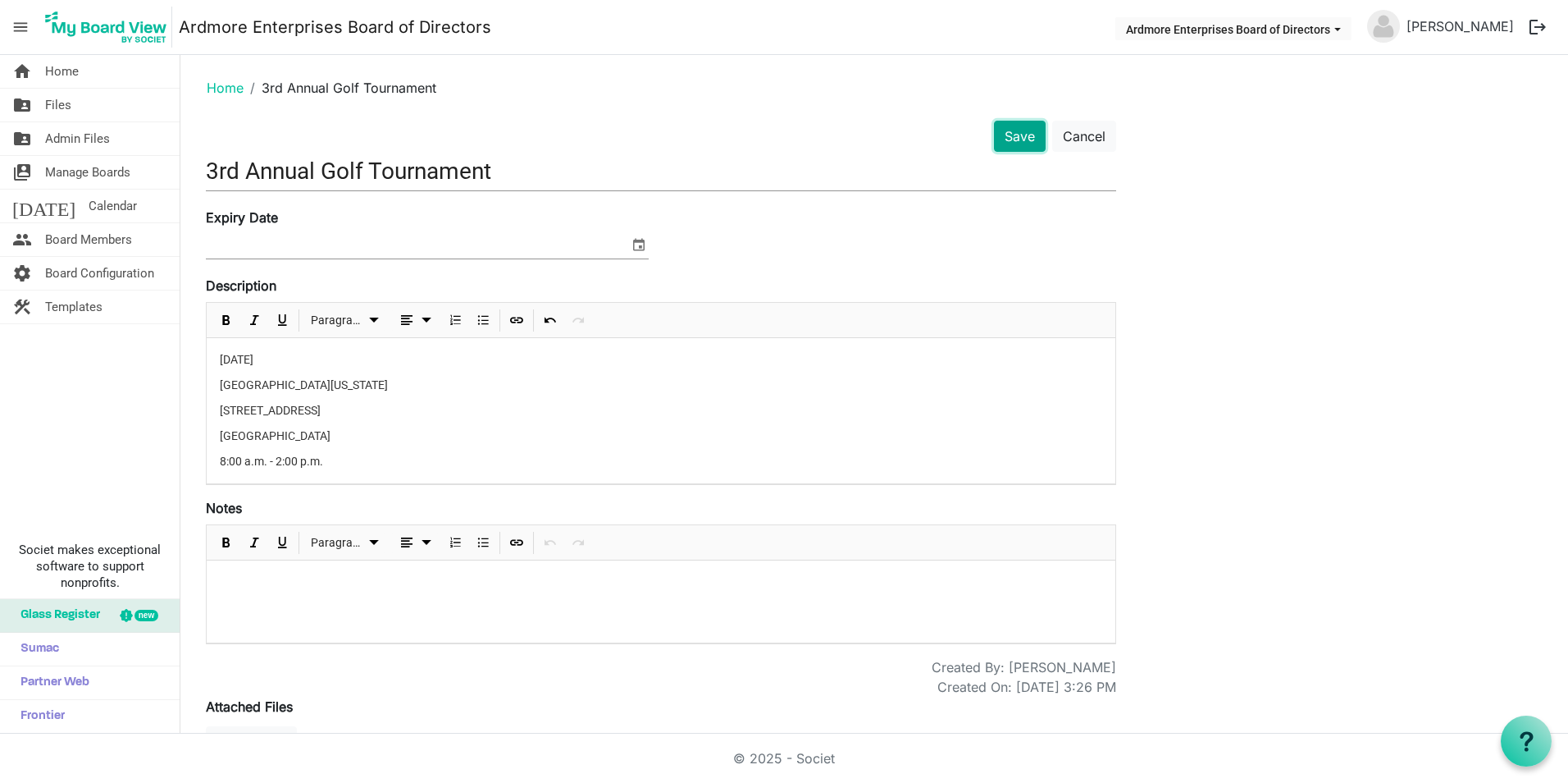
click at [1018, 129] on button "Save" at bounding box center [1019, 136] width 52 height 31
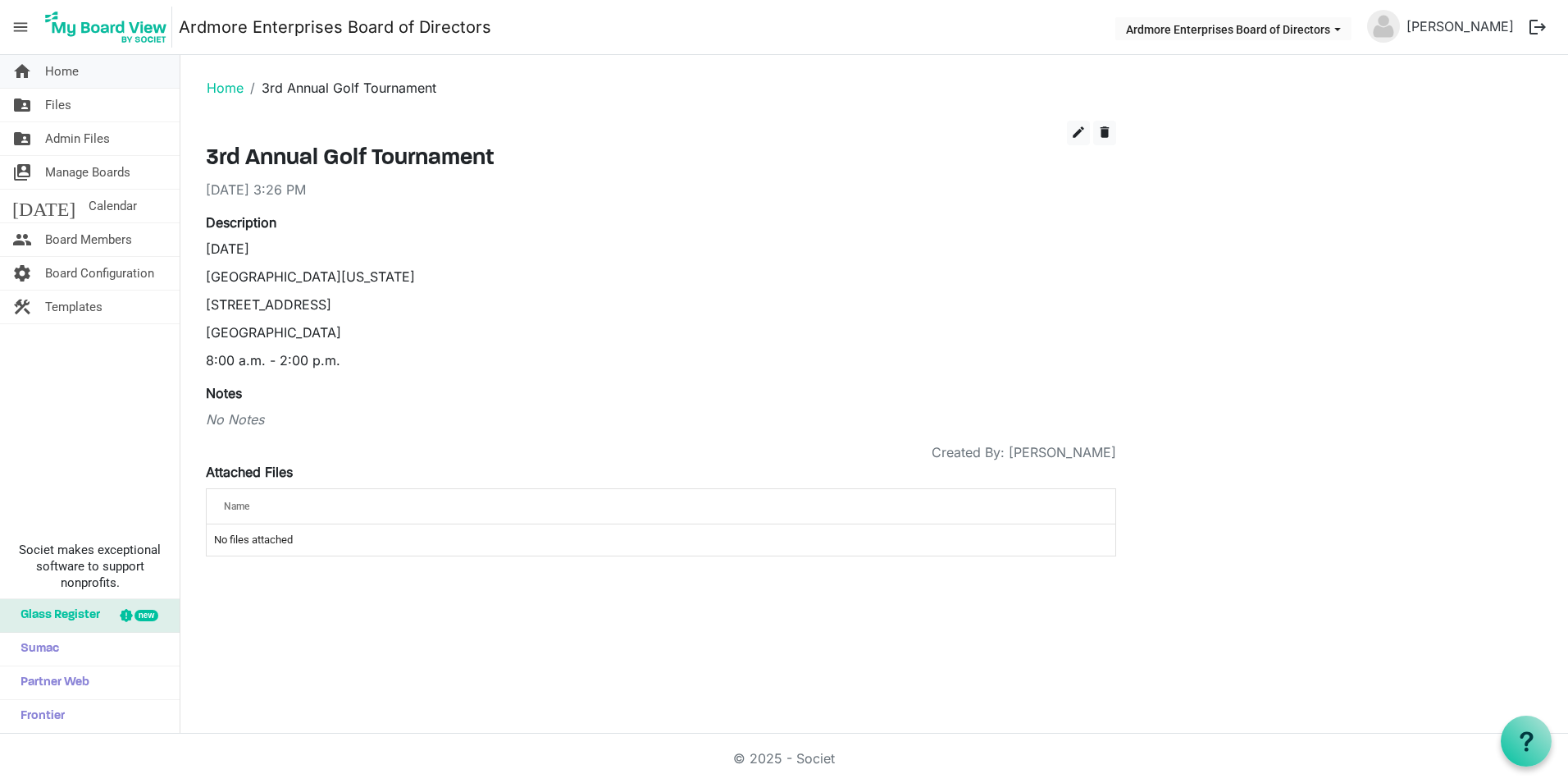
click at [59, 69] on span "Home" at bounding box center [62, 72] width 34 height 33
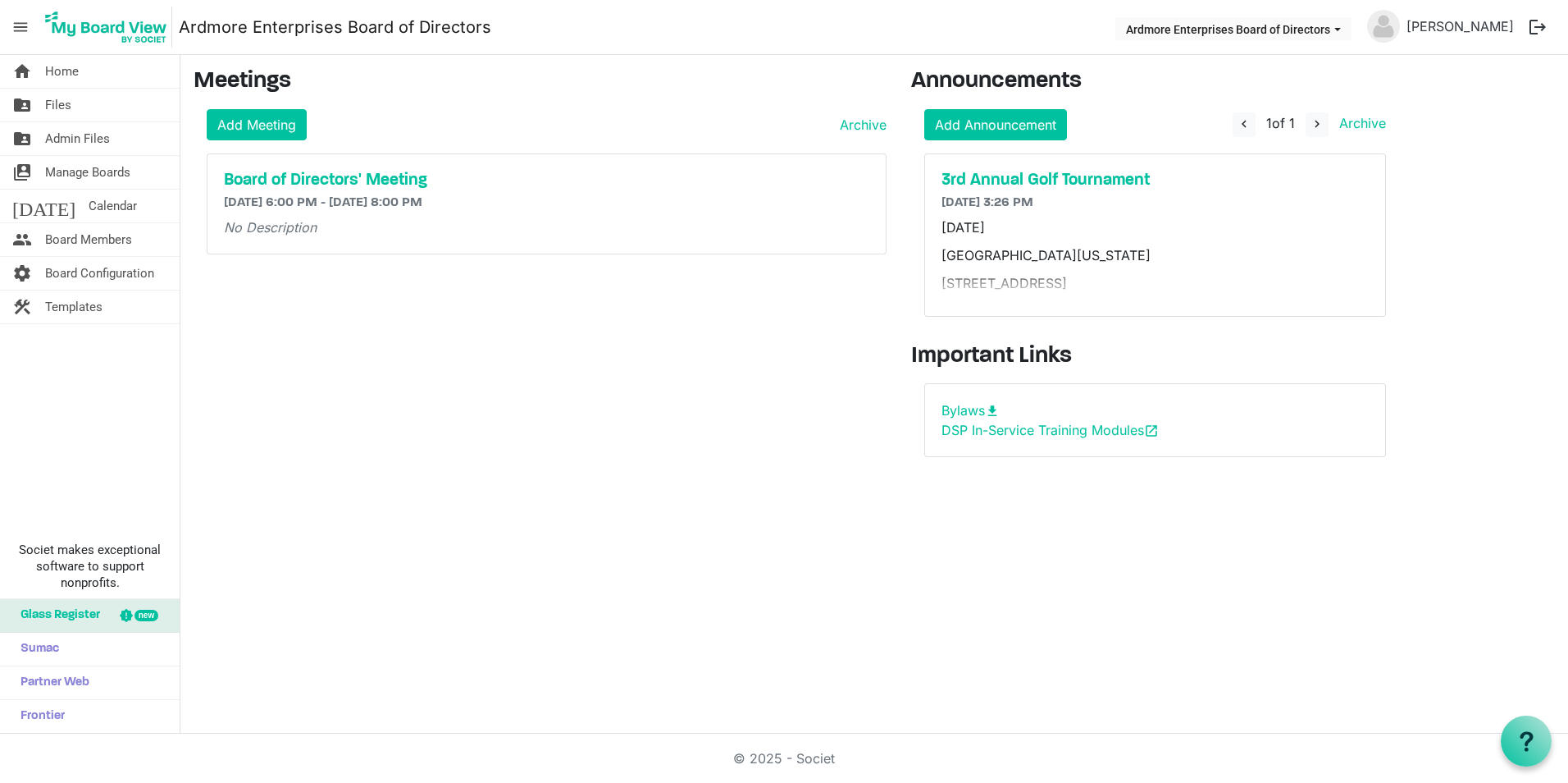
drag, startPoint x: 1056, startPoint y: 199, endPoint x: 924, endPoint y: 200, distance: 132.0
click at [924, 200] on div "Add Announcement navigate_before 1 of 1 navigate_next Archive 3rd Annual Golf T…" at bounding box center [1155, 219] width 488 height 221
click at [999, 177] on h5 "3rd Annual Golf Tournament" at bounding box center [1155, 181] width 428 height 20
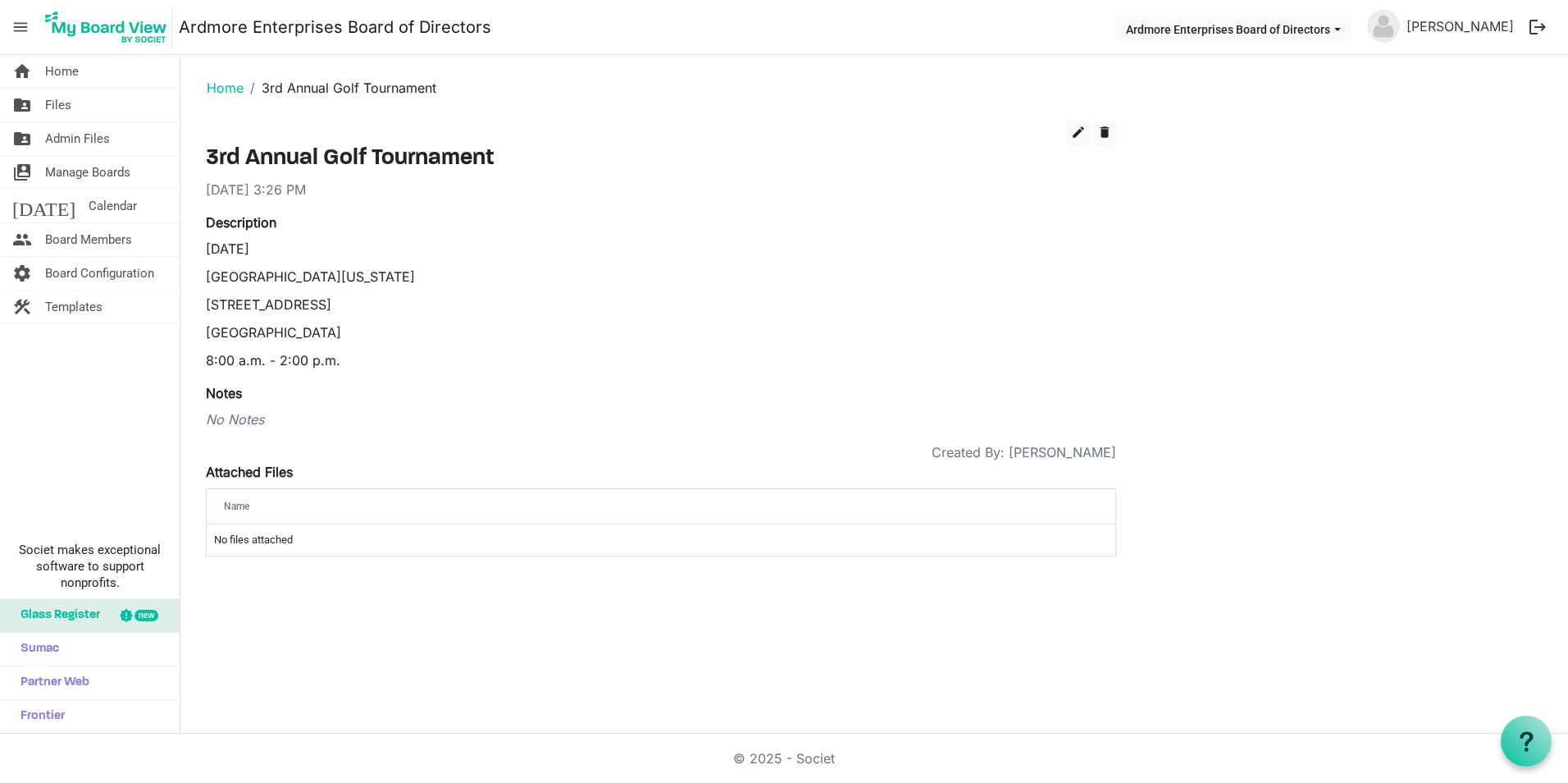
click at [281, 196] on div "[DATE] 3:26 PM" at bounding box center [661, 190] width 910 height 20
click at [208, 189] on div "[DATE] 3:26 PM" at bounding box center [661, 190] width 910 height 20
drag, startPoint x: 208, startPoint y: 189, endPoint x: 413, endPoint y: 177, distance: 205.4
click at [416, 176] on div "3rd Annual Golf Tournament 8/27/2025 3:26 PM" at bounding box center [661, 172] width 910 height 54
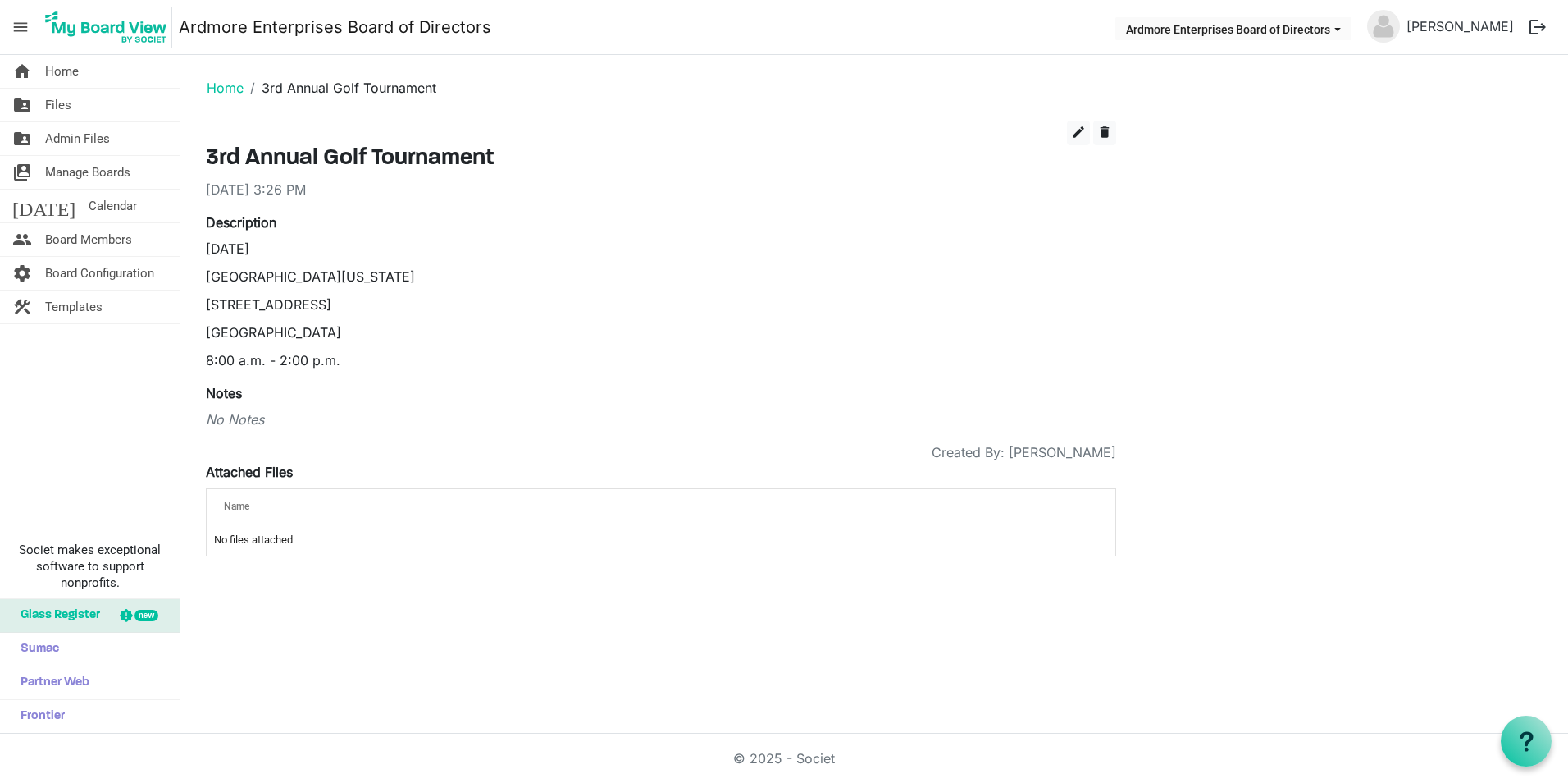
drag, startPoint x: 345, startPoint y: 180, endPoint x: 703, endPoint y: 131, distance: 361.3
click at [352, 180] on div "[DATE] 3:26 PM" at bounding box center [661, 190] width 910 height 20
click at [207, 185] on div "[DATE] 3:26 PM" at bounding box center [661, 190] width 910 height 20
drag, startPoint x: 205, startPoint y: 187, endPoint x: 421, endPoint y: 184, distance: 216.0
click at [421, 184] on div "edit delete 3rd Annual Golf Tournament 8/27/2025 3:26 PM Description September …" at bounding box center [661, 345] width 935 height 448
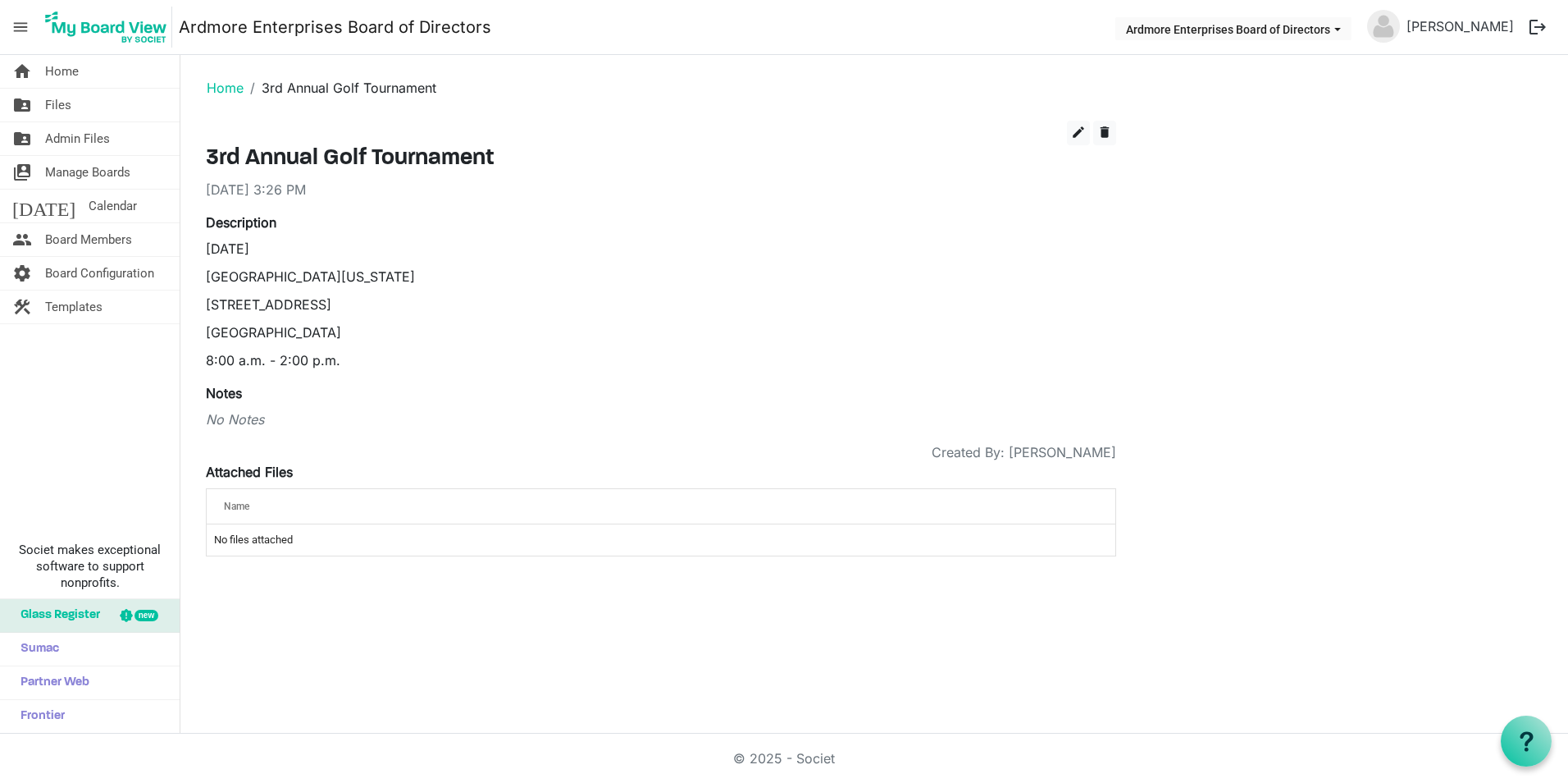
drag, startPoint x: 299, startPoint y: 187, endPoint x: 735, endPoint y: 259, distance: 441.9
click at [735, 259] on div "September 18, 2025 University of Maryland Golf Course 3800 Golf Course Road Col…" at bounding box center [661, 304] width 910 height 131
click at [332, 184] on div "[DATE] 3:26 PM" at bounding box center [661, 190] width 910 height 20
drag, startPoint x: 204, startPoint y: 185, endPoint x: 413, endPoint y: 185, distance: 209.0
click at [413, 185] on div "edit delete 3rd Annual Golf Tournament 8/27/2025 3:26 PM Description September …" at bounding box center [661, 345] width 935 height 448
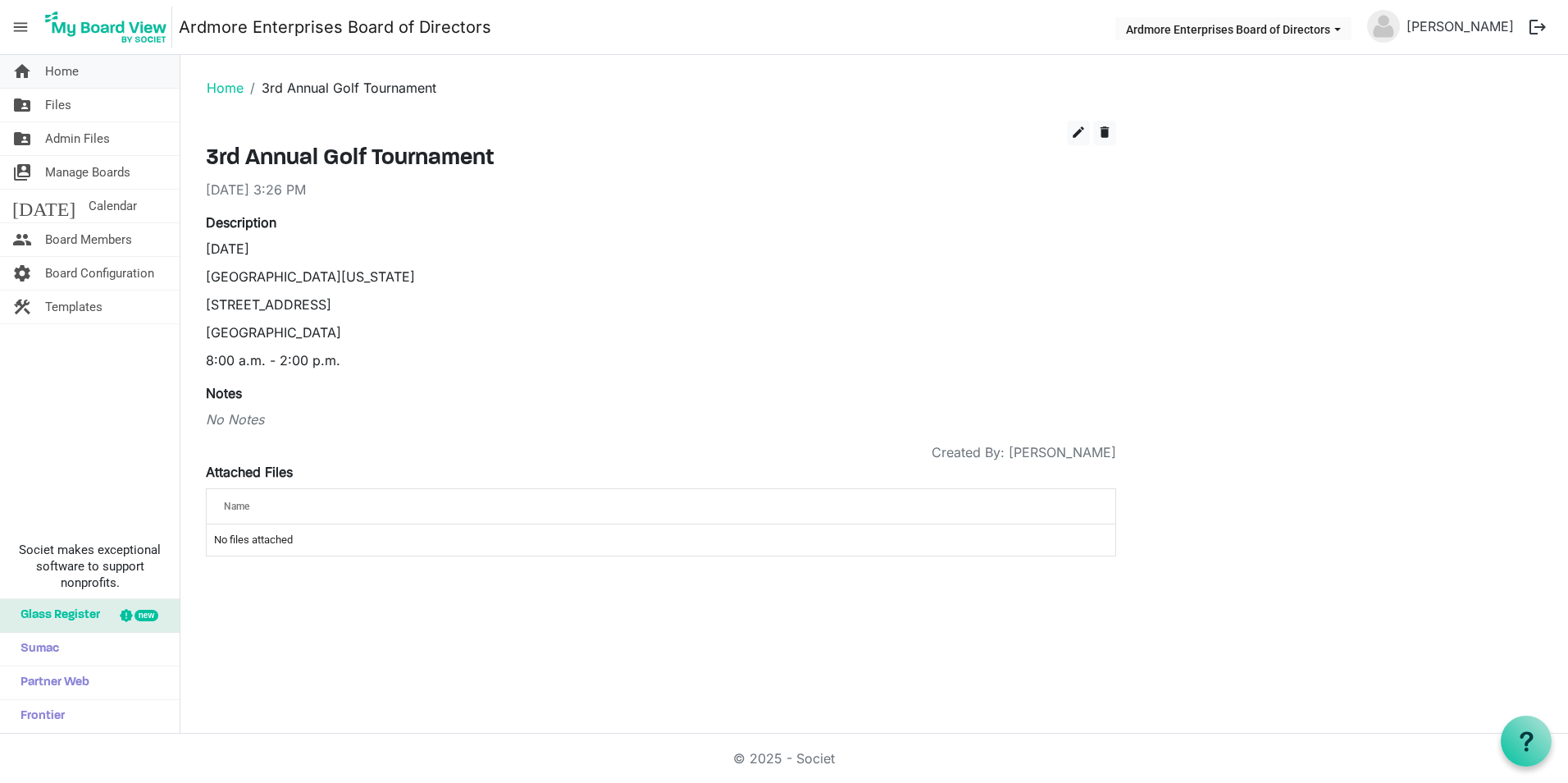
click at [63, 73] on span "Home" at bounding box center [62, 72] width 34 height 33
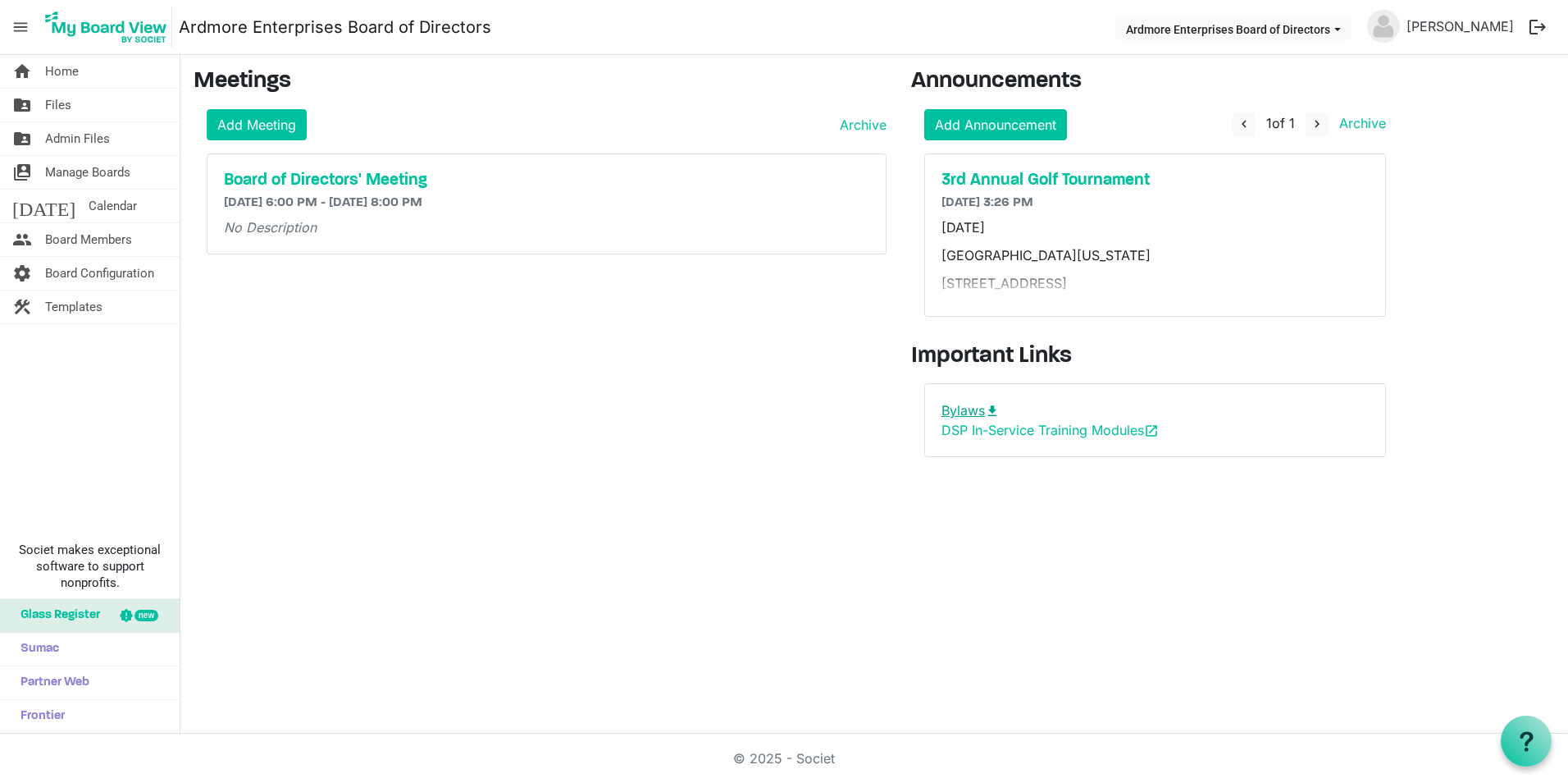
click at [962, 406] on link "Bylaws download" at bounding box center [971, 410] width 59 height 16
click at [1450, 255] on main "Meetings Add Meeting Archive Board of Directors' Meeting 9/17/2025 6:00 PM - 9/…" at bounding box center [874, 270] width 1388 height 429
drag, startPoint x: 959, startPoint y: 406, endPoint x: 852, endPoint y: 471, distance: 125.2
click at [852, 471] on main "Meetings Add Meeting Archive Board of Directors' Meeting 9/17/2025 6:00 PM - 9/…" at bounding box center [874, 270] width 1388 height 429
click at [954, 404] on link "Bylaws download" at bounding box center [971, 410] width 59 height 16
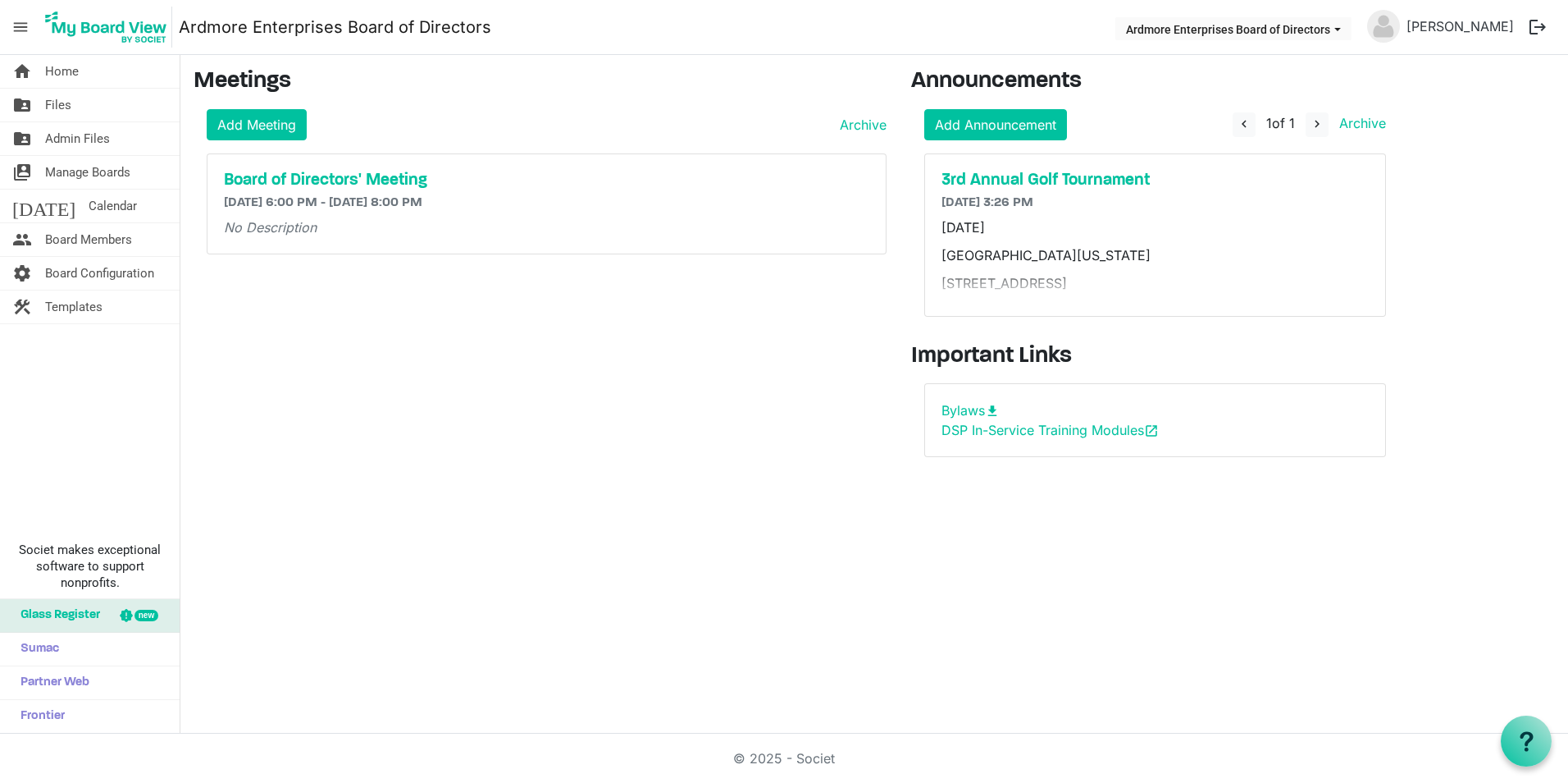
drag, startPoint x: 967, startPoint y: 408, endPoint x: 766, endPoint y: 521, distance: 230.6
click at [767, 523] on div "home Home folder_shared Files folder_shared Admin Files switch_account Manage B…" at bounding box center [784, 394] width 1568 height 678
click at [54, 103] on span "Files" at bounding box center [59, 105] width 26 height 33
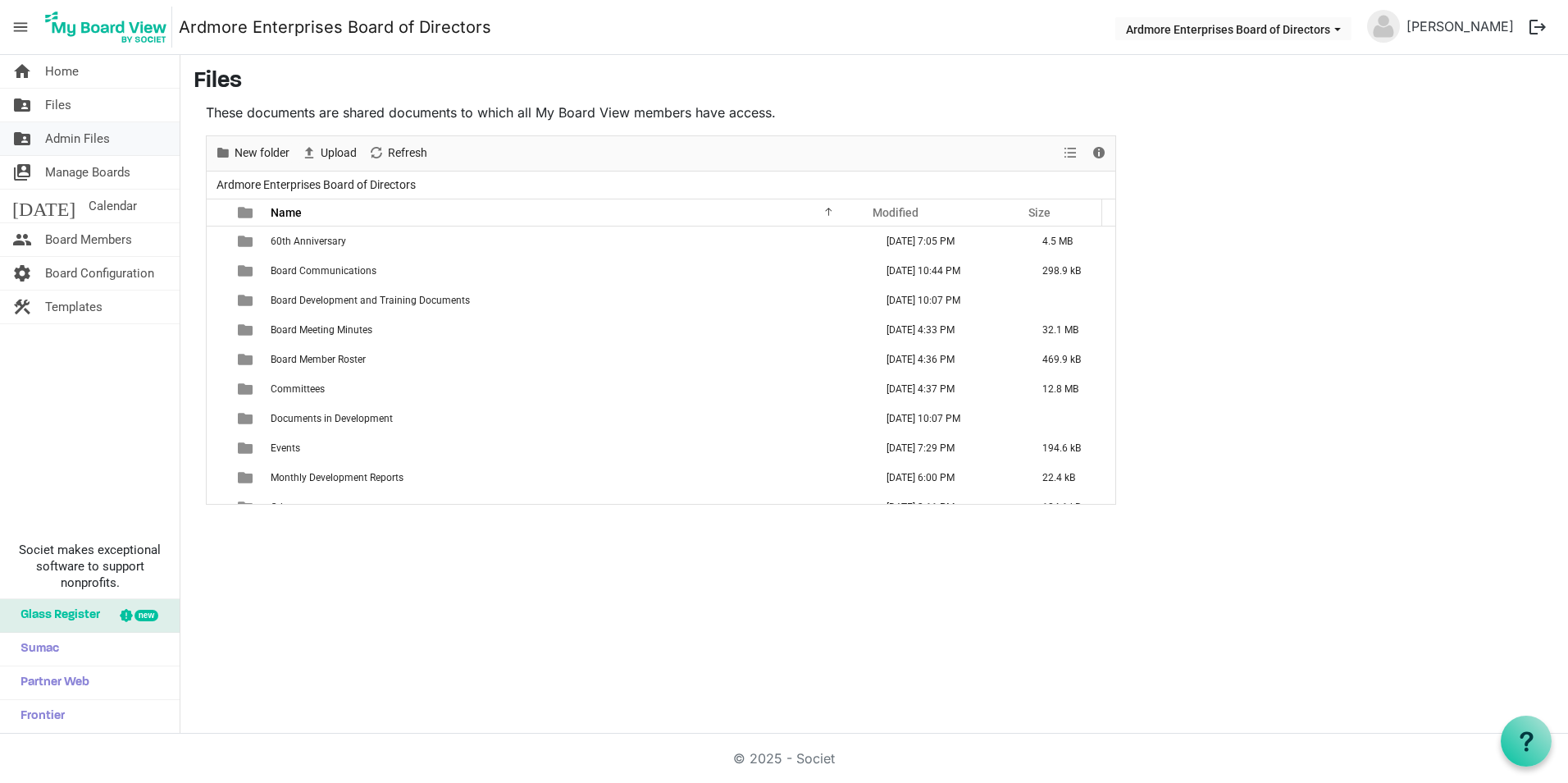
click at [81, 134] on span "Admin Files" at bounding box center [77, 138] width 65 height 33
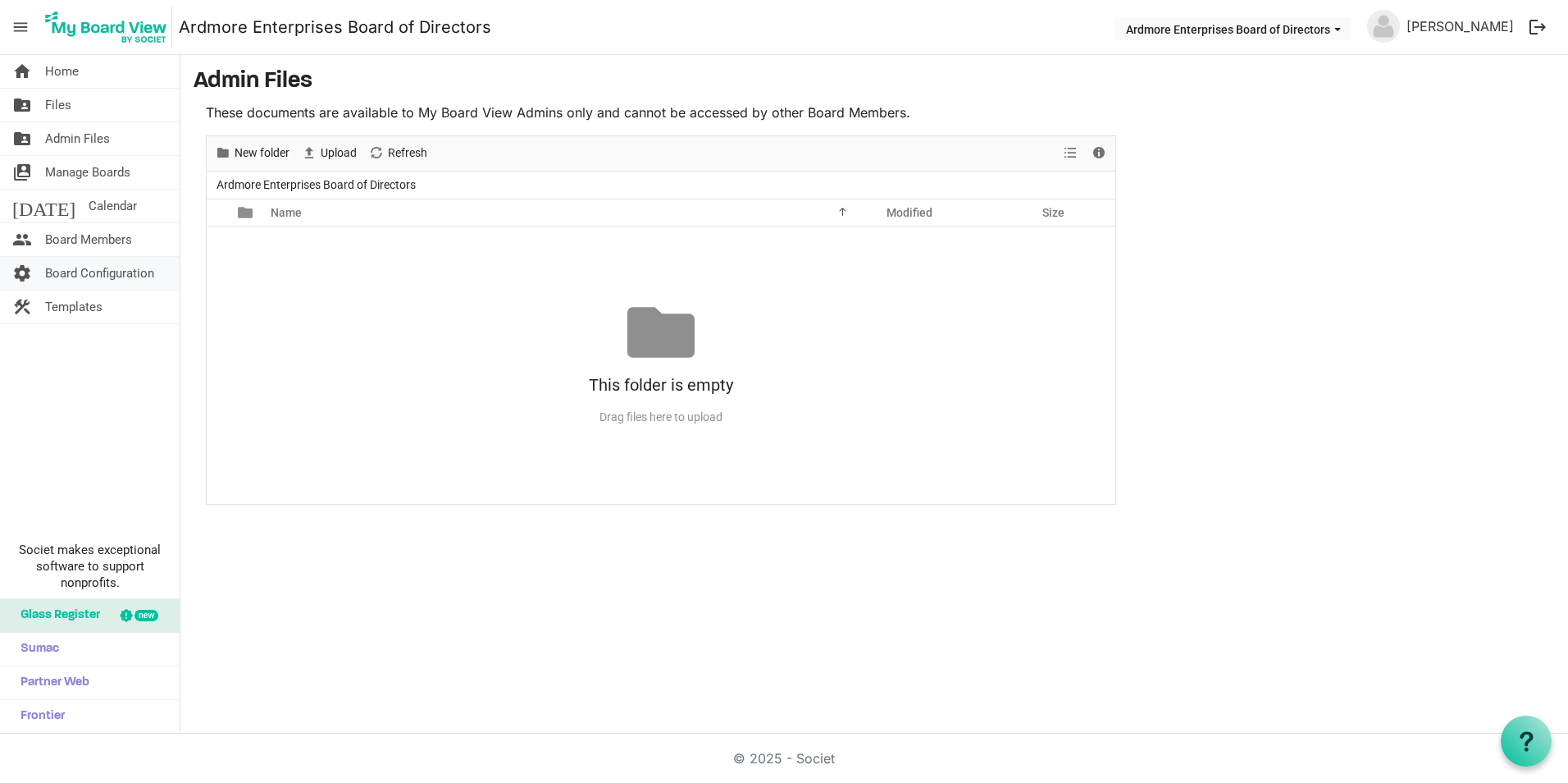
click at [101, 263] on span "Board Configuration" at bounding box center [100, 274] width 109 height 33
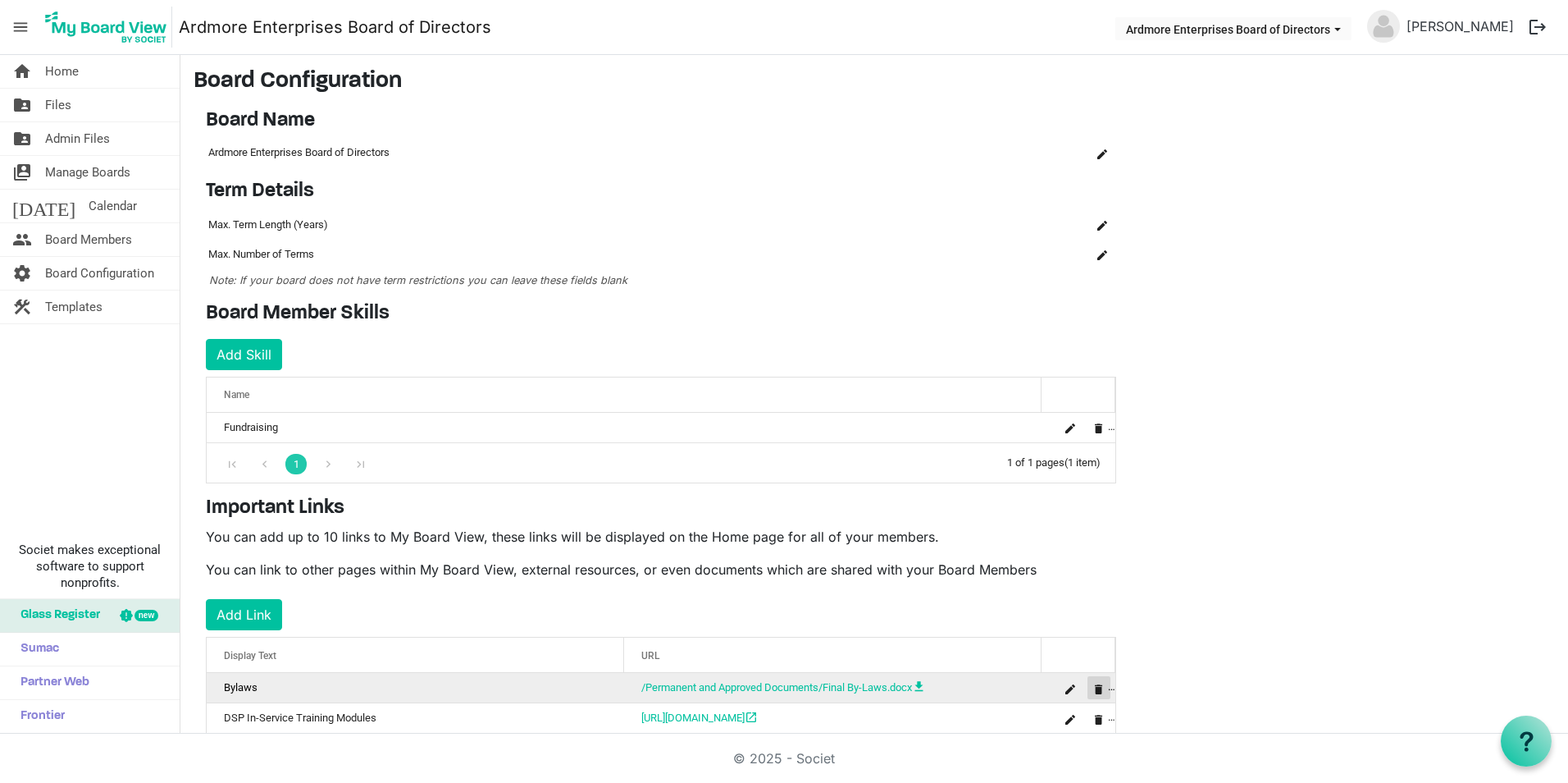
click at [1098, 686] on span "is Command column column header" at bounding box center [1099, 689] width 10 height 10
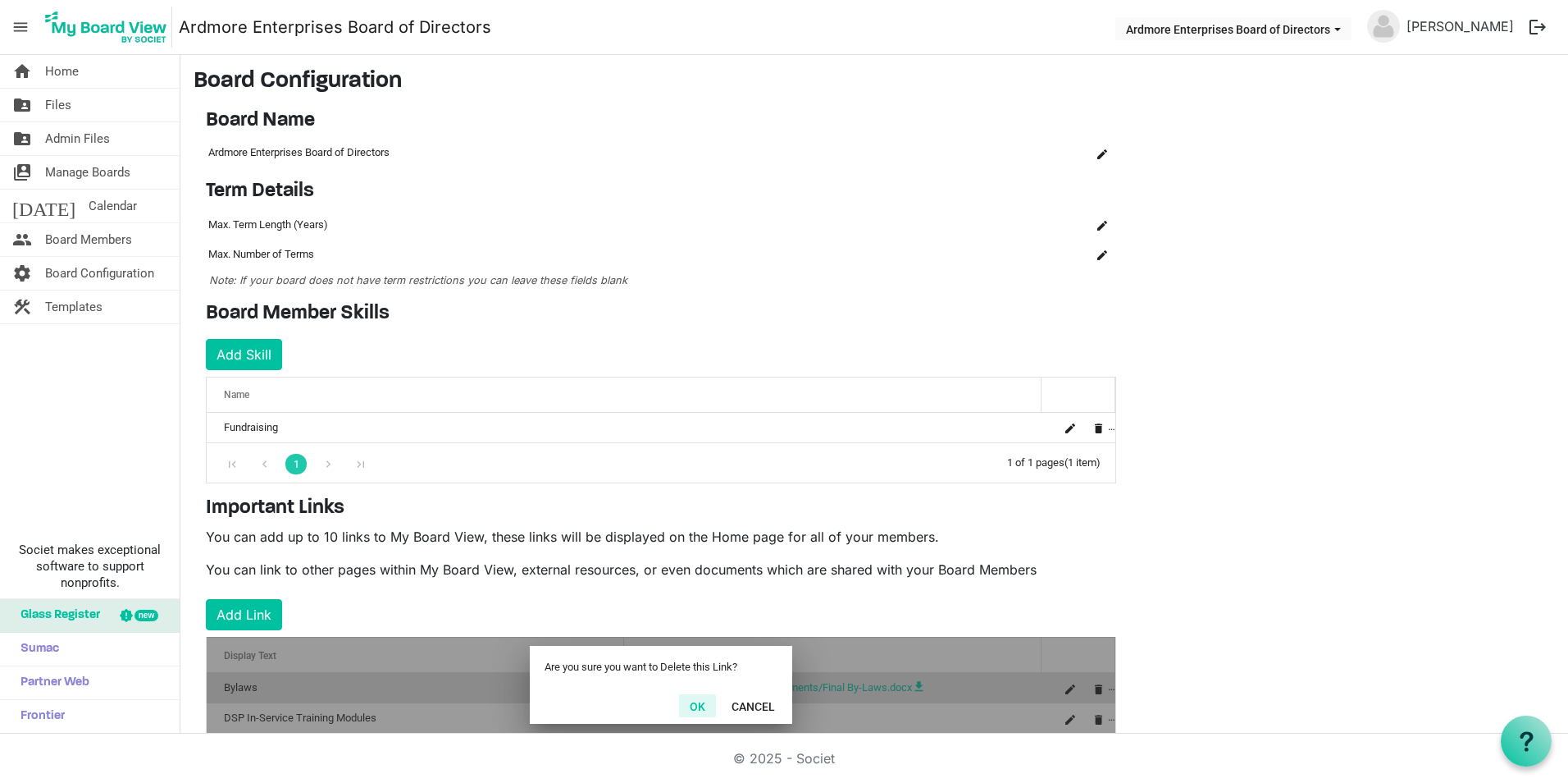
click at [708, 702] on button "OK" at bounding box center [697, 706] width 37 height 23
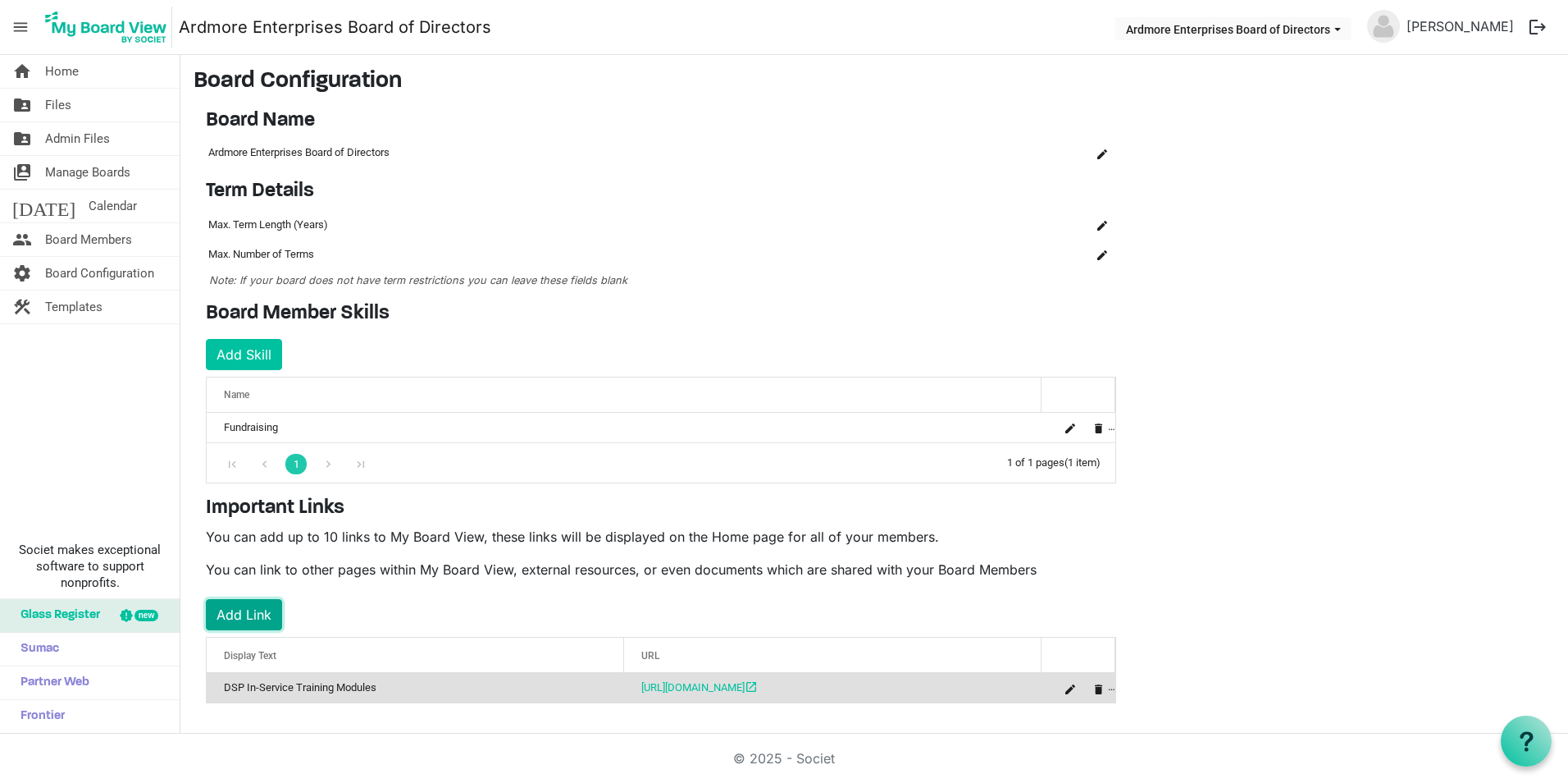
click at [226, 612] on button "Add Link" at bounding box center [244, 615] width 77 height 31
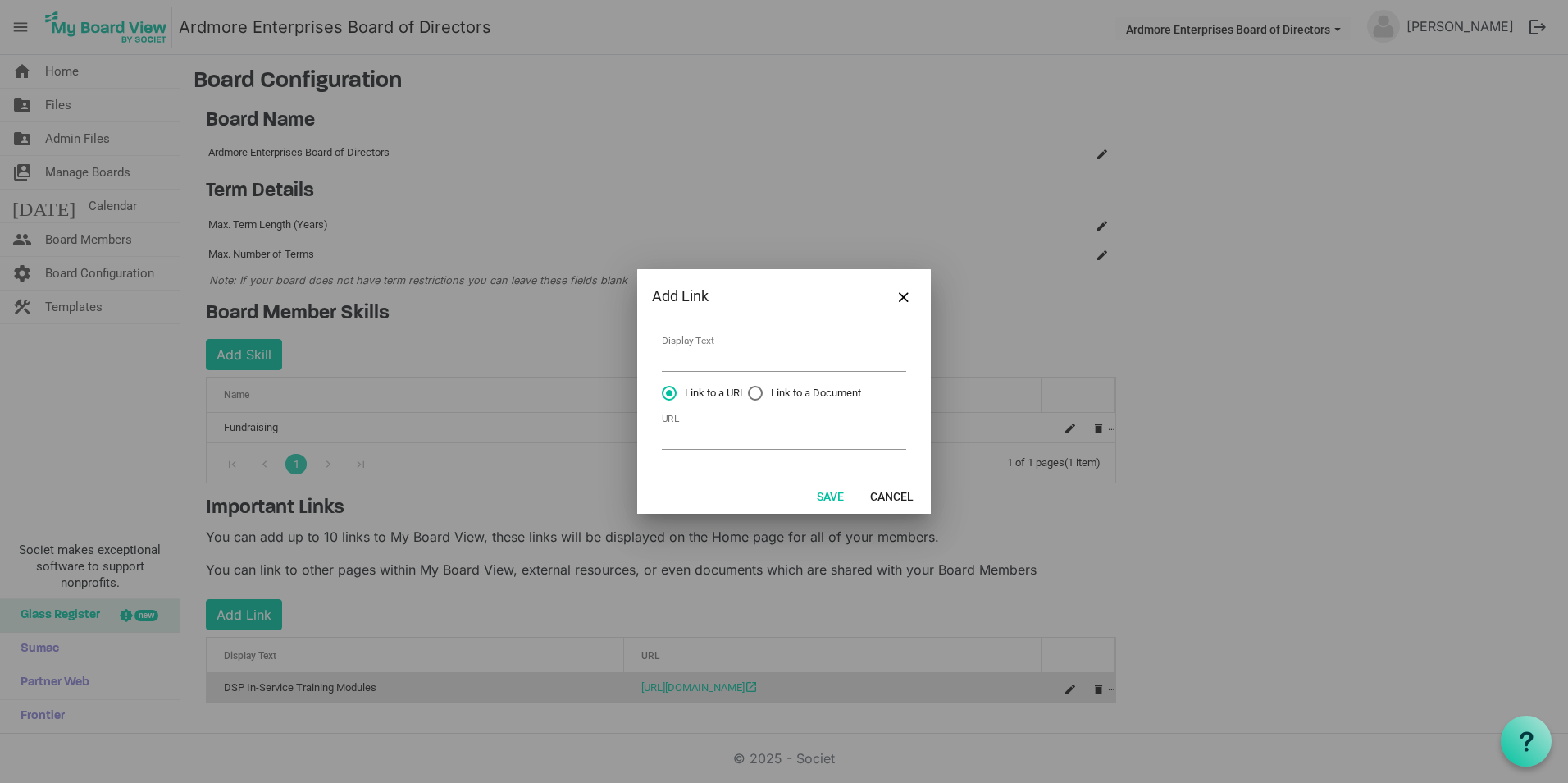
click at [757, 392] on label "Link to a Document" at bounding box center [804, 393] width 113 height 15
click at [749, 387] on input "Link to a Document" at bounding box center [748, 386] width 1 height 1
radio input "true"
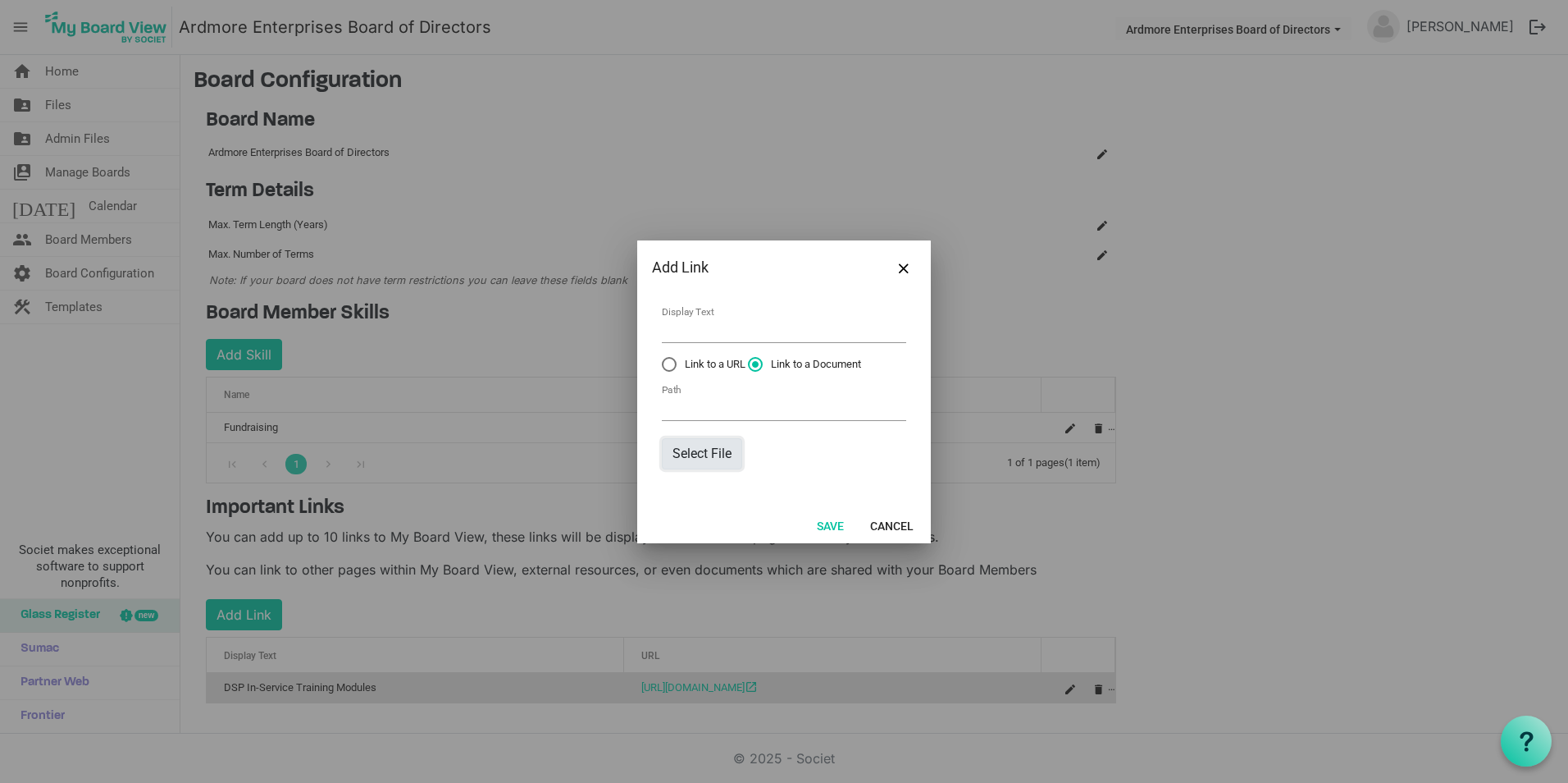
click at [699, 452] on button "Select File" at bounding box center [702, 454] width 81 height 31
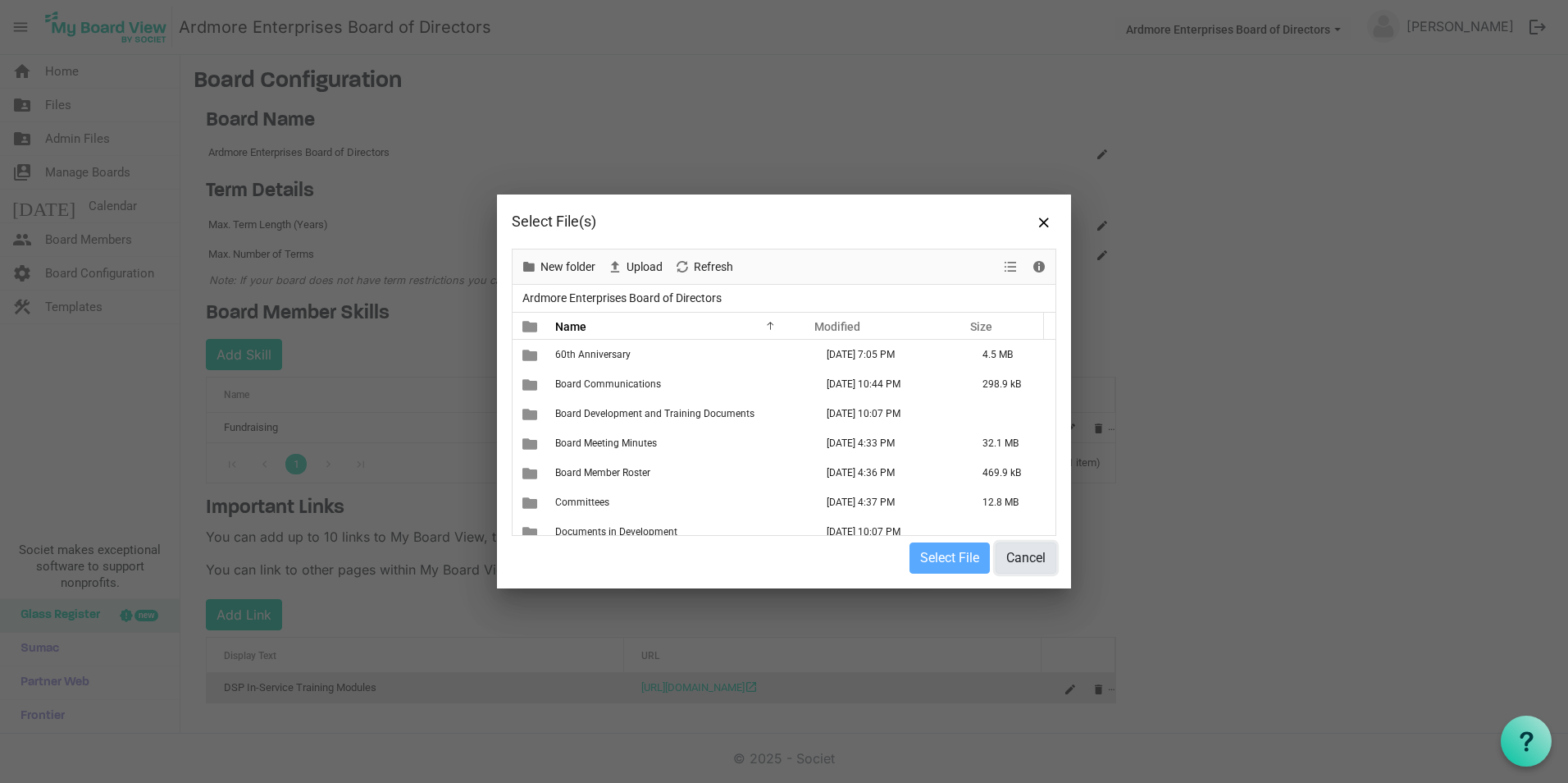
click at [1028, 548] on button "Cancel" at bounding box center [1026, 558] width 61 height 31
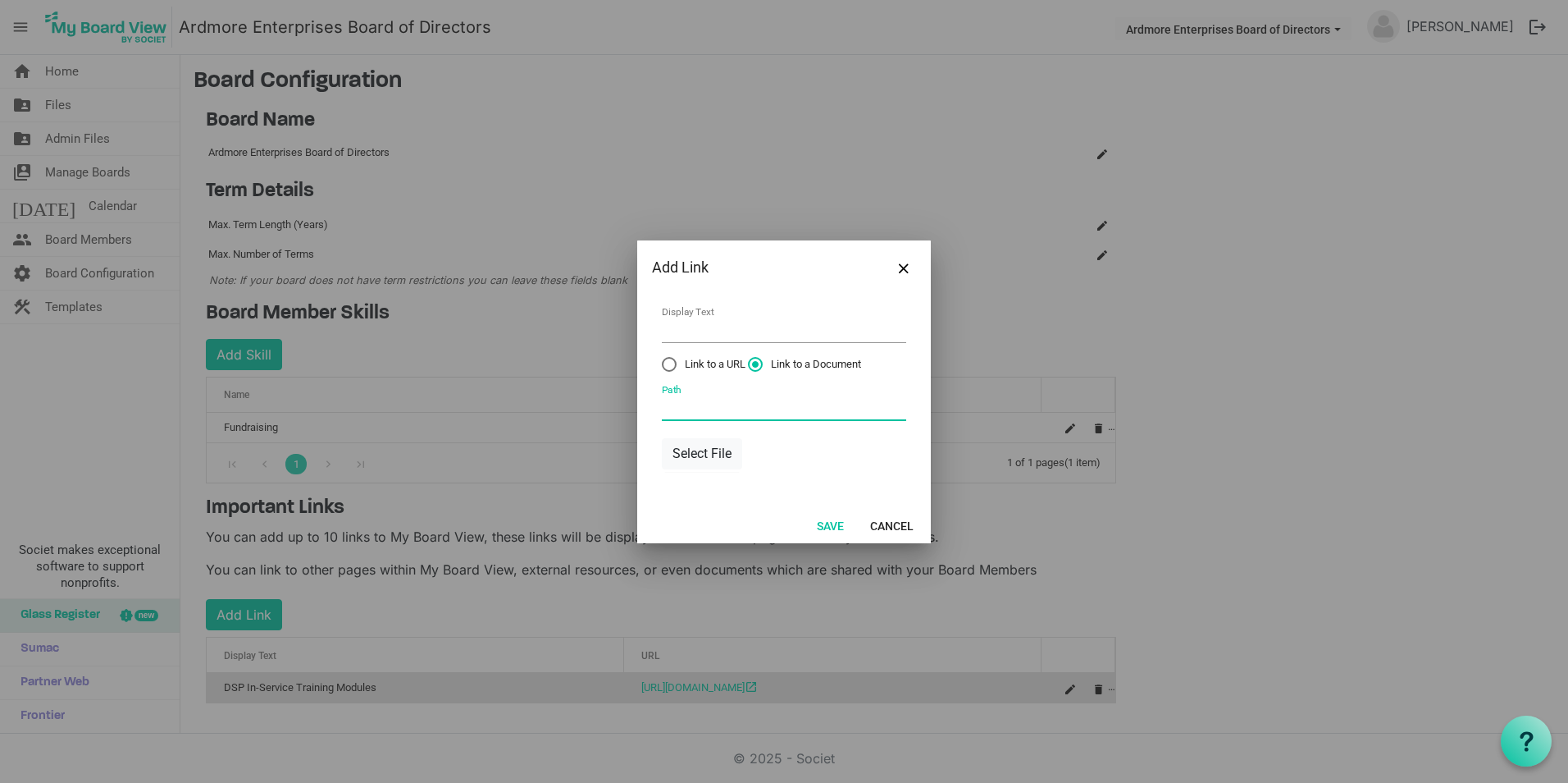
click at [687, 402] on input "Path" at bounding box center [784, 408] width 245 height 26
click at [669, 387] on td "Path" at bounding box center [784, 403] width 246 height 44
click at [669, 365] on label "Link to a URL" at bounding box center [704, 364] width 84 height 15
click at [662, 358] on input "Link to a URL" at bounding box center [662, 357] width 1 height 1
radio input "true"
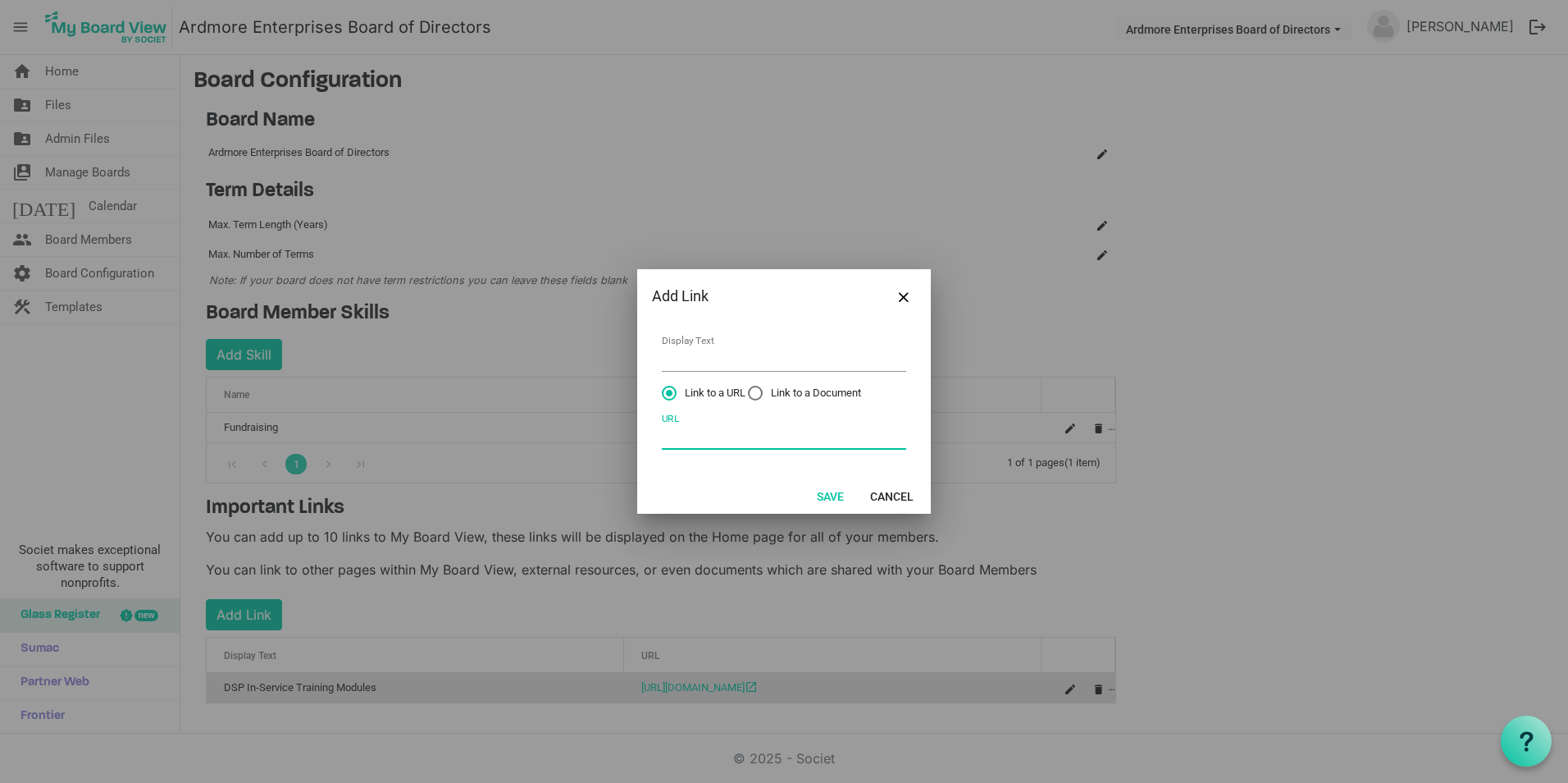
click at [682, 434] on input "URL" at bounding box center [784, 437] width 245 height 26
click at [913, 494] on button "Cancel" at bounding box center [892, 495] width 65 height 23
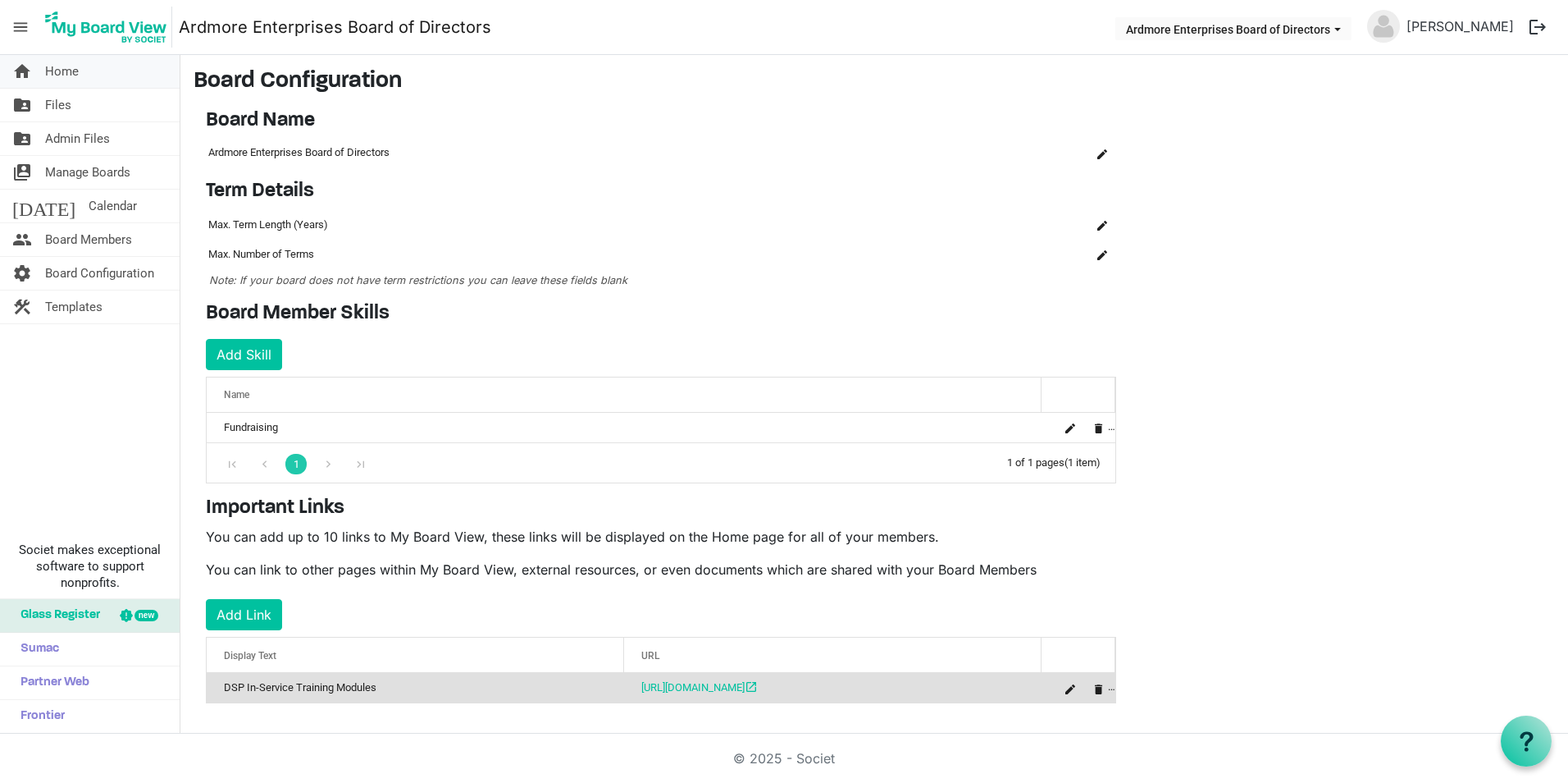
click at [59, 67] on span "Home" at bounding box center [62, 72] width 34 height 33
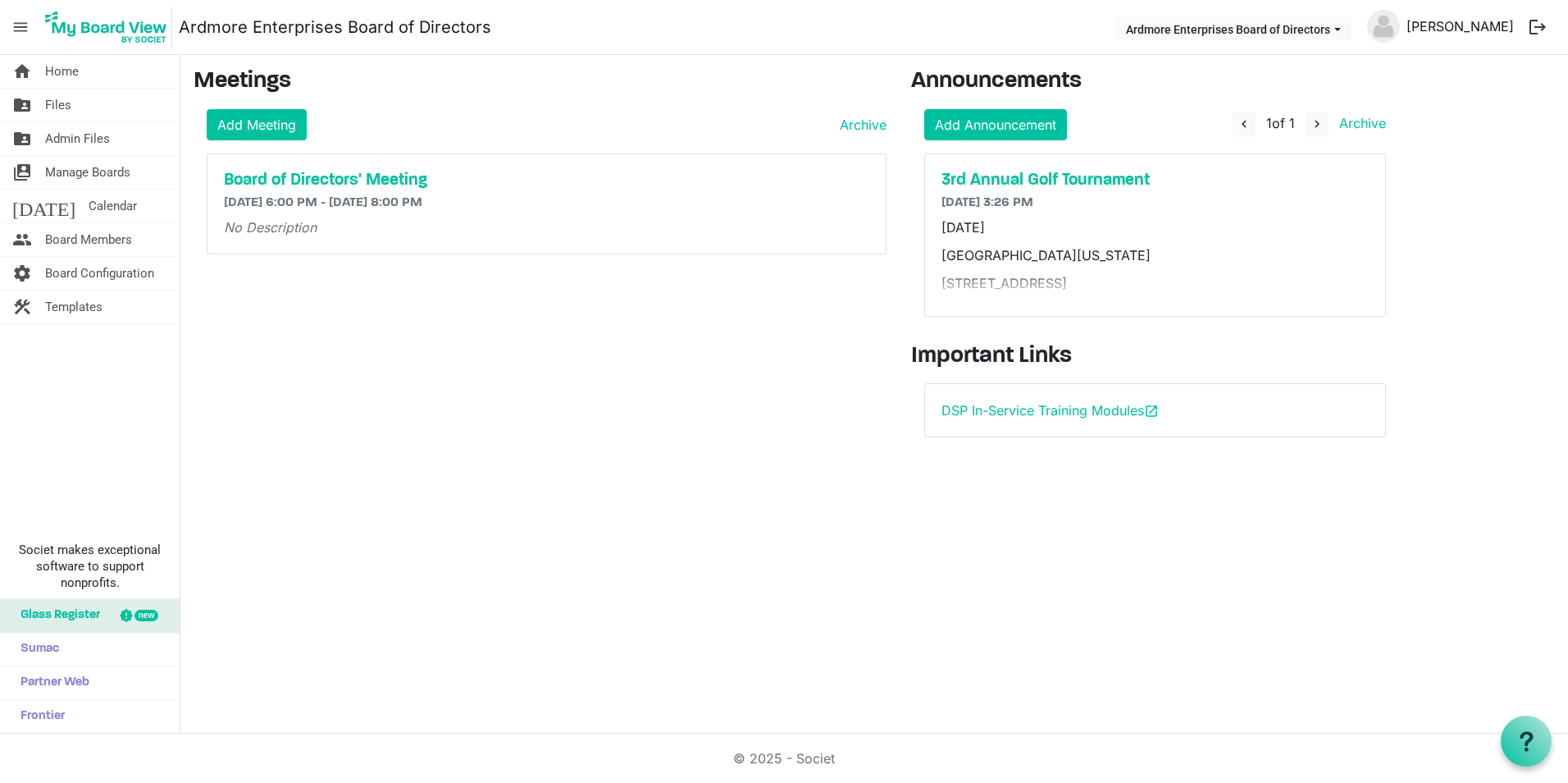
click at [1501, 21] on link "[PERSON_NAME]" at bounding box center [1460, 26] width 120 height 33
